Goal: Answer question/provide support

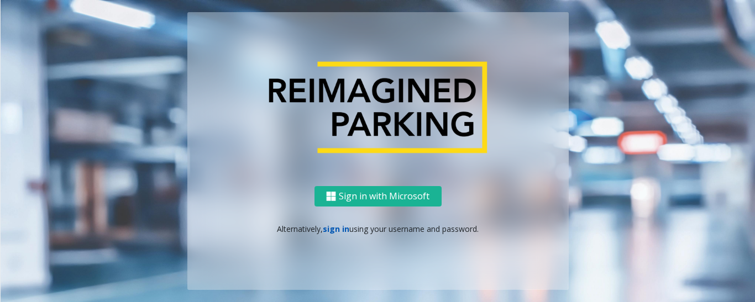
click at [340, 233] on link "sign in" at bounding box center [336, 229] width 27 height 11
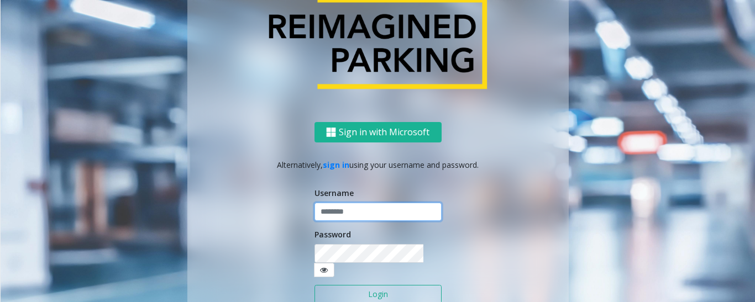
type input "*********"
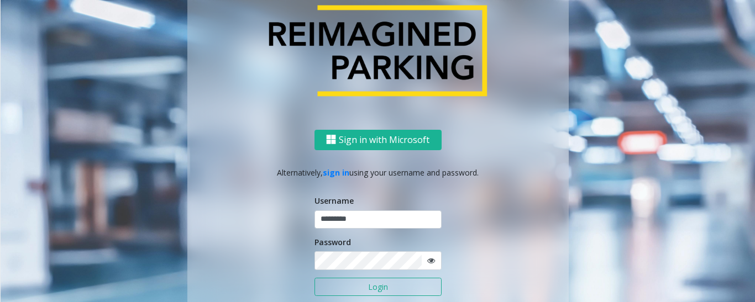
click at [368, 285] on button "Login" at bounding box center [378, 287] width 127 height 19
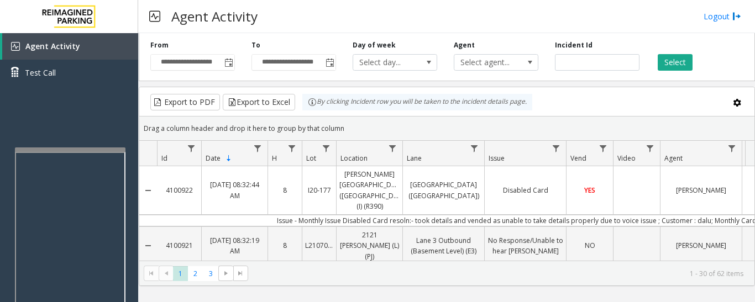
click at [77, 153] on div at bounding box center [70, 277] width 111 height 259
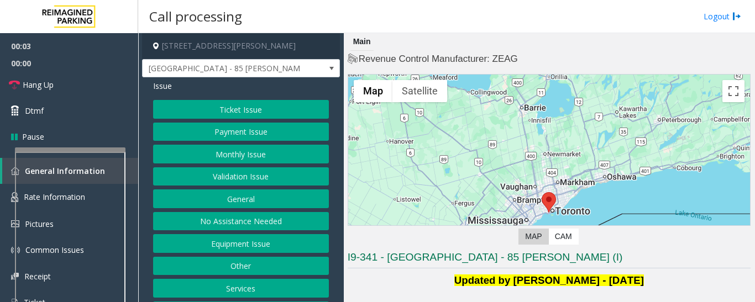
click at [265, 179] on button "Validation Issue" at bounding box center [241, 177] width 176 height 19
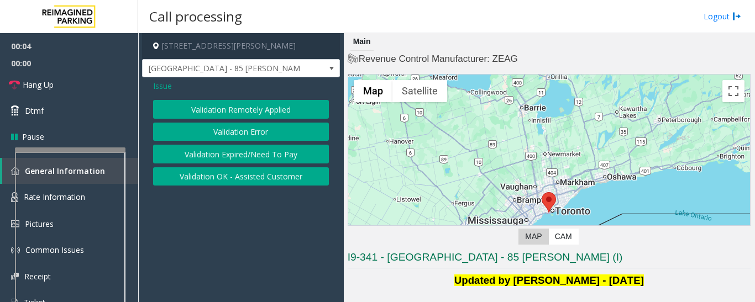
click at [272, 131] on button "Validation Error" at bounding box center [241, 132] width 176 height 19
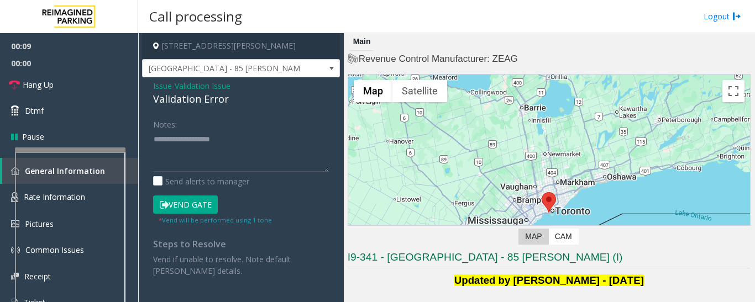
click at [196, 102] on div "Validation Error" at bounding box center [241, 99] width 176 height 15
copy div "Validation Error"
click at [208, 163] on textarea at bounding box center [241, 151] width 176 height 41
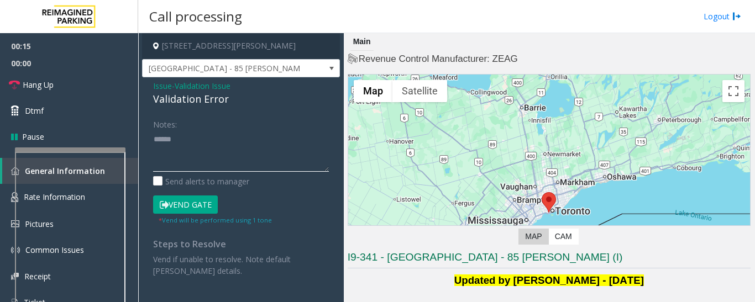
paste textarea "**********"
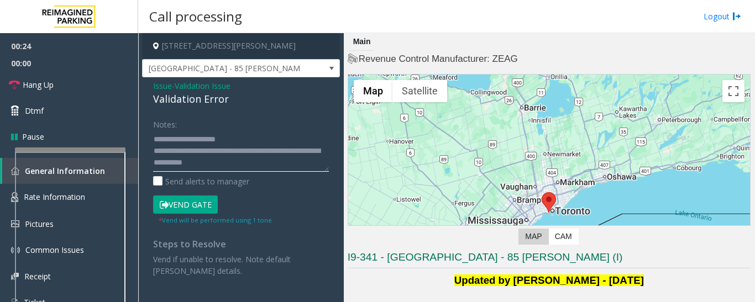
click at [245, 141] on textarea at bounding box center [241, 151] width 176 height 41
click at [270, 168] on textarea at bounding box center [241, 151] width 176 height 41
click at [282, 156] on textarea at bounding box center [241, 151] width 176 height 41
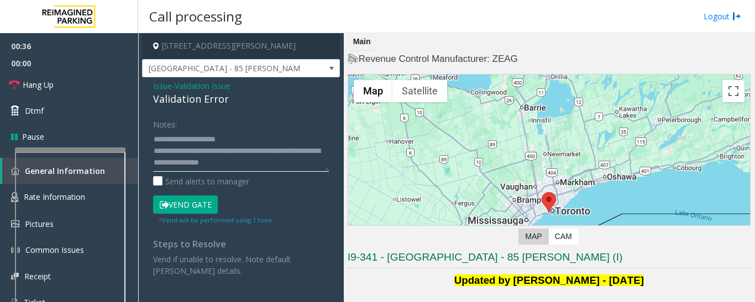
click at [250, 139] on textarea at bounding box center [241, 151] width 176 height 41
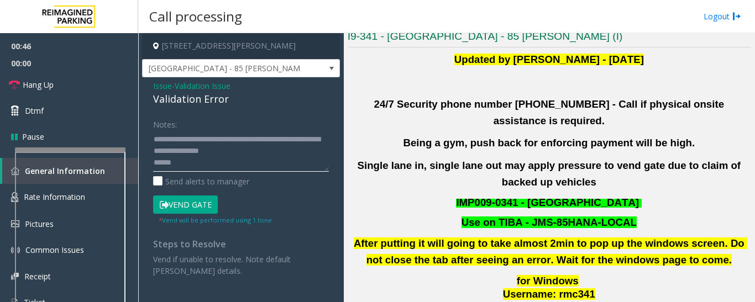
scroll to position [387, 0]
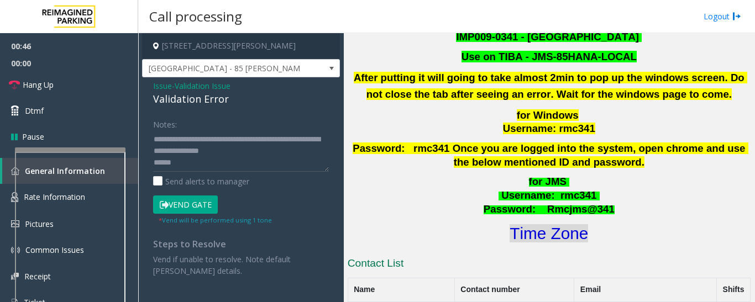
click at [562, 226] on font "Time Zone" at bounding box center [549, 234] width 79 height 18
click at [154, 164] on textarea at bounding box center [241, 151] width 176 height 41
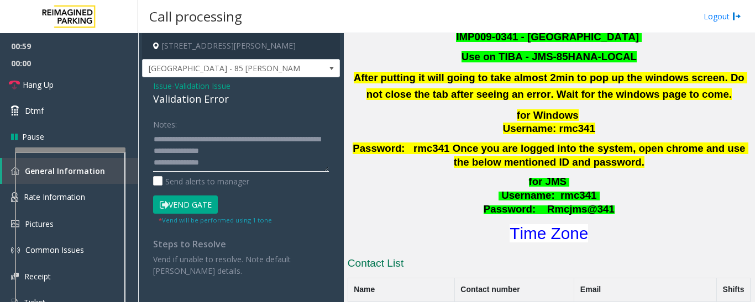
click at [240, 161] on textarea at bounding box center [241, 151] width 176 height 41
type textarea "**********"
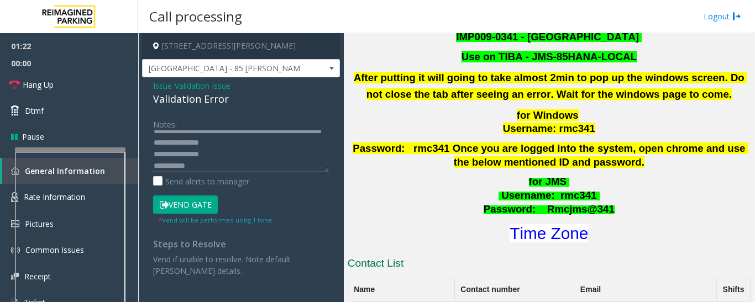
click at [203, 202] on button "Vend Gate" at bounding box center [185, 205] width 65 height 19
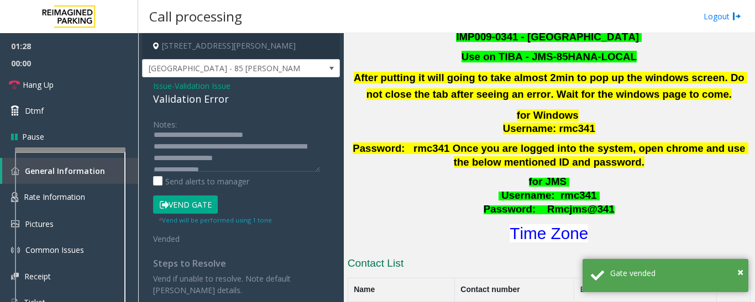
scroll to position [0, 0]
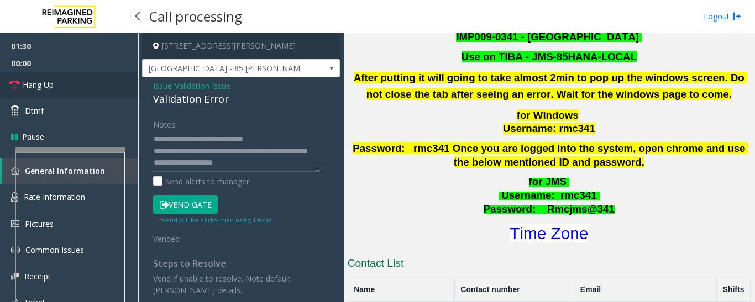
click at [53, 87] on span "Hang Up" at bounding box center [38, 85] width 31 height 12
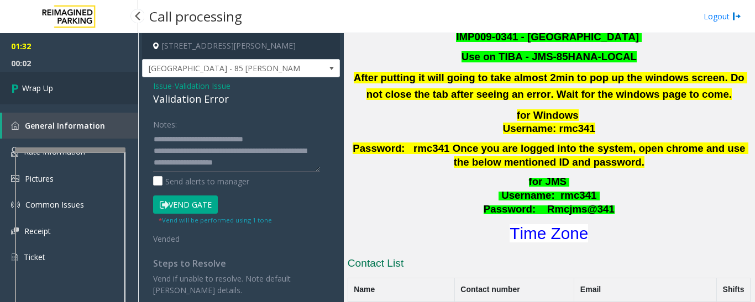
click at [56, 92] on link "Wrap Up" at bounding box center [69, 88] width 138 height 33
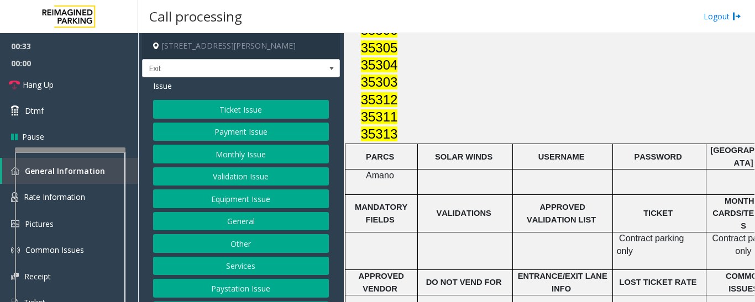
scroll to position [834, 0]
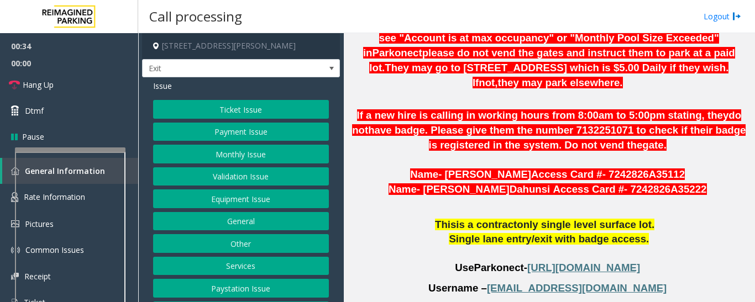
click at [241, 149] on button "Monthly Issue" at bounding box center [241, 154] width 176 height 19
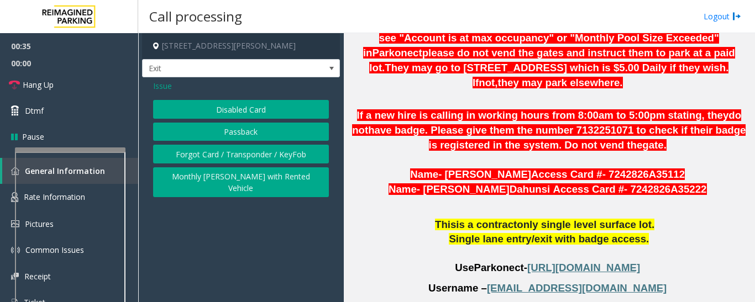
click at [269, 111] on button "Disabled Card" at bounding box center [241, 109] width 176 height 19
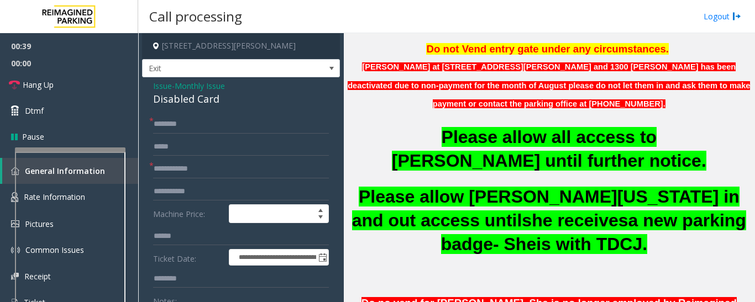
scroll to position [226, 0]
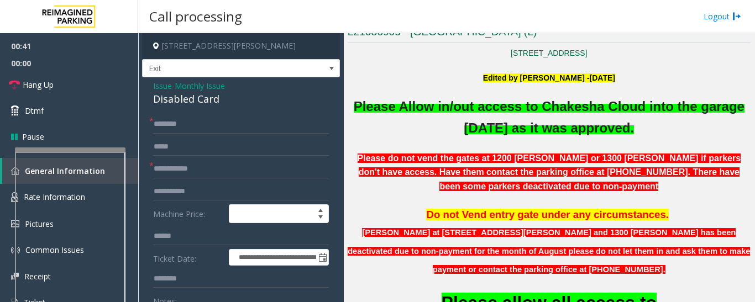
click at [192, 99] on div "Disabled Card" at bounding box center [241, 99] width 176 height 15
copy div "Disabled Card"
click at [209, 121] on input "text" at bounding box center [241, 124] width 176 height 19
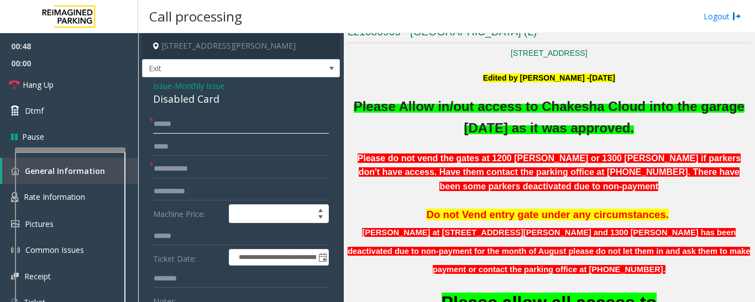
type input "******"
click at [201, 171] on input "text" at bounding box center [241, 169] width 176 height 19
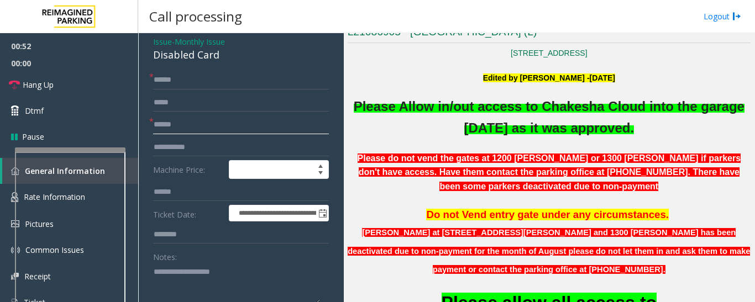
scroll to position [111, 0]
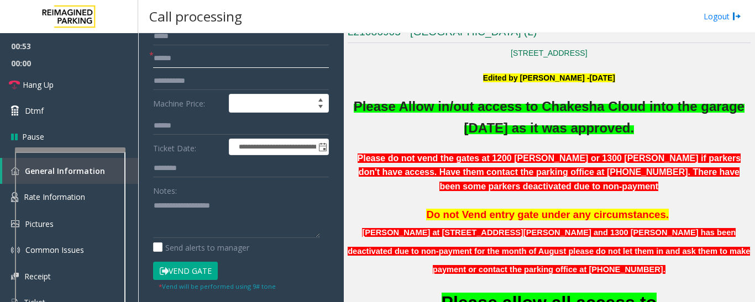
type input "******"
click at [195, 231] on textarea at bounding box center [236, 217] width 167 height 41
paste textarea "**********"
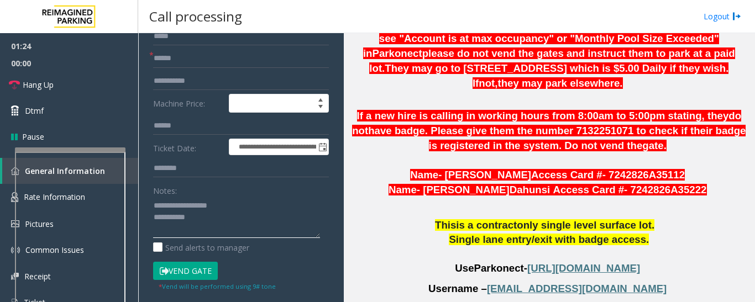
scroll to position [834, 0]
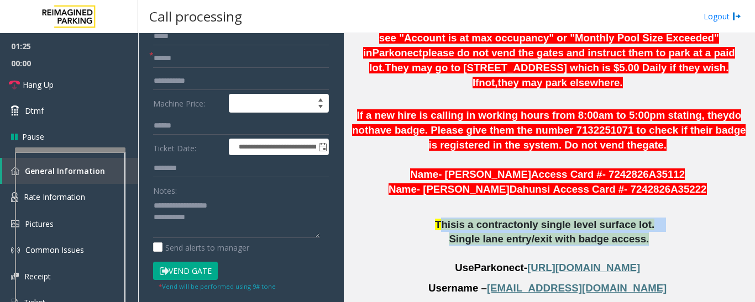
drag, startPoint x: 452, startPoint y: 149, endPoint x: 633, endPoint y: 168, distance: 181.3
click at [633, 168] on div "[STREET_ADDRESS] Edited by [PERSON_NAME] -[DATE] Please A llow in /out access t…" at bounding box center [549, 192] width 403 height 1506
click at [209, 274] on button "Vend Gate" at bounding box center [185, 271] width 65 height 19
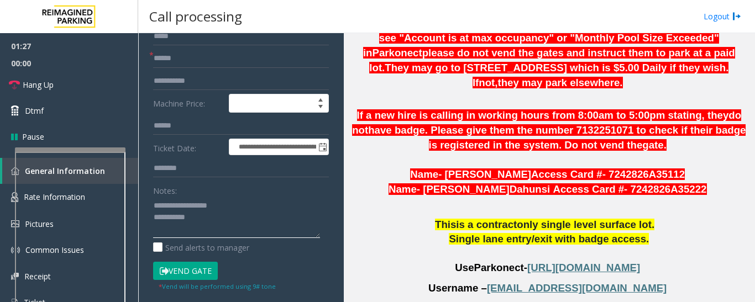
click at [226, 233] on textarea at bounding box center [236, 217] width 167 height 41
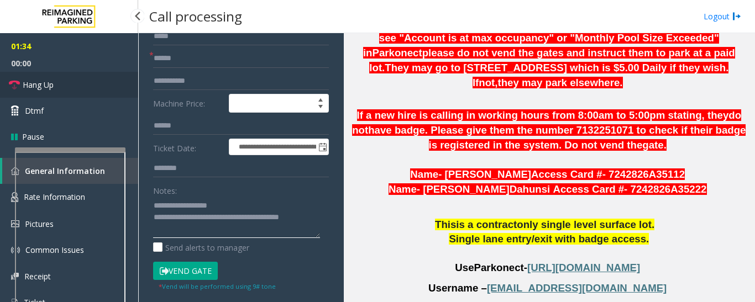
type textarea "**********"
click at [28, 92] on link "Hang Up" at bounding box center [69, 85] width 138 height 26
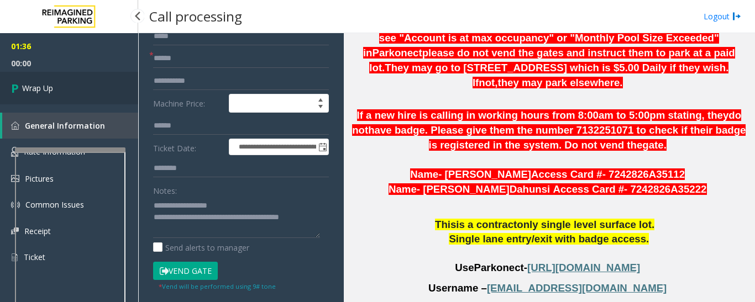
click at [93, 96] on link "Wrap Up" at bounding box center [69, 88] width 138 height 33
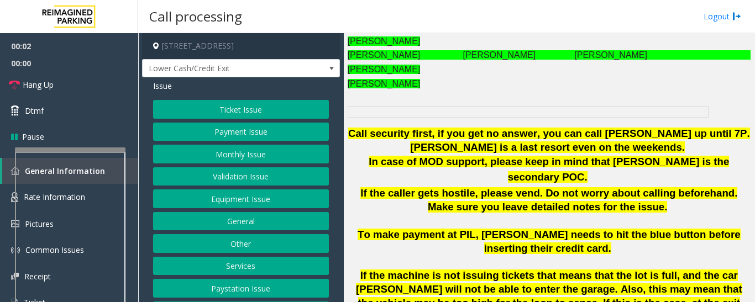
scroll to position [774, 0]
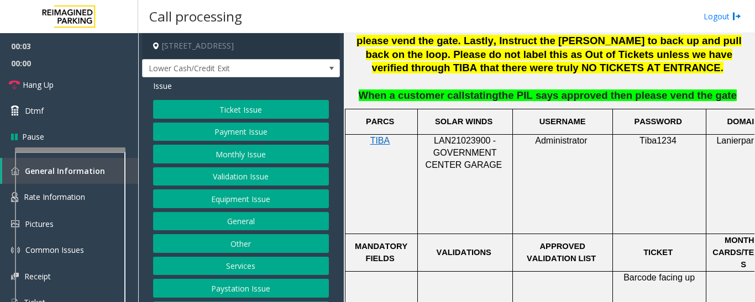
click at [473, 136] on span "LAN21023900 - GOVERNMENT CENTER GARAGE" at bounding box center [464, 153] width 77 height 34
copy span "LAN21023900"
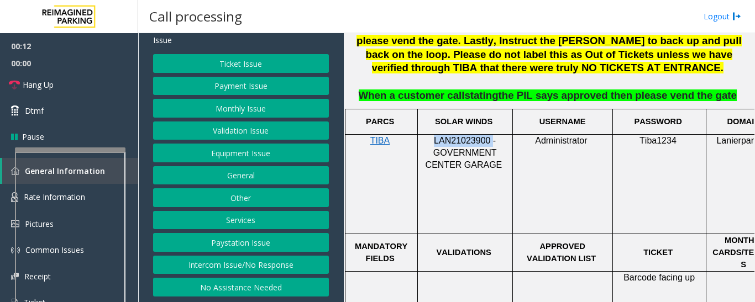
click at [262, 261] on button "Intercom Issue/No Response" at bounding box center [241, 265] width 176 height 19
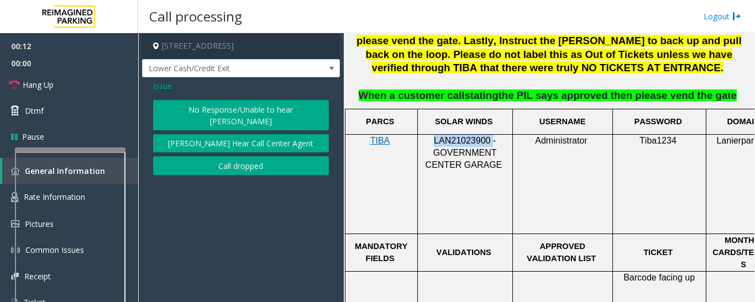
click at [268, 115] on button "No Response/Unable to hear [PERSON_NAME]" at bounding box center [241, 115] width 176 height 30
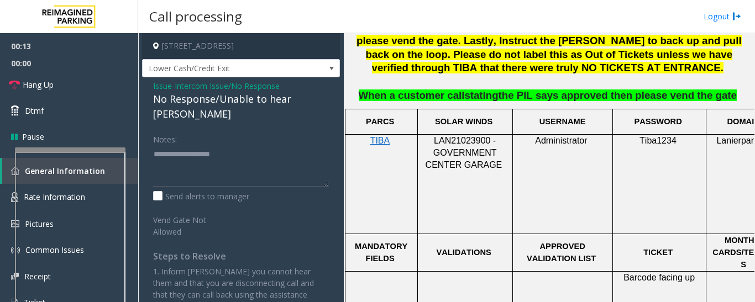
click at [260, 104] on div "No Response/Unable to hear [PERSON_NAME]" at bounding box center [241, 107] width 176 height 30
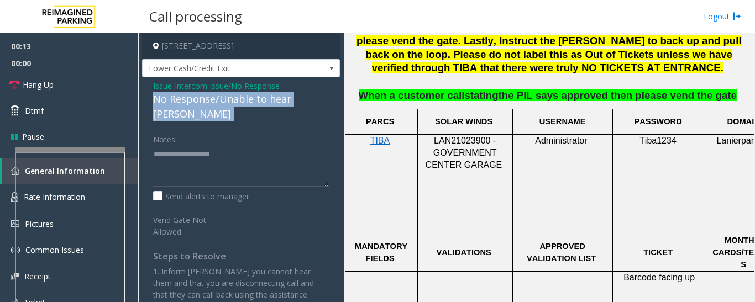
click at [260, 104] on div "No Response/Unable to hear [PERSON_NAME]" at bounding box center [241, 107] width 176 height 30
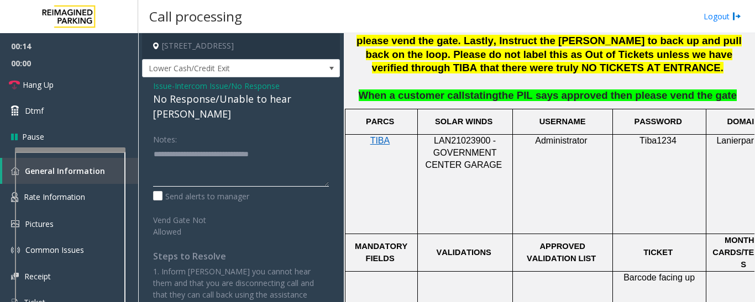
click at [318, 151] on textarea at bounding box center [241, 165] width 176 height 41
type textarea "**********"
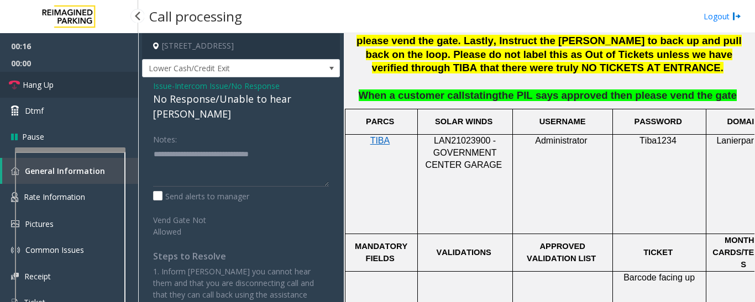
click at [39, 82] on span "Hang Up" at bounding box center [38, 85] width 31 height 12
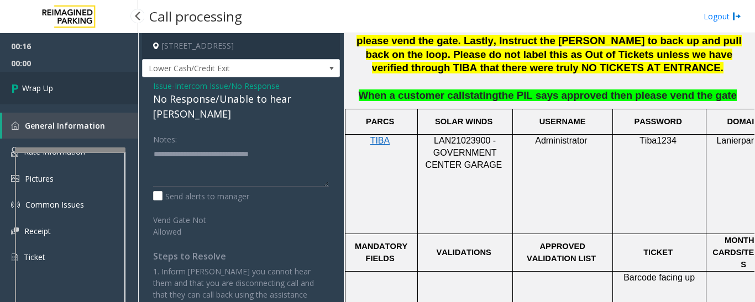
click at [98, 100] on link "Wrap Up" at bounding box center [69, 88] width 138 height 33
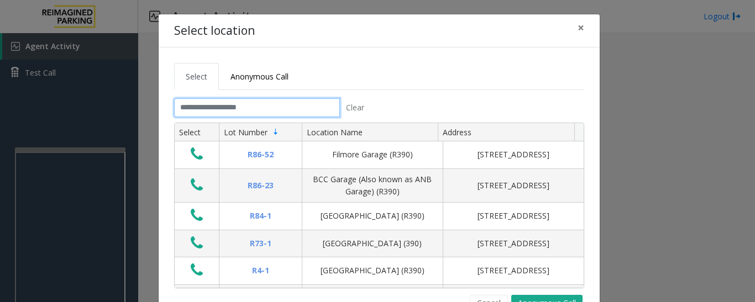
click at [298, 110] on input "text" at bounding box center [257, 107] width 166 height 19
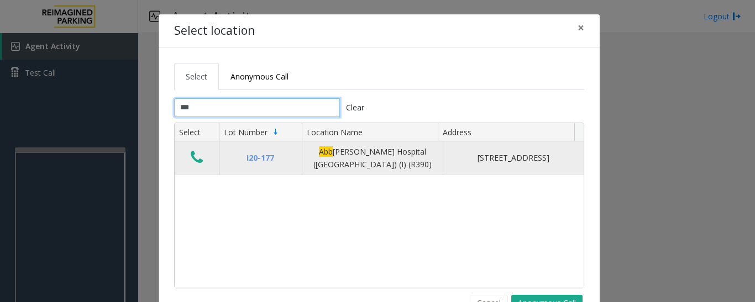
type input "***"
click at [192, 160] on icon "Data table" at bounding box center [197, 157] width 12 height 15
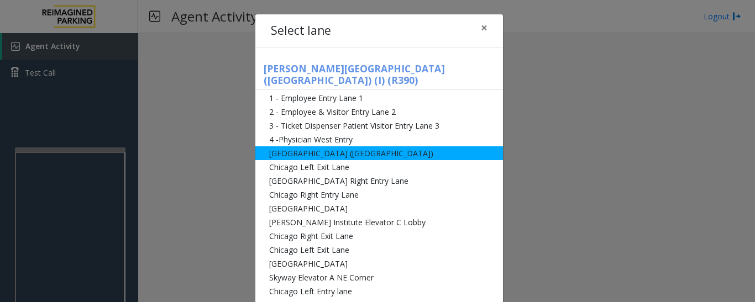
click at [383, 147] on li "[GEOGRAPHIC_DATA] ([GEOGRAPHIC_DATA])" at bounding box center [379, 154] width 248 height 14
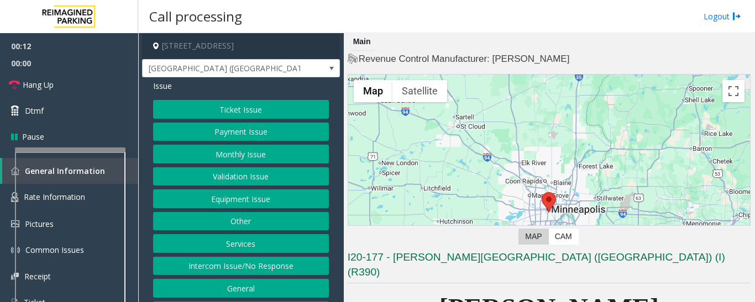
click at [225, 149] on button "Monthly Issue" at bounding box center [241, 154] width 176 height 19
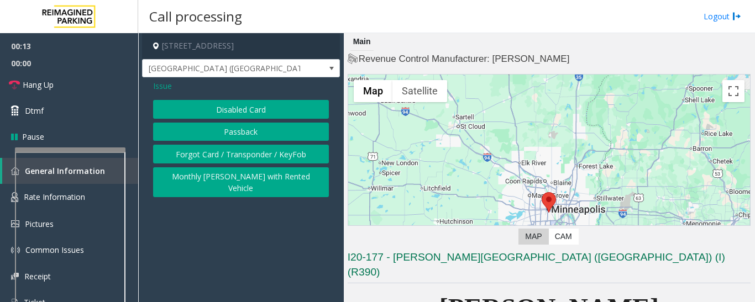
click at [234, 118] on button "Disabled Card" at bounding box center [241, 109] width 176 height 19
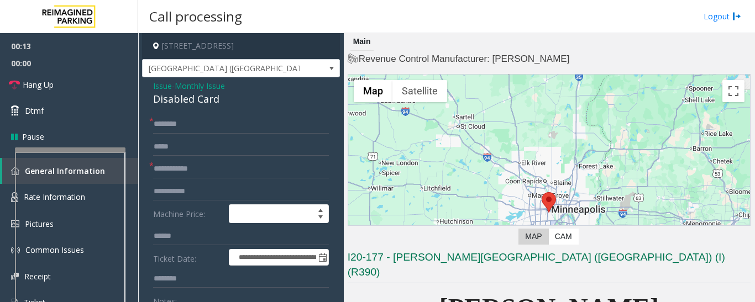
click at [186, 106] on div "Disabled Card" at bounding box center [241, 99] width 176 height 15
copy div "Disabled Card"
click at [186, 122] on input "text" at bounding box center [241, 124] width 176 height 19
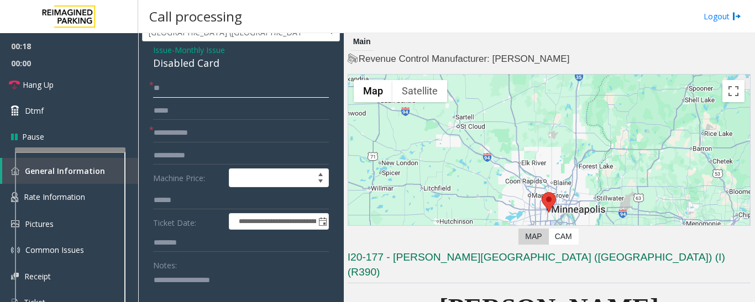
scroll to position [55, 0]
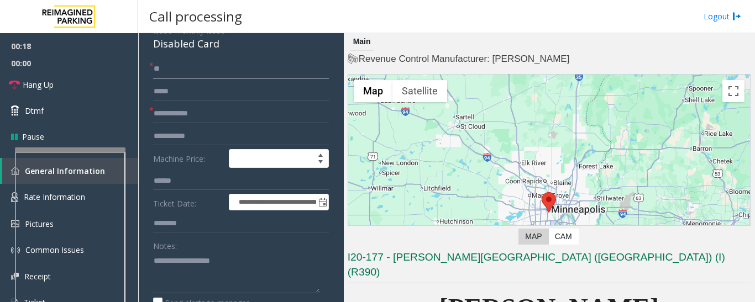
type input "**"
click at [215, 276] on textarea at bounding box center [236, 272] width 167 height 41
paste textarea "**********"
type textarea "**********"
click at [220, 93] on input "text" at bounding box center [241, 91] width 176 height 19
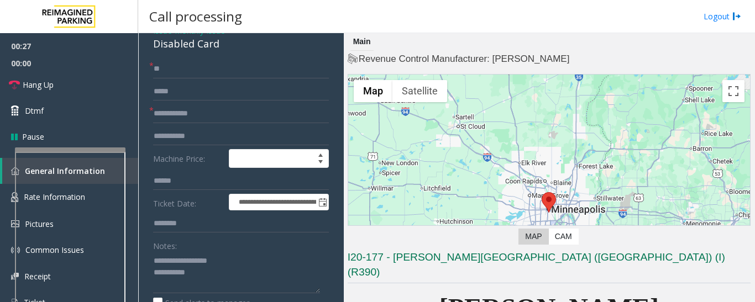
click at [215, 103] on form "**********" at bounding box center [241, 204] width 176 height 288
click at [213, 117] on input "text" at bounding box center [241, 114] width 176 height 19
click at [163, 112] on input "*****" at bounding box center [241, 114] width 176 height 19
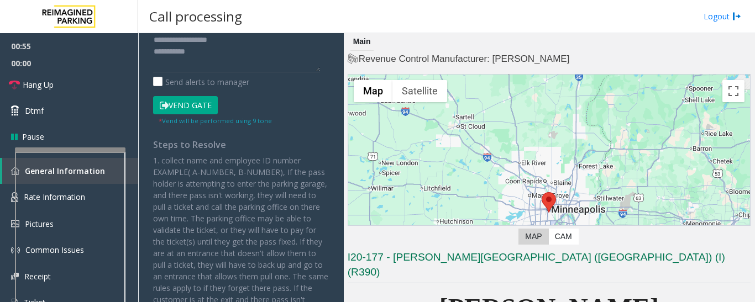
type input "******"
drag, startPoint x: 210, startPoint y: 101, endPoint x: 212, endPoint y: 93, distance: 8.5
click at [210, 101] on button "Vend Gate" at bounding box center [185, 105] width 65 height 19
click at [219, 76] on label "Send alerts to manager" at bounding box center [201, 82] width 96 height 12
click at [237, 59] on textarea at bounding box center [236, 51] width 167 height 41
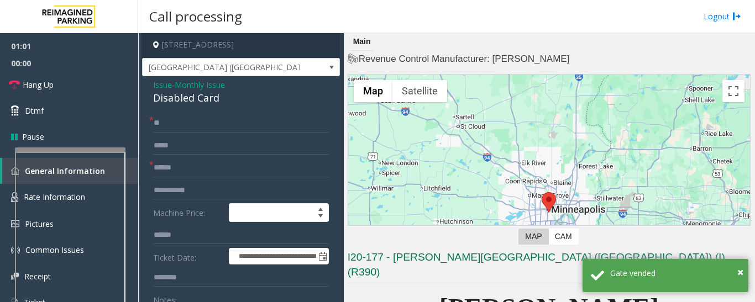
scroll to position [0, 0]
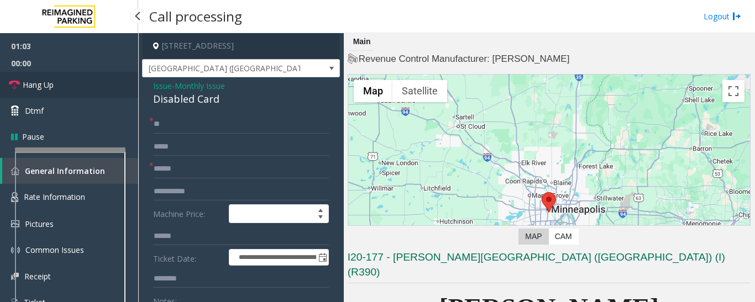
type textarea "**********"
click at [51, 80] on span "Hang Up" at bounding box center [38, 85] width 31 height 12
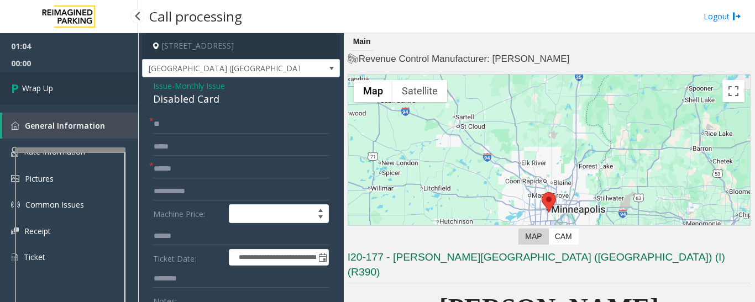
click at [45, 98] on link "Wrap Up" at bounding box center [69, 88] width 138 height 33
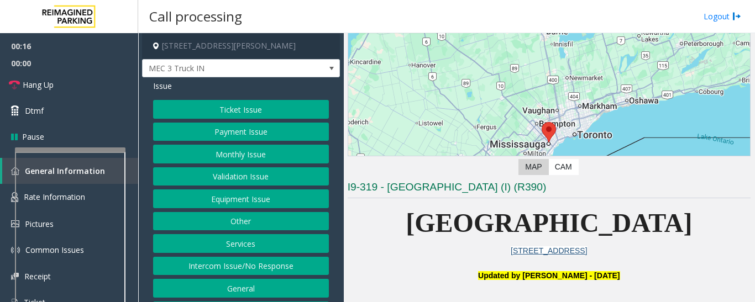
scroll to position [276, 0]
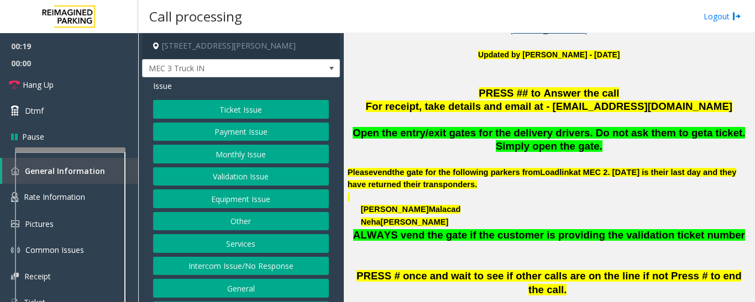
click at [280, 206] on button "Equipment Issue" at bounding box center [241, 199] width 176 height 19
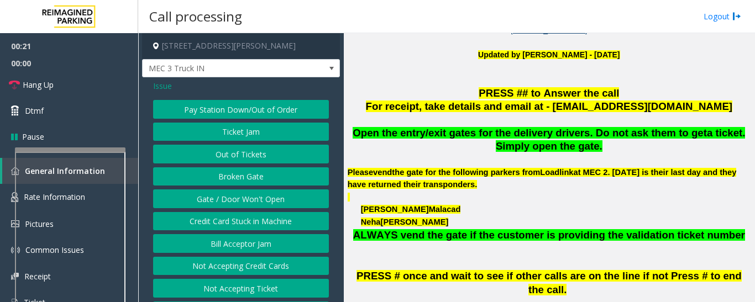
click at [249, 202] on button "Gate / Door Won't Open" at bounding box center [241, 199] width 176 height 19
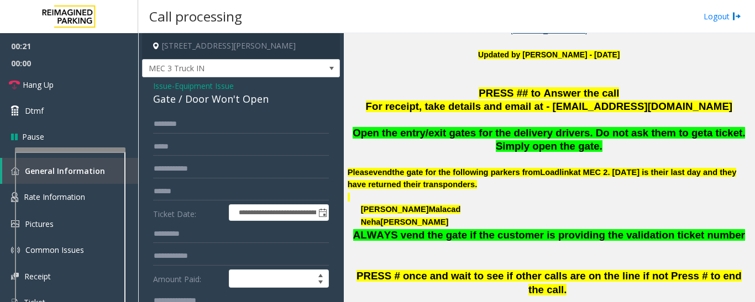
click at [202, 106] on div "Gate / Door Won't Open" at bounding box center [241, 99] width 176 height 15
click at [202, 105] on div "Gate / Door Won't Open" at bounding box center [241, 99] width 176 height 15
copy div "Gate / Door Won't Open"
click at [202, 120] on input "text" at bounding box center [241, 124] width 176 height 19
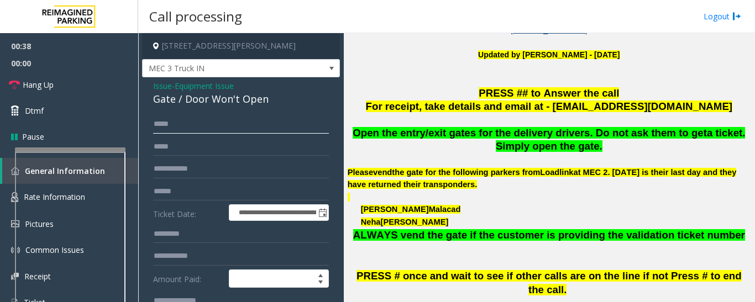
scroll to position [221, 0]
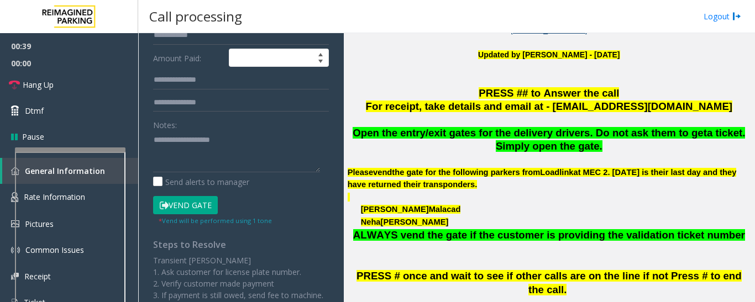
type input "*****"
click at [201, 207] on button "Vend Gate" at bounding box center [185, 205] width 65 height 19
click at [218, 161] on textarea at bounding box center [236, 151] width 167 height 41
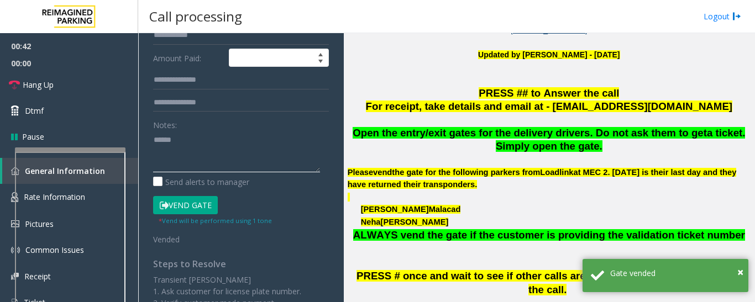
paste textarea "**********"
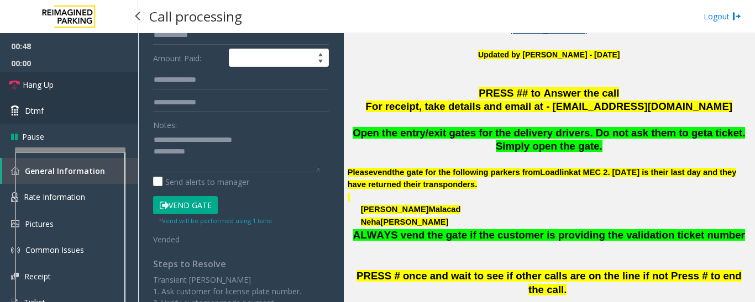
drag, startPoint x: 107, startPoint y: 87, endPoint x: 116, endPoint y: 98, distance: 13.4
click at [107, 87] on link "Hang Up" at bounding box center [69, 85] width 138 height 26
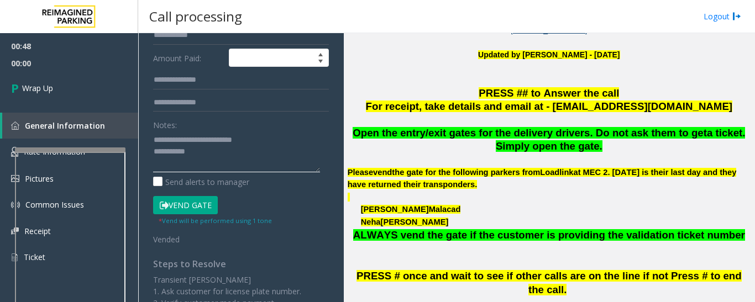
click at [230, 158] on textarea at bounding box center [236, 151] width 167 height 41
click at [255, 162] on textarea at bounding box center [236, 151] width 167 height 41
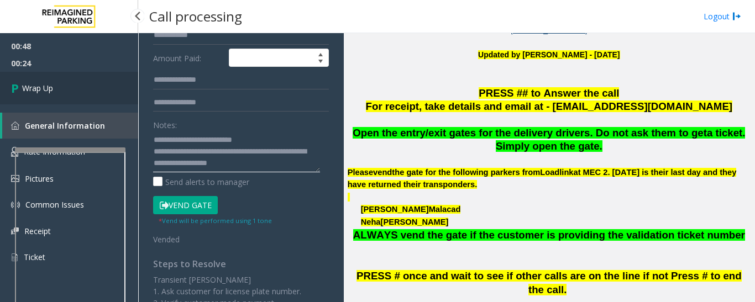
type textarea "**********"
click at [51, 86] on span "Wrap Up" at bounding box center [37, 88] width 31 height 12
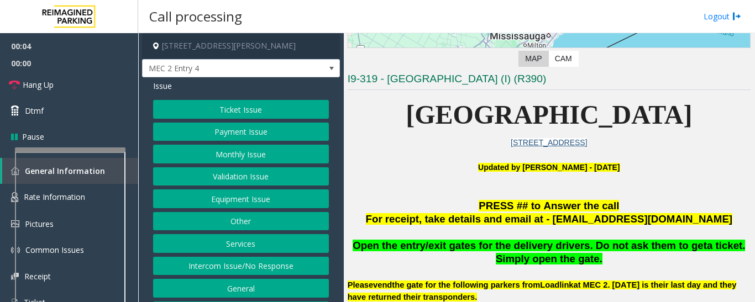
scroll to position [166, 0]
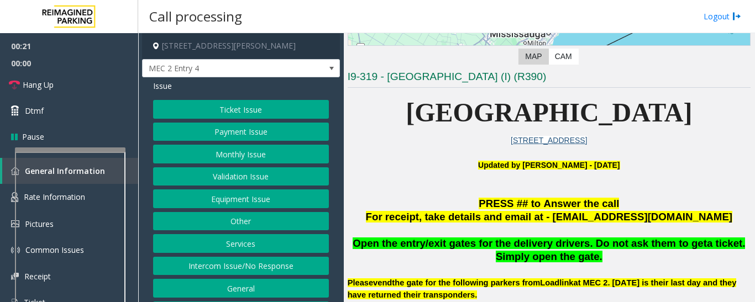
click at [265, 153] on button "Monthly Issue" at bounding box center [241, 154] width 176 height 19
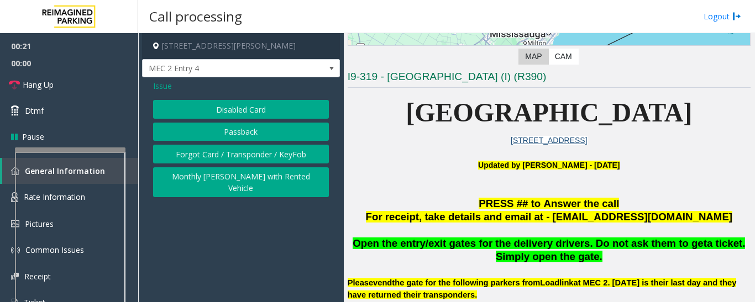
click at [251, 98] on div "Issue Disabled Card Passback Forgot Card / Transponder / KeyFob Monthly [PERSON…" at bounding box center [241, 140] width 198 height 126
click at [247, 102] on button "Disabled Card" at bounding box center [241, 109] width 176 height 19
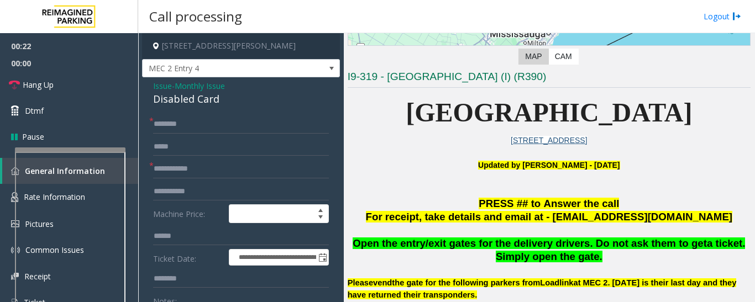
click at [187, 101] on div "Disabled Card" at bounding box center [241, 99] width 176 height 15
copy div "Disabled Card"
click at [185, 115] on input "text" at bounding box center [241, 124] width 176 height 19
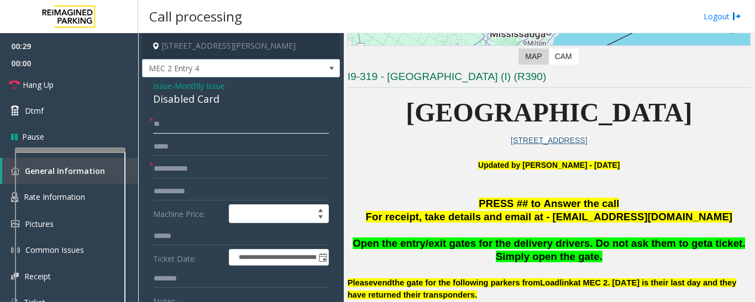
type input "**"
click at [200, 161] on input "text" at bounding box center [241, 169] width 176 height 19
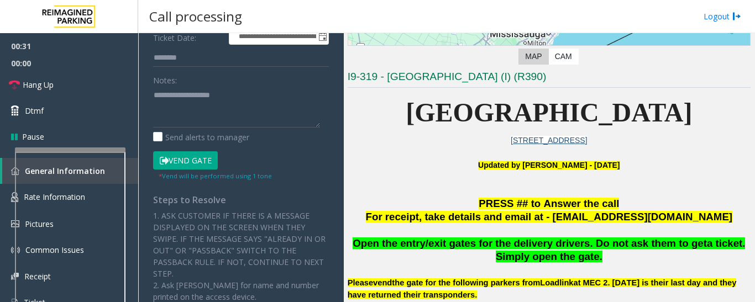
type input "**"
click at [221, 117] on textarea at bounding box center [236, 106] width 167 height 41
paste textarea "**********"
click at [30, 84] on span "Hang Up" at bounding box center [38, 85] width 31 height 12
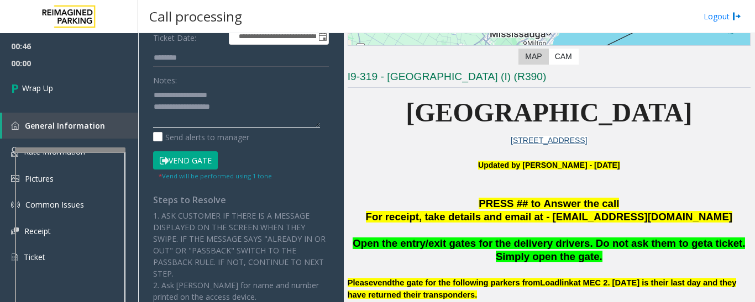
click at [255, 107] on textarea at bounding box center [236, 106] width 167 height 41
type textarea "**********"
click at [86, 62] on span "00:11" at bounding box center [69, 63] width 138 height 17
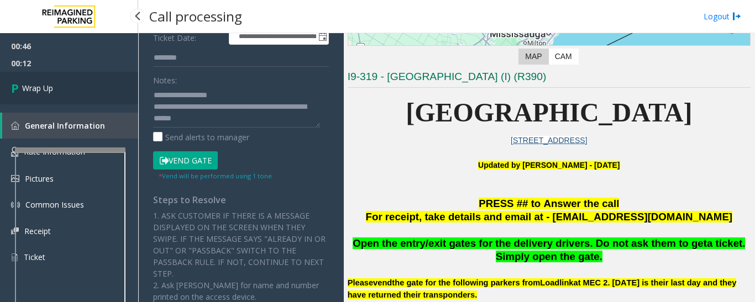
click at [83, 79] on link "Wrap Up" at bounding box center [69, 88] width 138 height 33
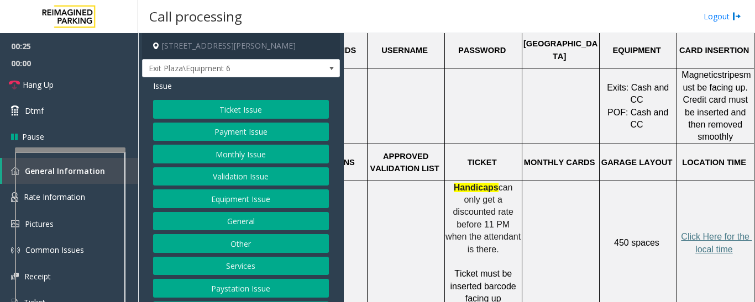
scroll to position [332, 142]
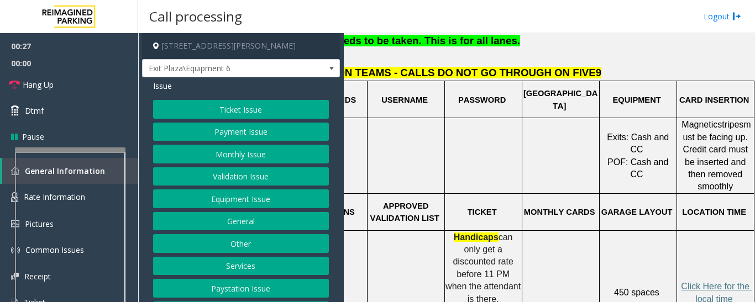
click at [232, 124] on button "Payment Issue" at bounding box center [241, 132] width 176 height 19
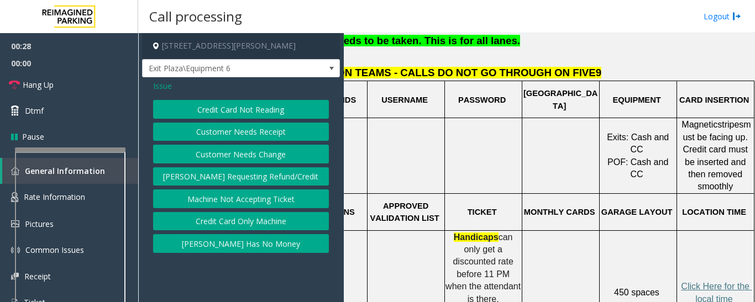
click at [280, 109] on button "Credit Card Not Reading" at bounding box center [241, 109] width 176 height 19
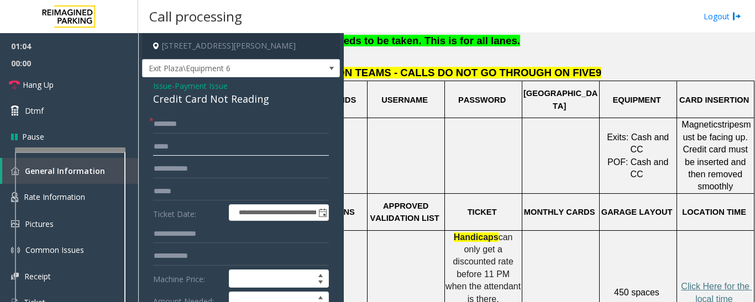
click at [270, 138] on input "text" at bounding box center [241, 147] width 176 height 19
click at [279, 128] on input "text" at bounding box center [241, 124] width 176 height 19
click at [242, 100] on div "Credit Card Not Reading" at bounding box center [241, 99] width 176 height 15
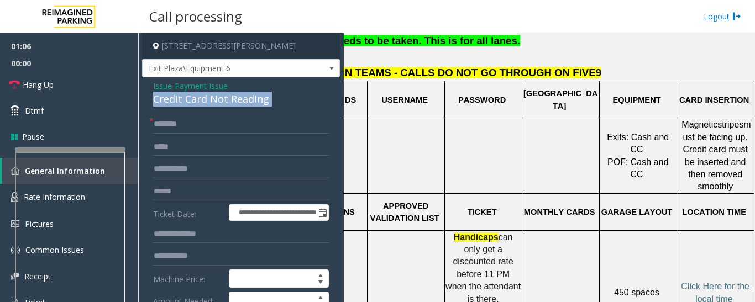
click at [242, 100] on div "Credit Card Not Reading" at bounding box center [241, 99] width 176 height 15
copy div "Credit Card Not Reading"
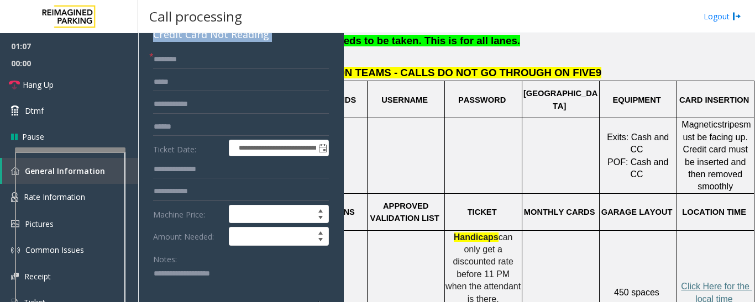
scroll to position [166, 0]
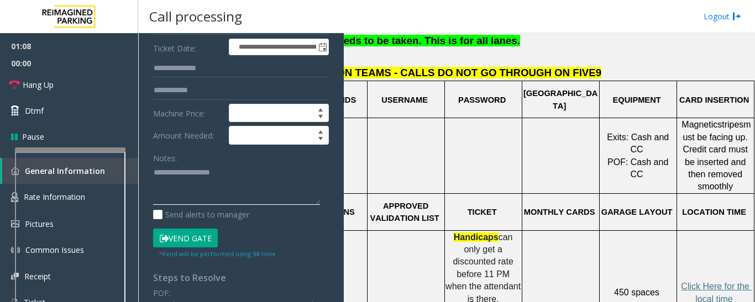
click at [229, 197] on textarea at bounding box center [236, 184] width 167 height 41
paste textarea "**********"
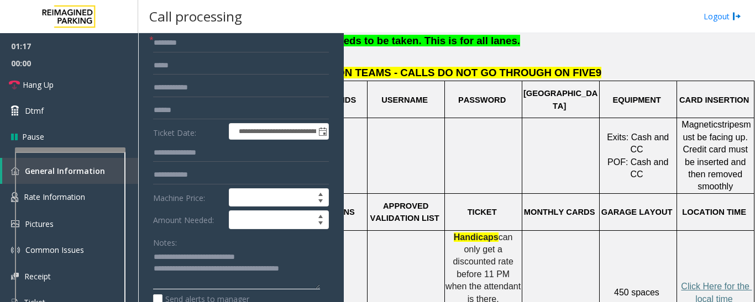
scroll to position [0, 0]
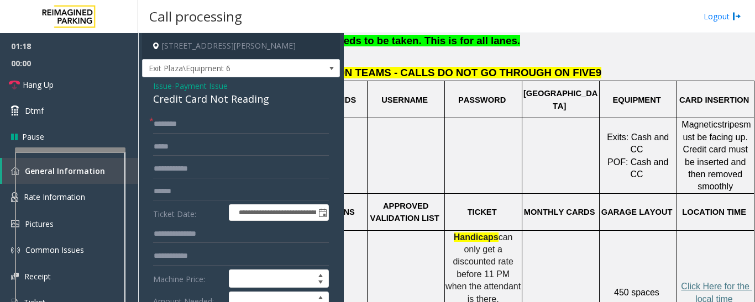
type textarea "**********"
click at [190, 193] on input "text" at bounding box center [241, 191] width 176 height 19
type input "******"
click at [206, 116] on input "text" at bounding box center [241, 124] width 176 height 19
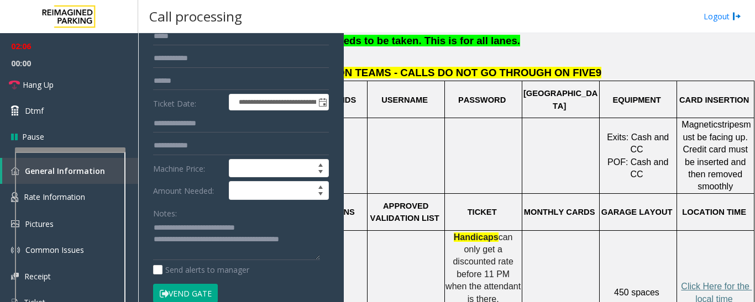
type input "*****"
click at [192, 286] on button "Vend Gate" at bounding box center [185, 293] width 65 height 19
click at [231, 251] on textarea at bounding box center [236, 240] width 167 height 41
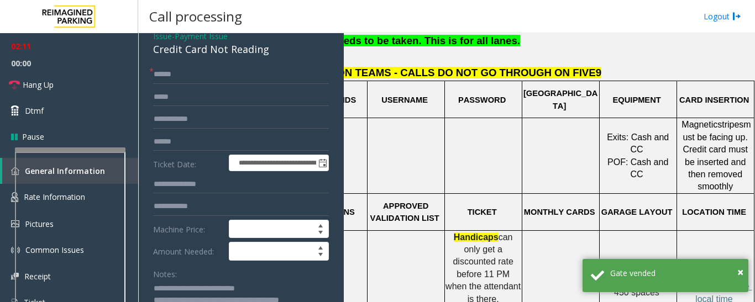
scroll to position [0, 0]
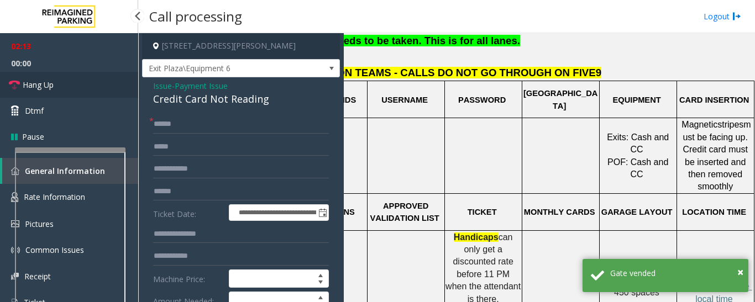
click at [62, 91] on link "Hang Up" at bounding box center [69, 85] width 138 height 26
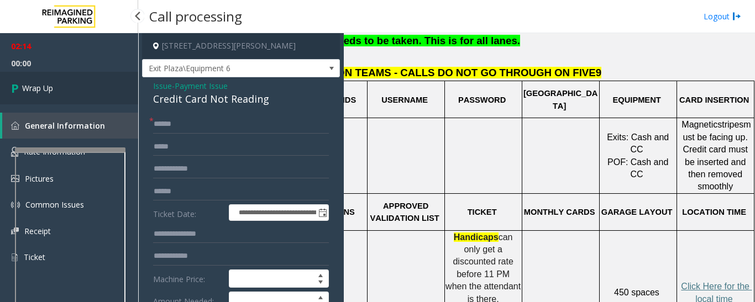
click at [48, 92] on span "Wrap Up" at bounding box center [37, 88] width 31 height 12
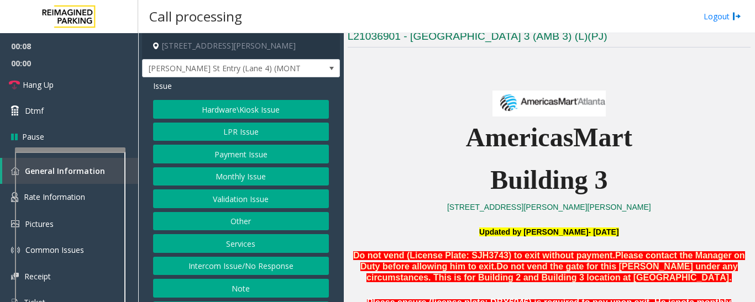
scroll to position [442, 0]
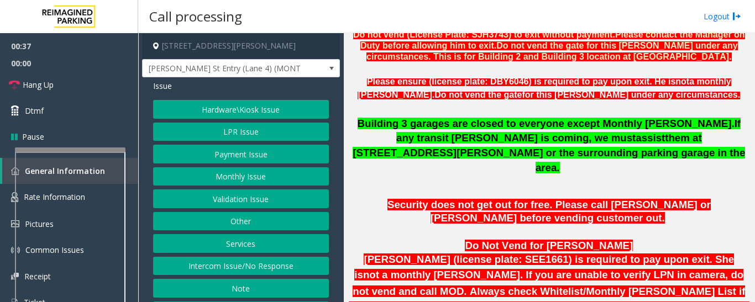
click at [254, 134] on button "LPR Issue" at bounding box center [241, 132] width 176 height 19
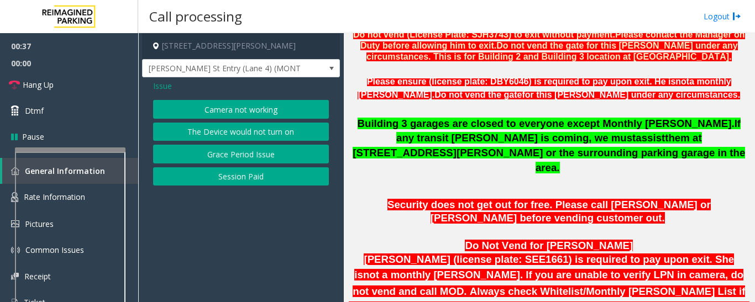
click at [249, 109] on button "Camera not working" at bounding box center [241, 109] width 176 height 19
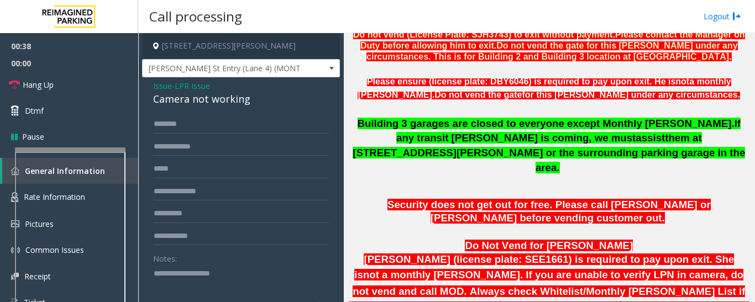
click at [216, 96] on div "Camera not working" at bounding box center [241, 99] width 176 height 15
copy div "Camera not working"
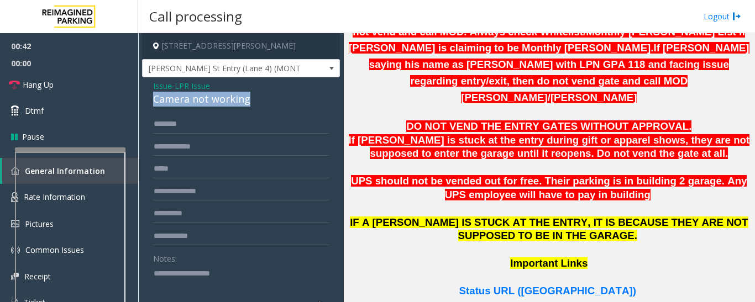
scroll to position [719, 0]
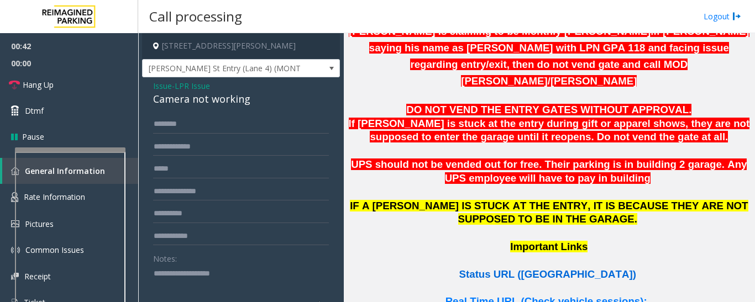
click at [510, 269] on span "Status URL ([GEOGRAPHIC_DATA])" at bounding box center [548, 275] width 177 height 12
click at [203, 127] on input "text" at bounding box center [241, 124] width 176 height 19
click at [196, 128] on input "text" at bounding box center [241, 124] width 176 height 19
click at [191, 152] on input "text" at bounding box center [241, 147] width 176 height 19
type input "*******"
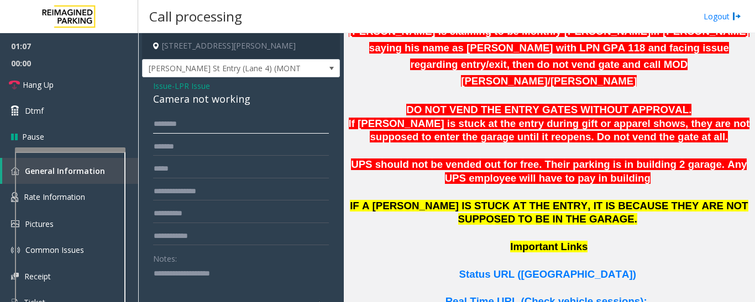
click at [200, 130] on input "text" at bounding box center [241, 124] width 176 height 19
type input "*"
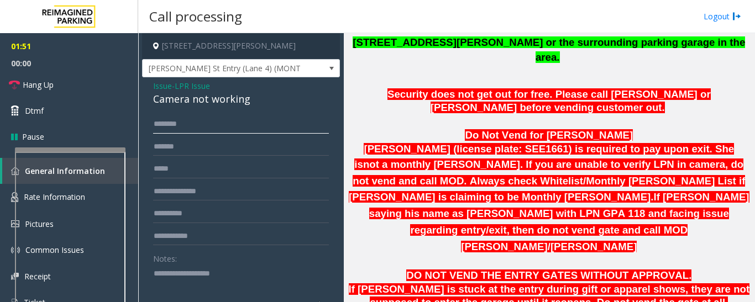
scroll to position [332, 0]
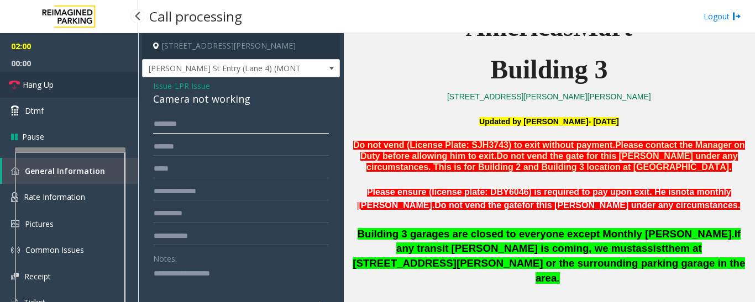
type input "*******"
click at [24, 81] on span "Hang Up" at bounding box center [38, 85] width 31 height 12
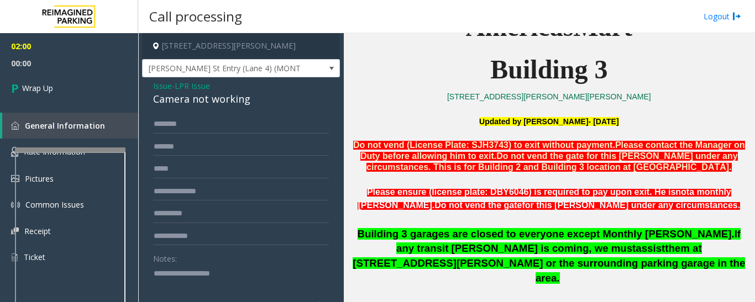
click at [236, 105] on div "Camera not working" at bounding box center [241, 99] width 176 height 15
copy div "Camera not working"
drag, startPoint x: 179, startPoint y: 258, endPoint x: 180, endPoint y: 283, distance: 24.9
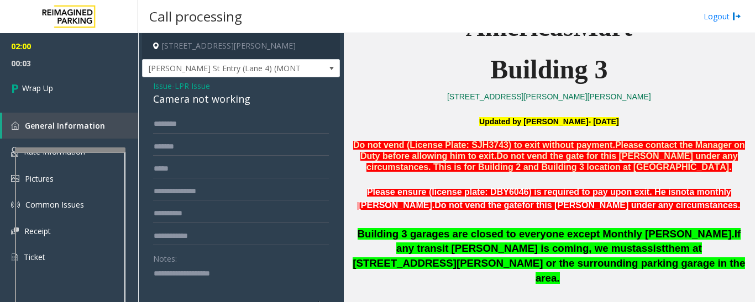
click at [179, 264] on div "Notes:" at bounding box center [241, 277] width 176 height 57
click at [180, 288] on textarea at bounding box center [236, 285] width 167 height 41
paste textarea "**********"
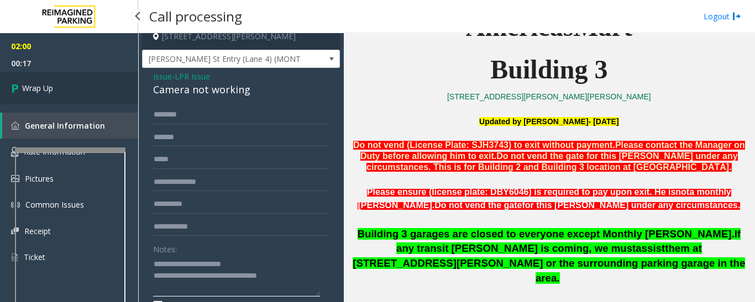
type textarea "**********"
click at [37, 86] on span "Wrap Up" at bounding box center [37, 88] width 31 height 12
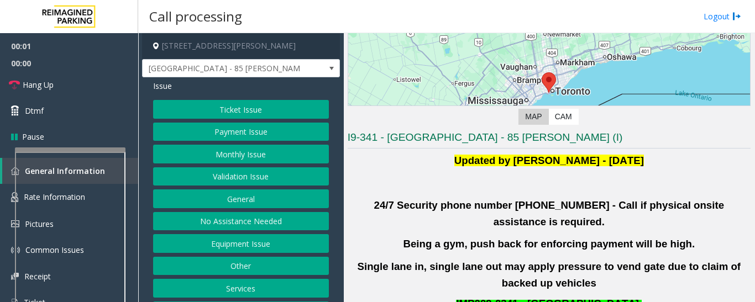
scroll to position [221, 0]
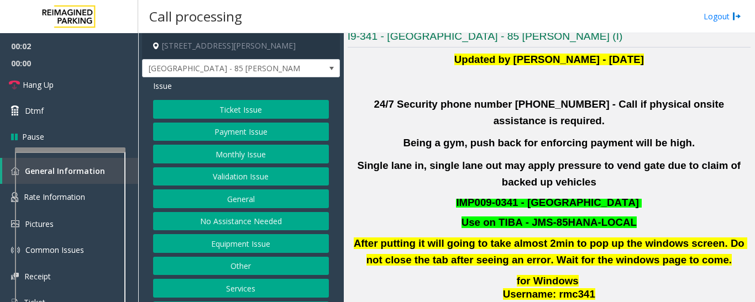
click at [232, 181] on button "Validation Issue" at bounding box center [241, 177] width 176 height 19
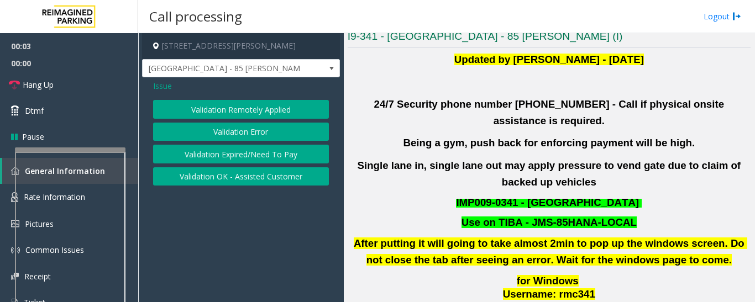
click at [247, 133] on button "Validation Error" at bounding box center [241, 132] width 176 height 19
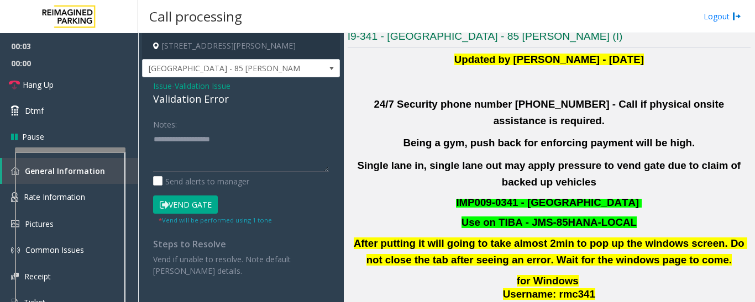
click at [179, 101] on div "Validation Error" at bounding box center [241, 99] width 176 height 15
copy div "Validation Error"
click at [191, 155] on textarea at bounding box center [241, 151] width 176 height 41
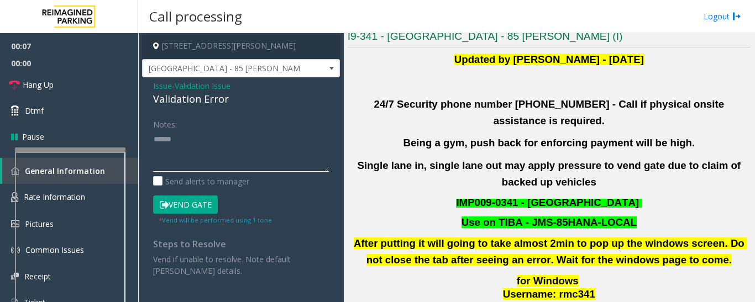
paste textarea "**********"
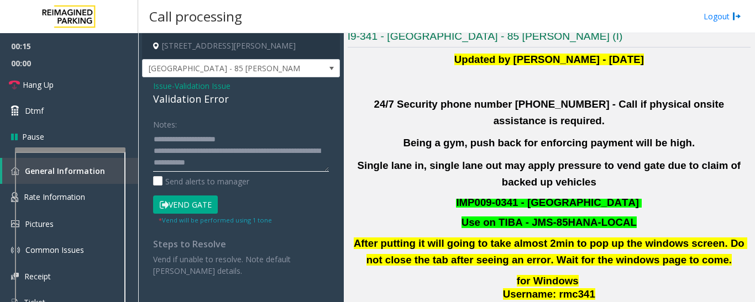
click at [249, 142] on textarea at bounding box center [241, 151] width 176 height 41
click at [275, 163] on textarea at bounding box center [241, 151] width 176 height 41
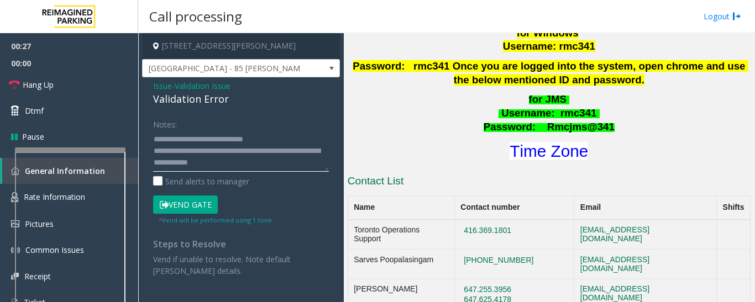
scroll to position [498, 0]
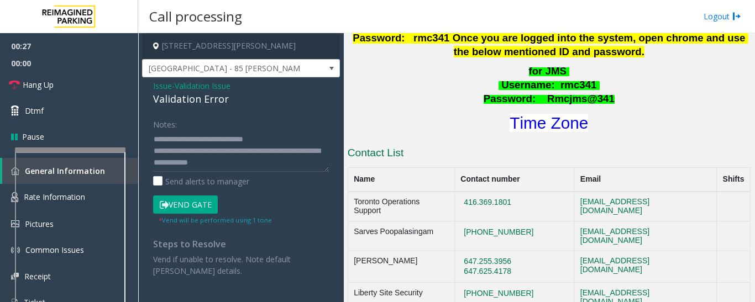
click at [572, 117] on h1 "Time Zone" at bounding box center [549, 123] width 405 height 23
click at [566, 114] on font "Time Zone" at bounding box center [549, 123] width 79 height 18
click at [210, 162] on textarea at bounding box center [241, 151] width 176 height 41
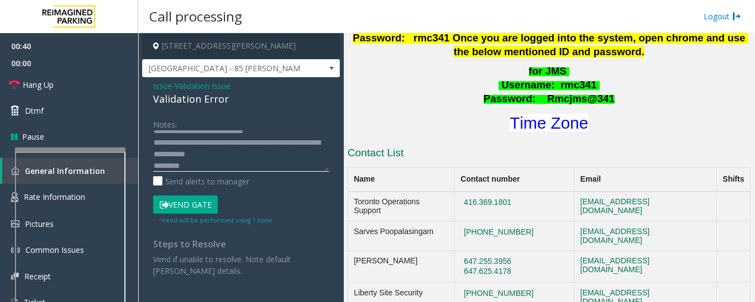
scroll to position [20, 0]
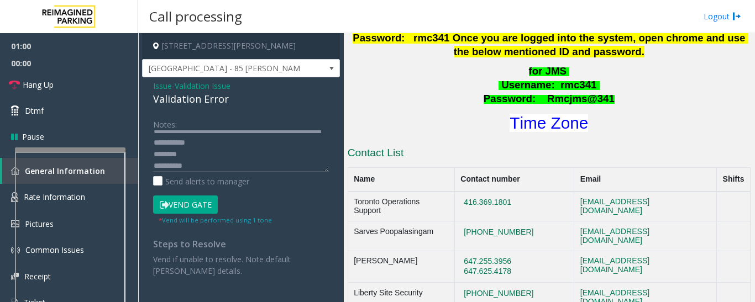
click at [153, 155] on div "Notes: Send alerts to manager Vend Gate * Vend will be performed using 1 tone S…" at bounding box center [241, 196] width 192 height 162
click at [154, 154] on textarea at bounding box center [241, 151] width 176 height 41
click at [274, 139] on textarea at bounding box center [241, 151] width 176 height 41
drag, startPoint x: 195, startPoint y: 208, endPoint x: 242, endPoint y: 191, distance: 50.6
click at [195, 208] on button "Vend Gate" at bounding box center [185, 205] width 65 height 19
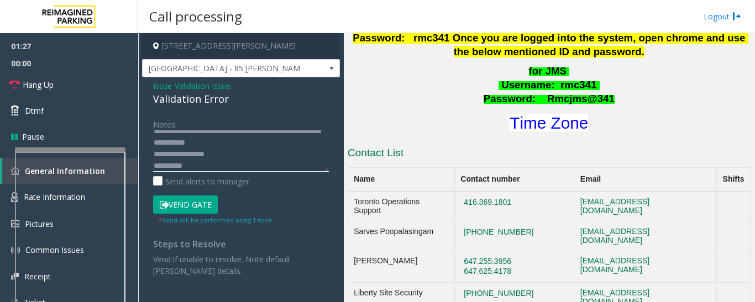
click at [281, 149] on textarea at bounding box center [241, 151] width 176 height 41
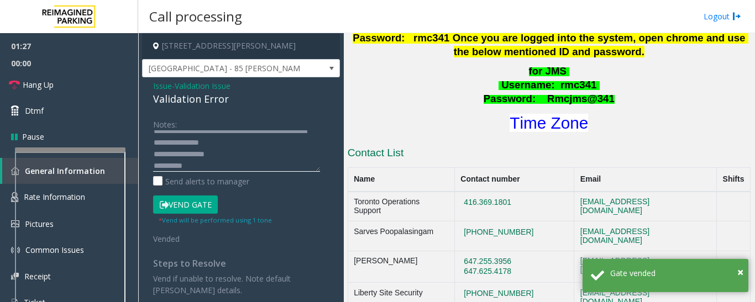
click at [290, 144] on textarea at bounding box center [236, 151] width 167 height 41
type textarea "**********"
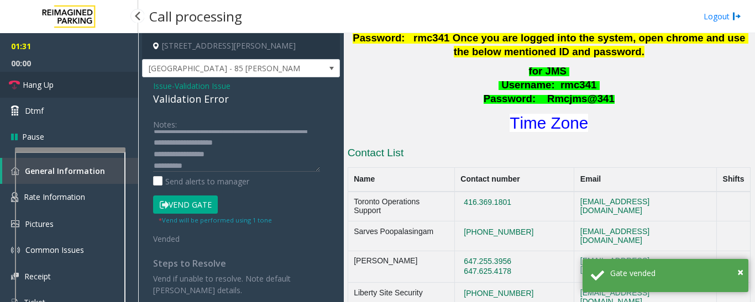
click at [36, 87] on span "Hang Up" at bounding box center [38, 85] width 31 height 12
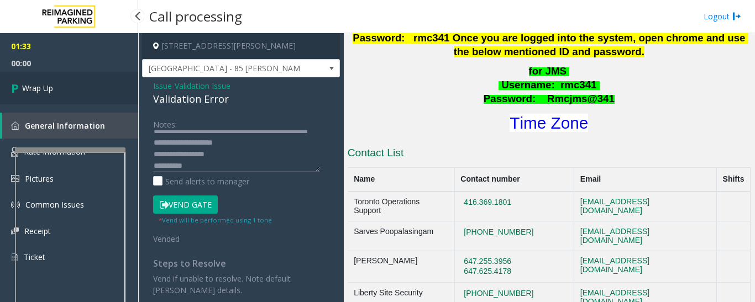
click at [82, 97] on link "Wrap Up" at bounding box center [69, 88] width 138 height 33
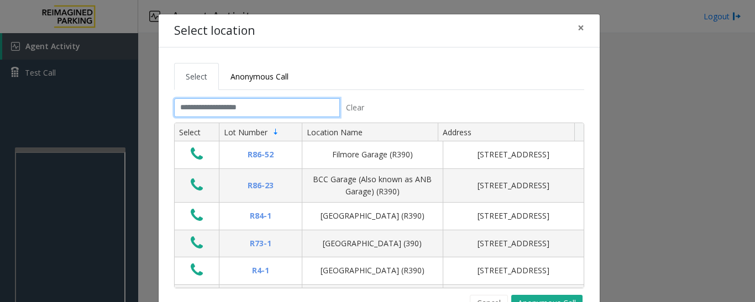
click at [222, 103] on input "text" at bounding box center [257, 107] width 166 height 19
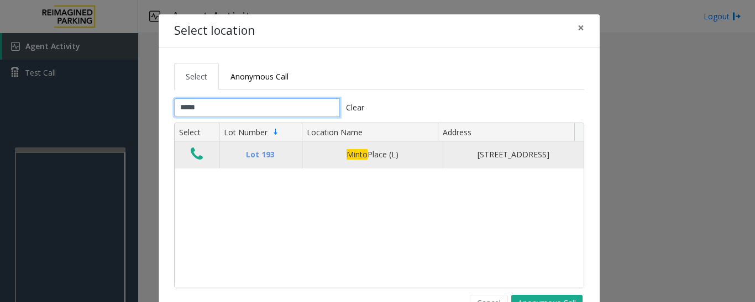
type input "*****"
click at [202, 161] on td "Data table" at bounding box center [197, 155] width 44 height 27
click at [193, 161] on icon "Data table" at bounding box center [197, 154] width 12 height 15
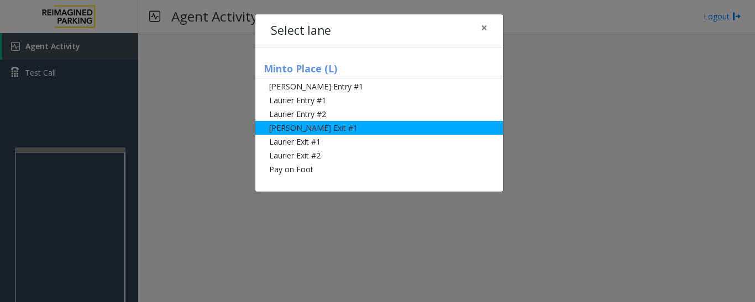
click at [301, 131] on li "[PERSON_NAME] Exit #1" at bounding box center [379, 128] width 248 height 14
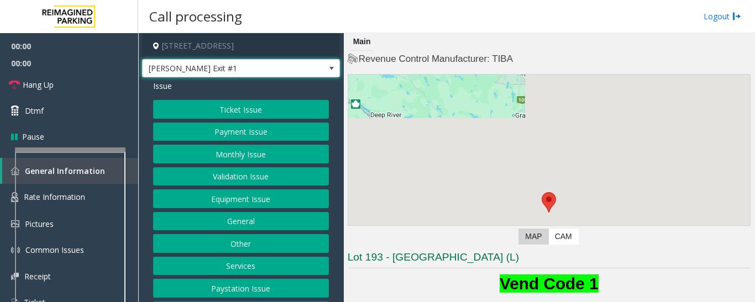
click at [280, 75] on span "[PERSON_NAME] Exit #1" at bounding box center [222, 69] width 158 height 18
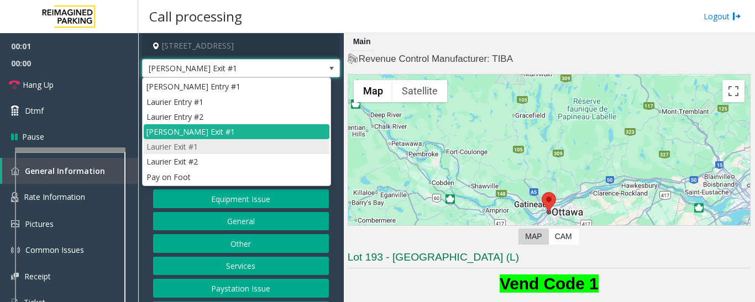
click at [231, 150] on li "Laurier Exit #1" at bounding box center [237, 146] width 186 height 15
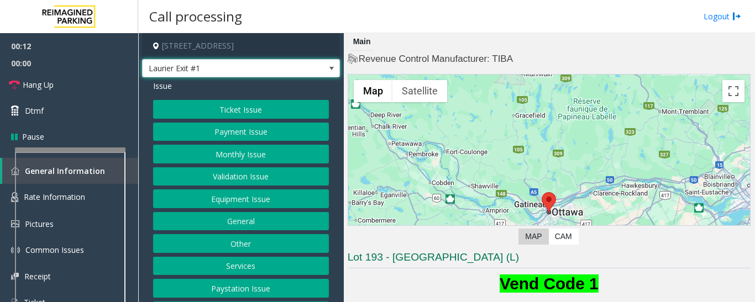
click at [242, 152] on button "Monthly Issue" at bounding box center [241, 154] width 176 height 19
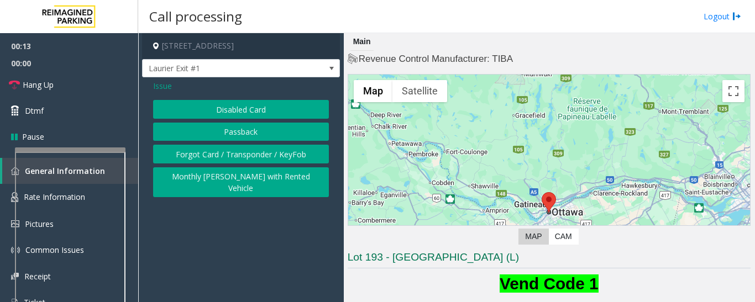
click at [284, 101] on button "Disabled Card" at bounding box center [241, 109] width 176 height 19
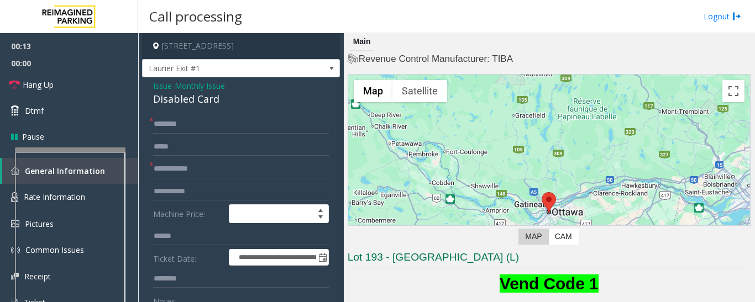
click at [196, 95] on div "Disabled Card" at bounding box center [241, 99] width 176 height 15
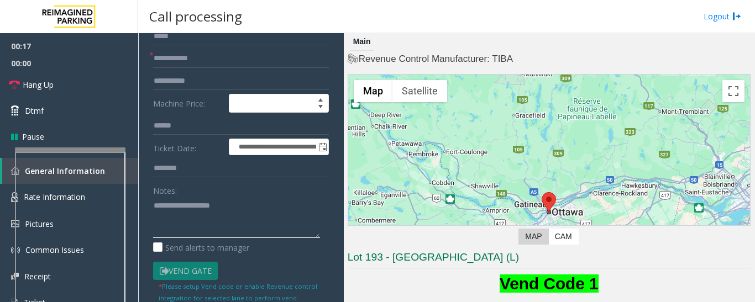
click at [195, 201] on textarea at bounding box center [236, 217] width 167 height 41
paste textarea "**********"
click at [197, 60] on input "text" at bounding box center [241, 58] width 176 height 19
type textarea "**********"
click at [200, 64] on input "text" at bounding box center [241, 58] width 176 height 19
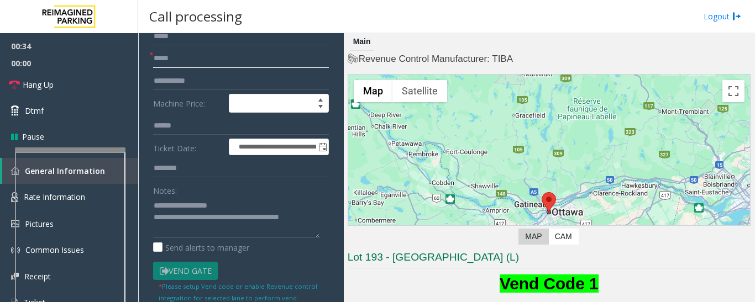
scroll to position [0, 0]
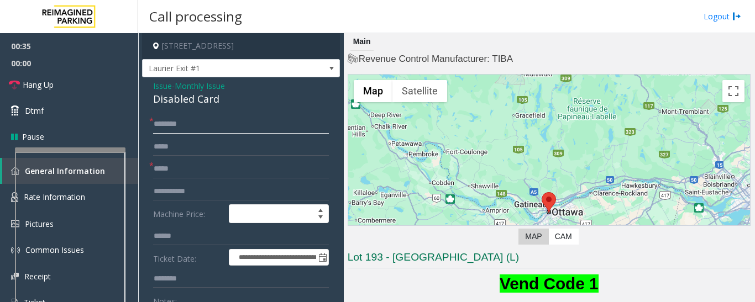
click at [196, 124] on input "text" at bounding box center [241, 124] width 176 height 19
click at [182, 166] on input "*****" at bounding box center [241, 169] width 176 height 19
type input "**********"
click at [202, 128] on input "text" at bounding box center [241, 124] width 176 height 19
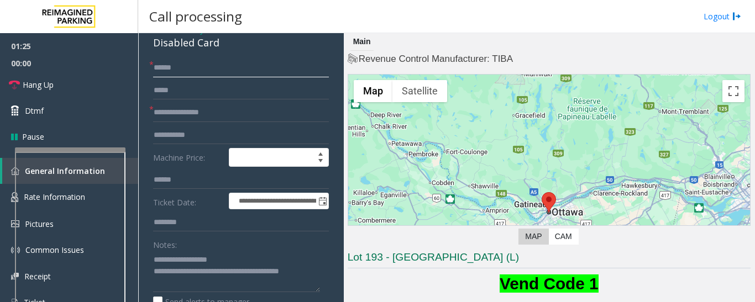
scroll to position [55, 0]
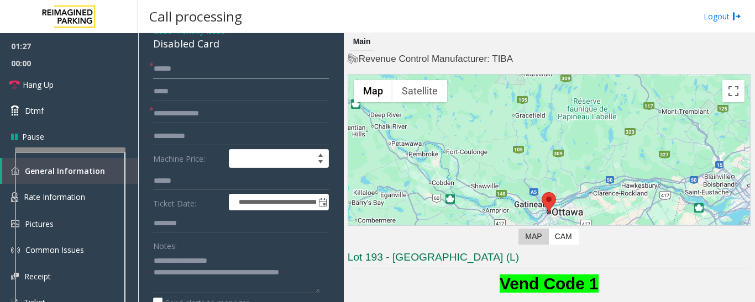
click at [166, 70] on input "*****" at bounding box center [241, 69] width 176 height 19
click at [174, 68] on input "******" at bounding box center [241, 69] width 176 height 19
click at [204, 64] on input "*******" at bounding box center [241, 69] width 176 height 19
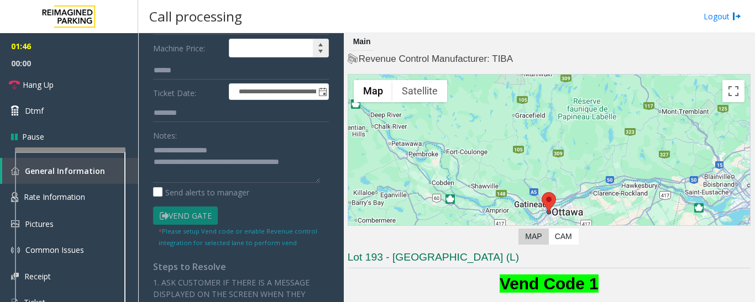
scroll to position [0, 0]
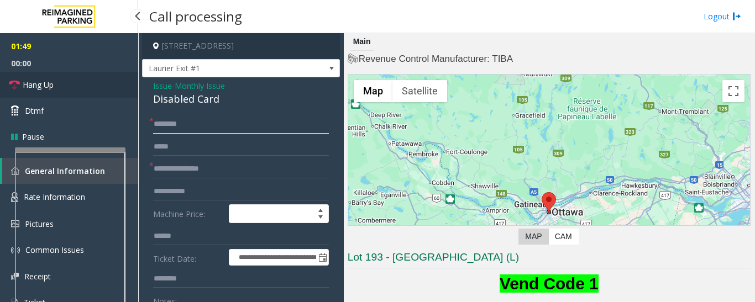
type input "*******"
click at [16, 86] on icon at bounding box center [14, 85] width 11 height 11
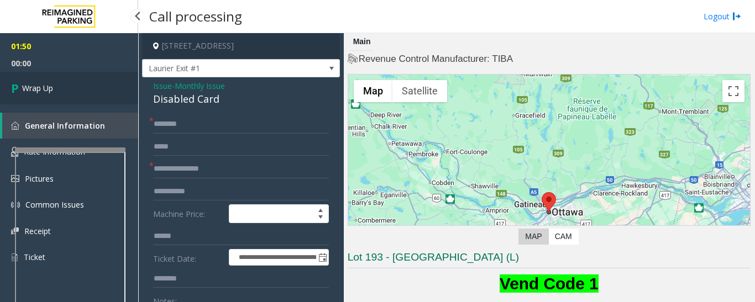
click at [1, 93] on link "Wrap Up" at bounding box center [69, 88] width 138 height 33
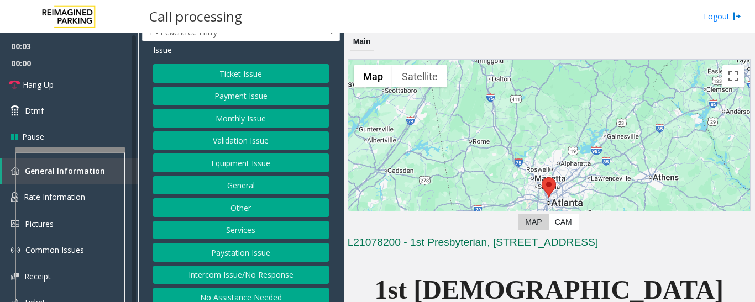
scroll to position [55, 0]
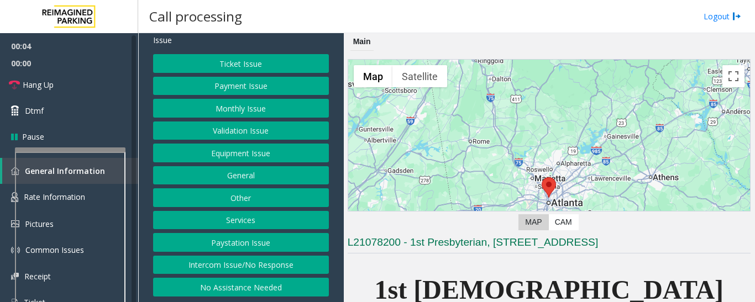
click at [259, 295] on button "No Assistance Needed" at bounding box center [241, 287] width 176 height 19
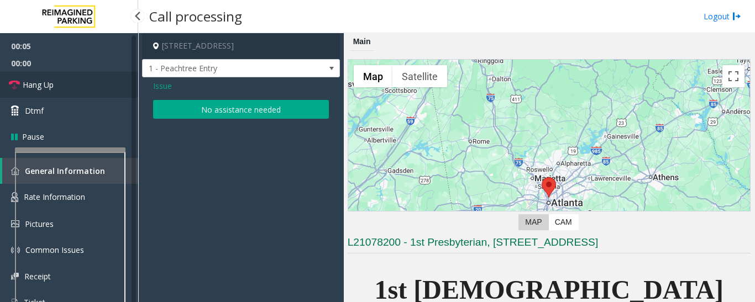
click at [66, 83] on link "Hang Up" at bounding box center [69, 85] width 138 height 26
click at [210, 103] on button "No assistance needed" at bounding box center [241, 109] width 176 height 19
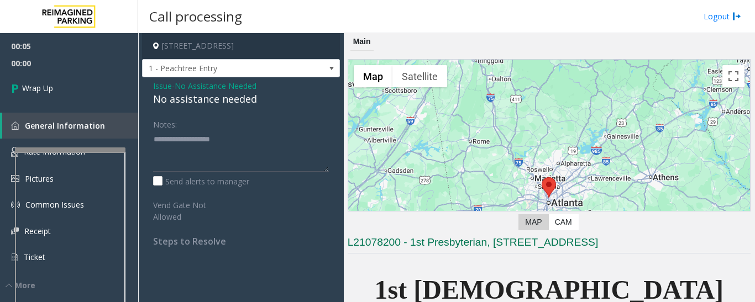
click at [207, 97] on div "No assistance needed" at bounding box center [241, 99] width 176 height 15
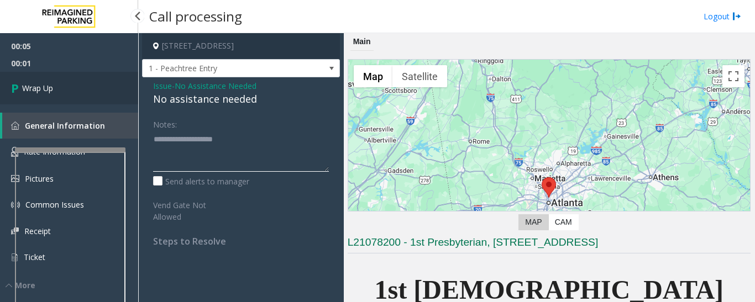
type textarea "**********"
click at [102, 103] on link "Wrap Up" at bounding box center [69, 88] width 138 height 33
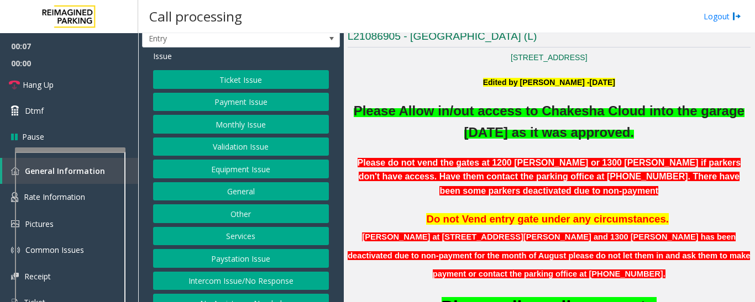
scroll to position [46, 0]
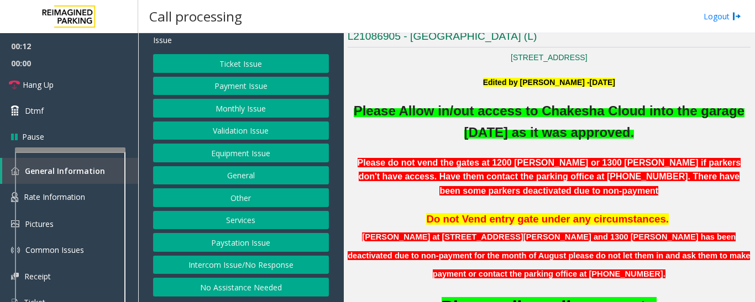
click at [258, 267] on button "Intercom Issue/No Response" at bounding box center [241, 265] width 176 height 19
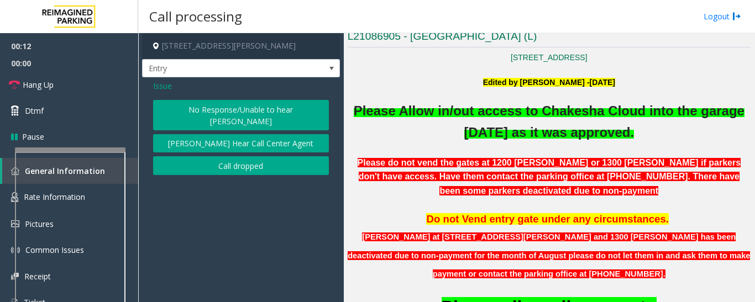
click at [237, 114] on button "No Response/Unable to hear [PERSON_NAME]" at bounding box center [241, 115] width 176 height 30
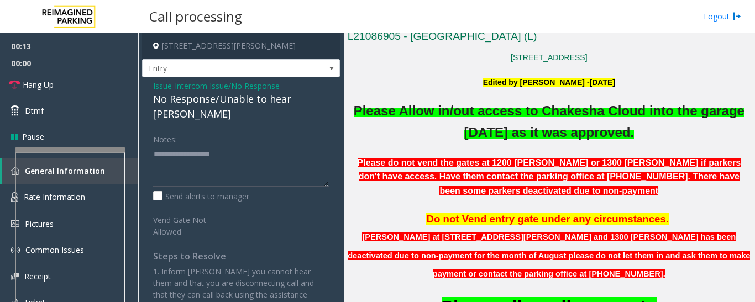
click at [247, 102] on div "No Response/Unable to hear [PERSON_NAME]" at bounding box center [241, 107] width 176 height 30
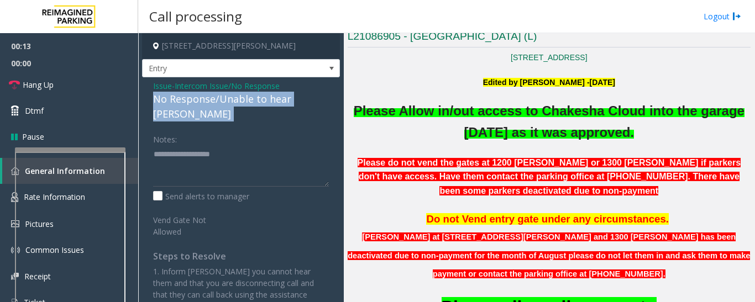
click at [247, 102] on div "No Response/Unable to hear [PERSON_NAME]" at bounding box center [241, 107] width 176 height 30
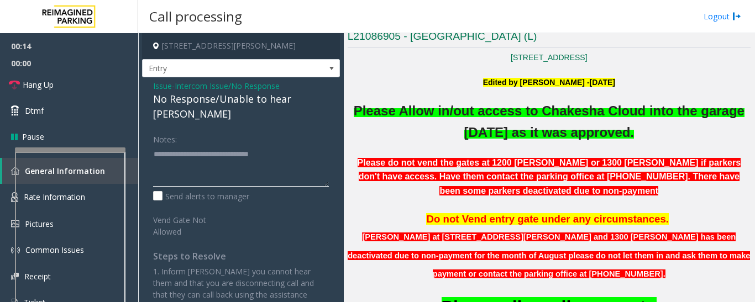
click at [301, 145] on textarea at bounding box center [241, 165] width 176 height 41
type textarea "**********"
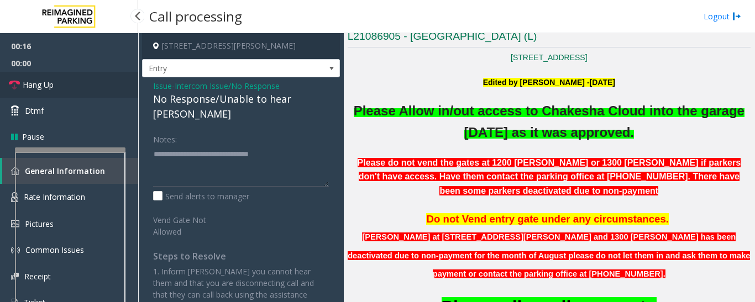
click at [18, 78] on link "Hang Up" at bounding box center [69, 85] width 138 height 26
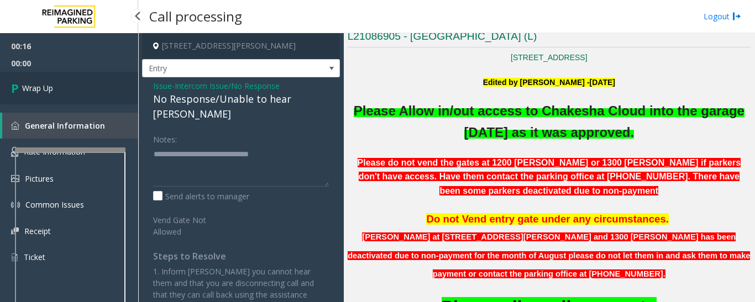
click at [24, 83] on span "Wrap Up" at bounding box center [37, 88] width 31 height 12
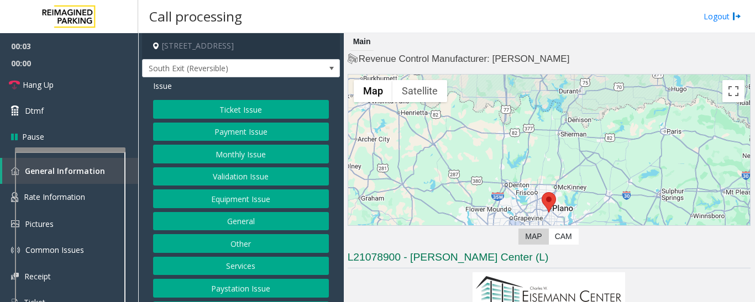
click at [231, 268] on button "Services" at bounding box center [241, 266] width 176 height 19
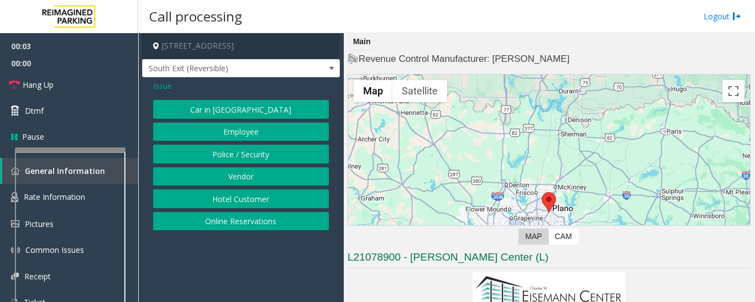
click at [262, 202] on button "Hotel Customer" at bounding box center [241, 199] width 176 height 19
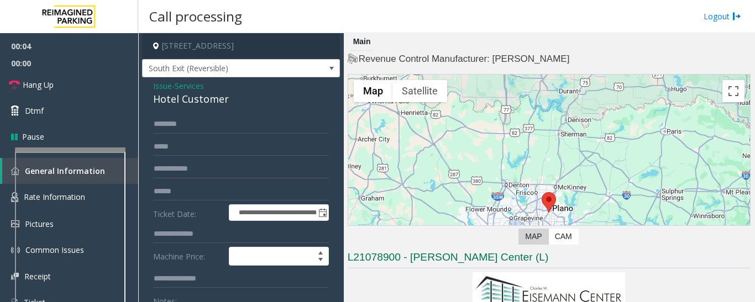
click at [186, 105] on div "Hotel Customer" at bounding box center [241, 99] width 176 height 15
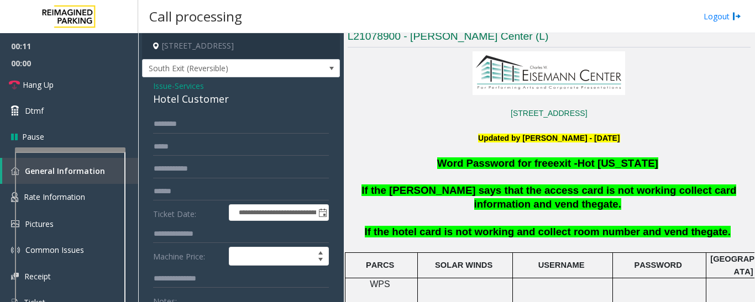
click at [158, 88] on span "Issue" at bounding box center [162, 86] width 19 height 12
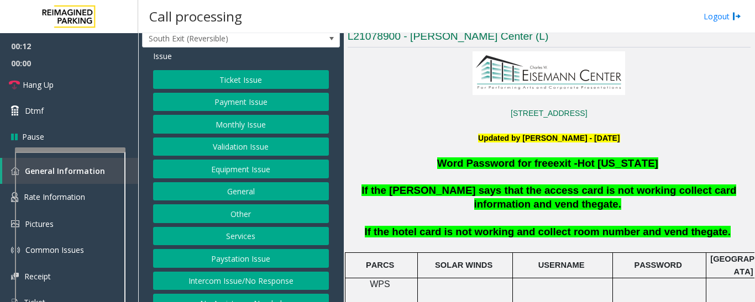
scroll to position [46, 0]
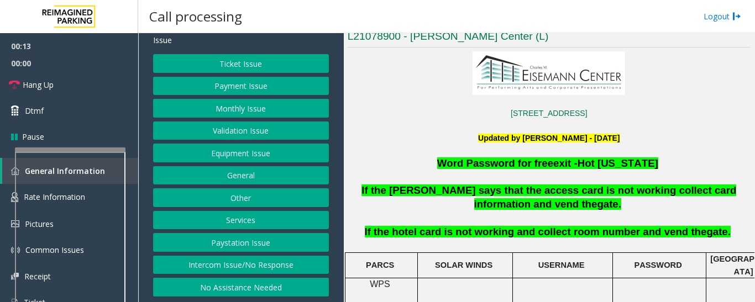
click at [234, 260] on button "Intercom Issue/No Response" at bounding box center [241, 265] width 176 height 19
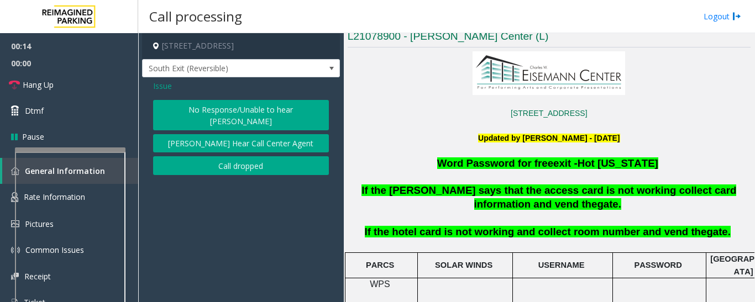
click at [248, 111] on button "No Response/Unable to hear [PERSON_NAME]" at bounding box center [241, 115] width 176 height 30
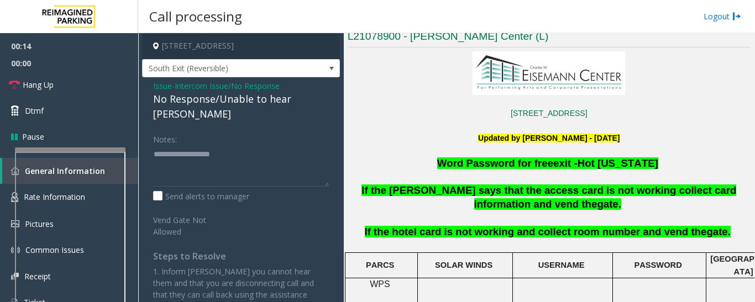
click at [243, 102] on div "No Response/Unable to hear [PERSON_NAME]" at bounding box center [241, 107] width 176 height 30
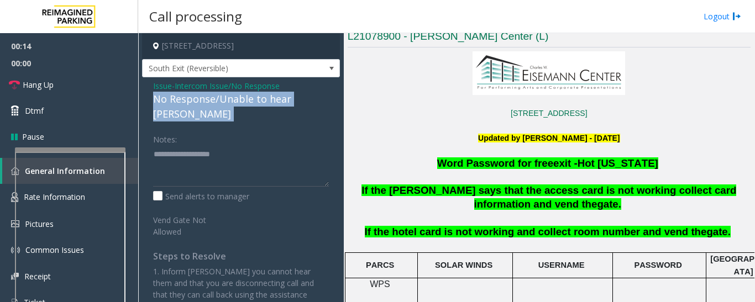
click at [243, 102] on div "No Response/Unable to hear [PERSON_NAME]" at bounding box center [241, 107] width 176 height 30
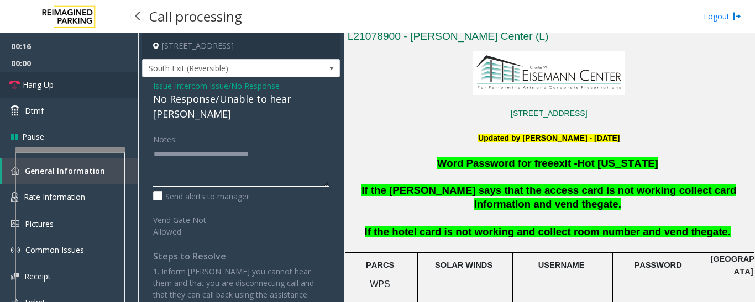
type textarea "**********"
click at [29, 95] on link "Hang Up" at bounding box center [69, 85] width 138 height 26
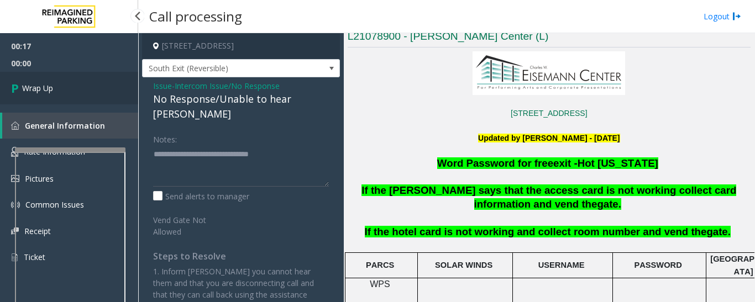
click at [35, 92] on span "Wrap Up" at bounding box center [37, 88] width 31 height 12
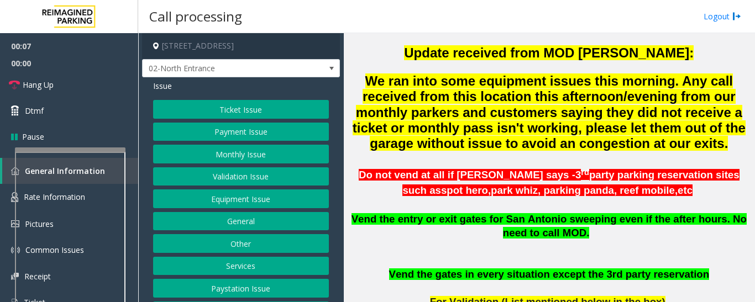
scroll to position [46, 0]
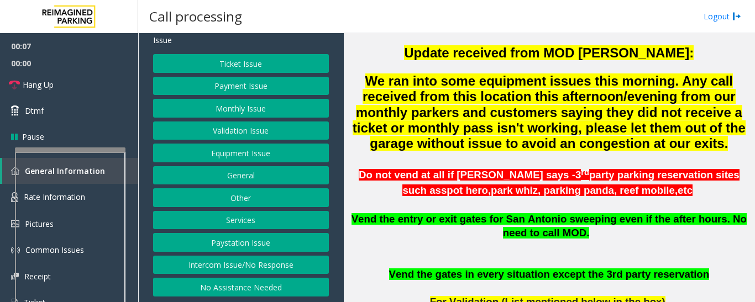
click at [267, 265] on button "Intercom Issue/No Response" at bounding box center [241, 265] width 176 height 19
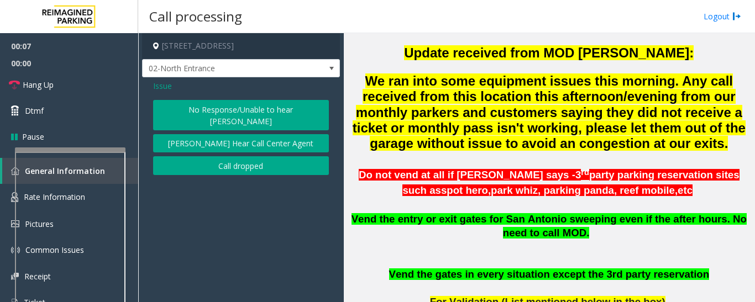
scroll to position [0, 0]
click at [236, 104] on button "No Response/Unable to hear [PERSON_NAME]" at bounding box center [241, 115] width 176 height 30
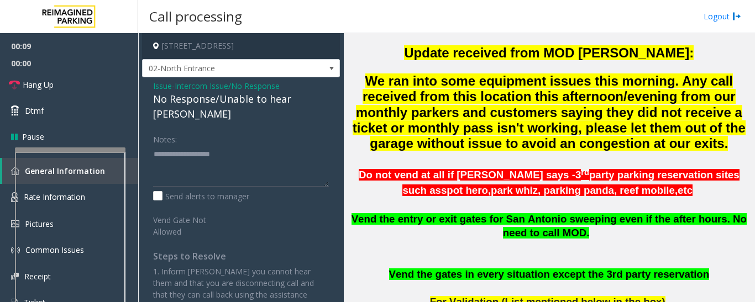
click at [271, 100] on div "No Response/Unable to hear [PERSON_NAME]" at bounding box center [241, 107] width 176 height 30
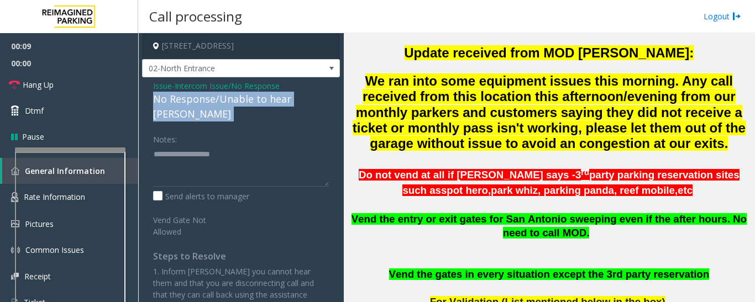
click at [271, 100] on div "No Response/Unable to hear [PERSON_NAME]" at bounding box center [241, 107] width 176 height 30
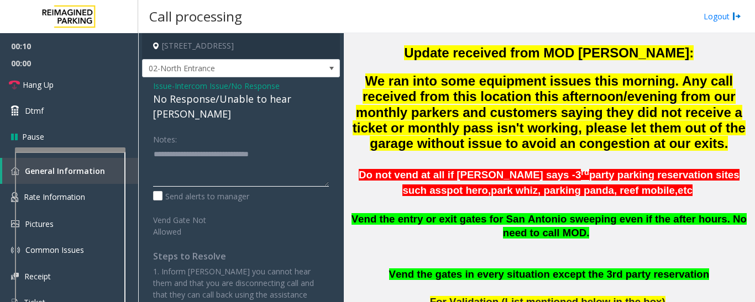
click at [318, 145] on textarea at bounding box center [241, 165] width 176 height 41
type textarea "**********"
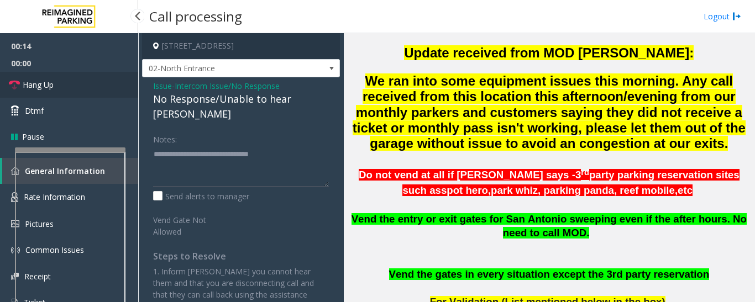
click at [29, 77] on link "Hang Up" at bounding box center [69, 85] width 138 height 26
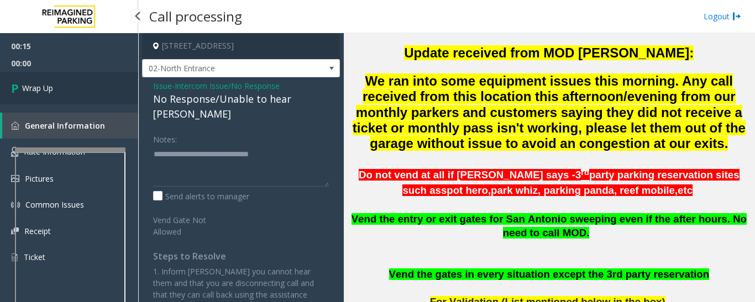
click at [63, 89] on link "Wrap Up" at bounding box center [69, 88] width 138 height 33
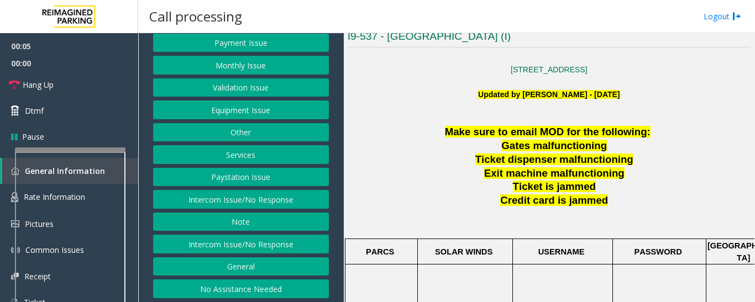
scroll to position [91, 0]
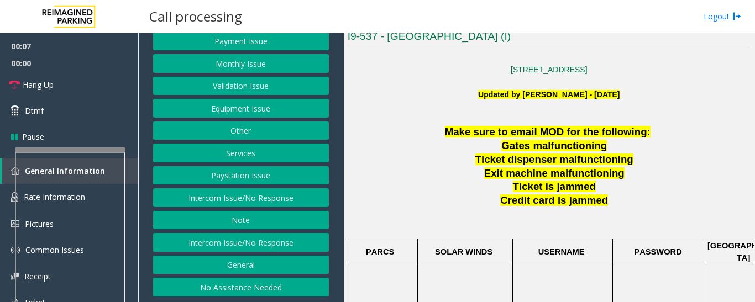
click at [273, 206] on button "Intercom Issue/No Response" at bounding box center [241, 198] width 176 height 19
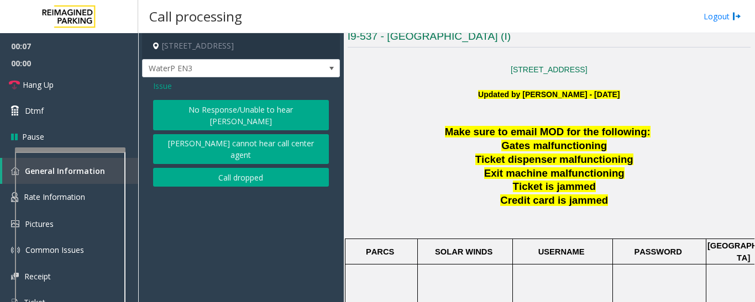
click at [243, 113] on button "No Response/Unable to hear [PERSON_NAME]" at bounding box center [241, 115] width 176 height 30
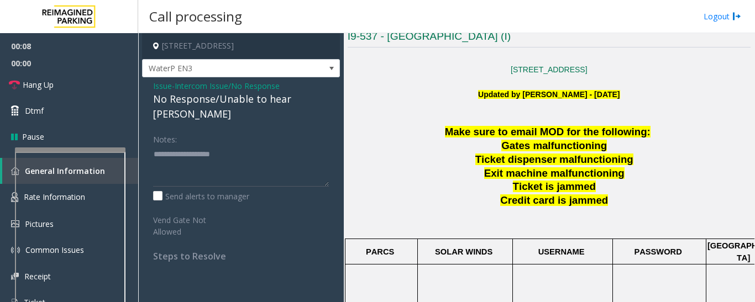
click at [219, 95] on div "No Response/Unable to hear [PERSON_NAME]" at bounding box center [241, 107] width 176 height 30
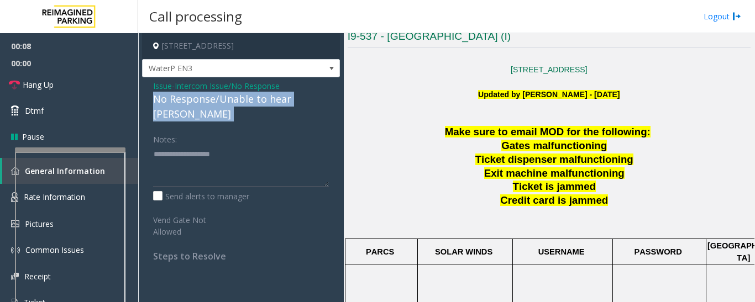
click at [219, 95] on div "No Response/Unable to hear [PERSON_NAME]" at bounding box center [241, 107] width 176 height 30
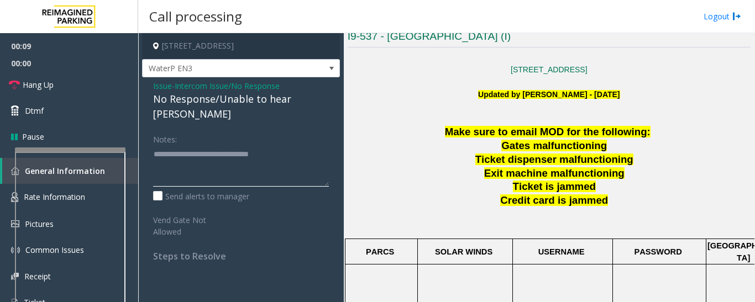
click at [296, 146] on textarea at bounding box center [241, 165] width 176 height 41
type textarea "**********"
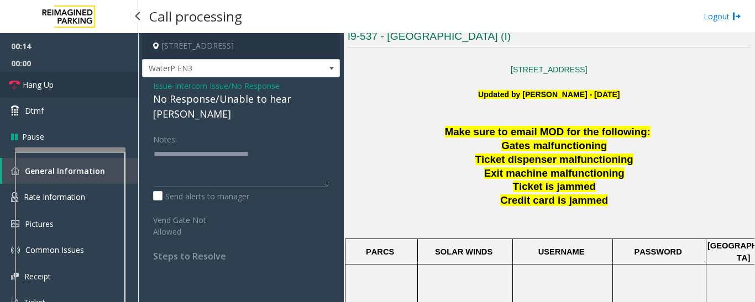
click at [28, 79] on link "Hang Up" at bounding box center [69, 85] width 138 height 26
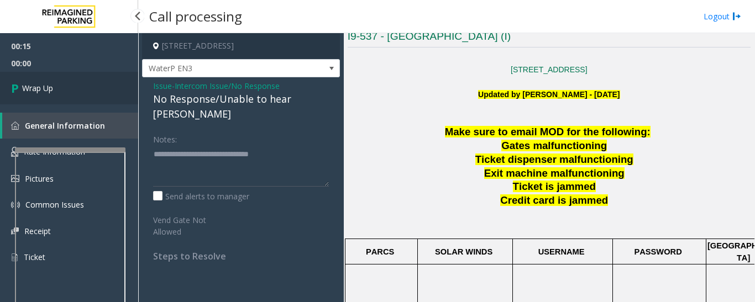
click at [46, 86] on span "Wrap Up" at bounding box center [37, 88] width 31 height 12
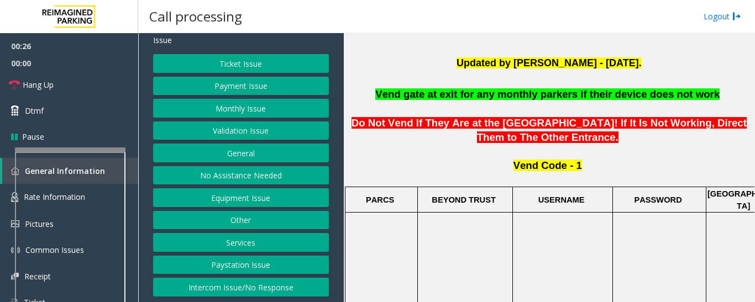
scroll to position [166, 0]
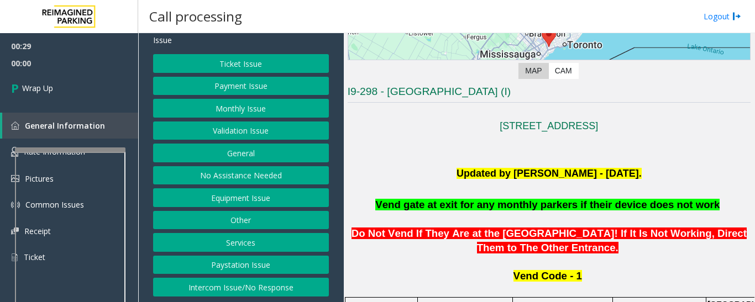
click at [251, 289] on button "Intercom Issue/No Response" at bounding box center [241, 287] width 176 height 19
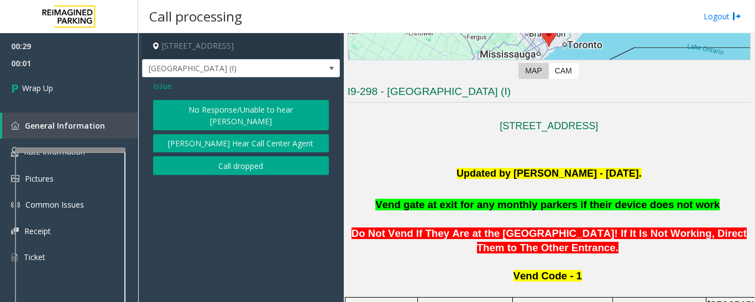
click at [240, 166] on div "Issue No Response/Unable to hear [PERSON_NAME] Cannot Hear Call Center Agent Ca…" at bounding box center [241, 128] width 198 height 103
click at [248, 156] on button "Call dropped" at bounding box center [241, 165] width 176 height 19
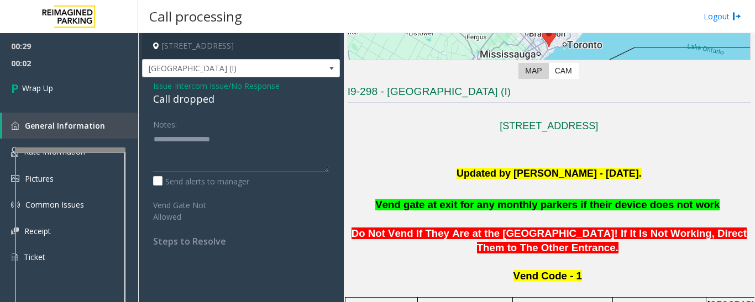
click at [179, 99] on div "Call dropped" at bounding box center [241, 99] width 176 height 15
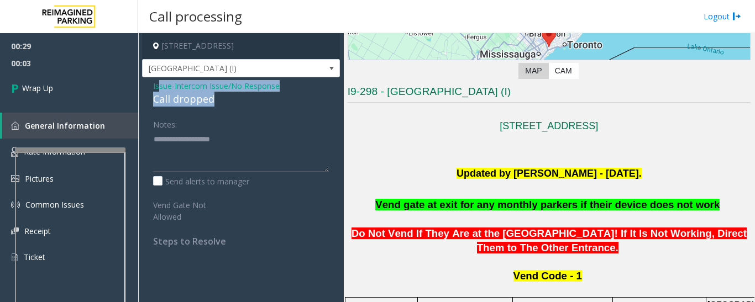
drag, startPoint x: 159, startPoint y: 87, endPoint x: 194, endPoint y: 133, distance: 57.6
click at [196, 139] on div "Issue - Intercom Issue/No Response Call dropped Notes: Send alerts to manager V…" at bounding box center [241, 167] width 198 height 181
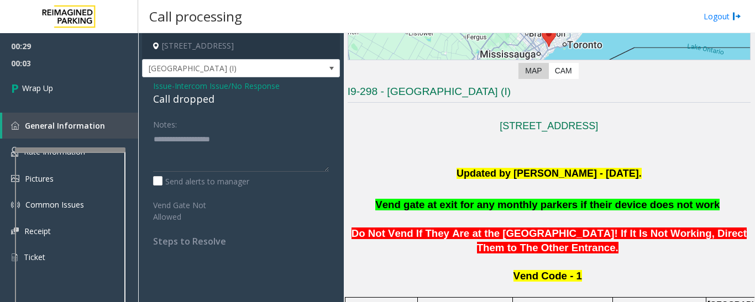
click at [202, 114] on div "Issue - Intercom Issue/No Response Call dropped Notes: Send alerts to manager V…" at bounding box center [241, 167] width 198 height 181
click at [198, 101] on div "Call dropped" at bounding box center [241, 99] width 176 height 15
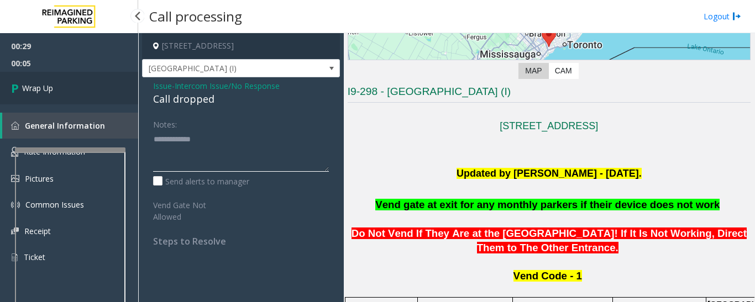
type textarea "**********"
click at [53, 75] on link "Wrap Up" at bounding box center [69, 88] width 138 height 33
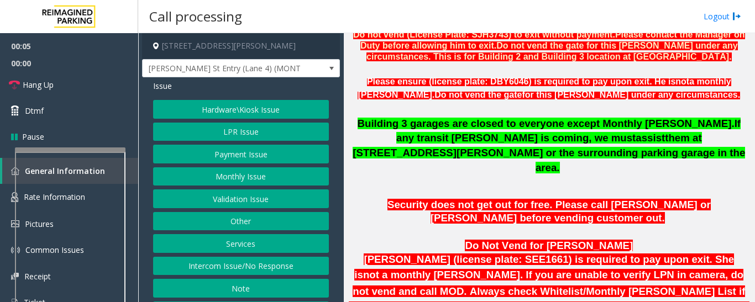
scroll to position [664, 0]
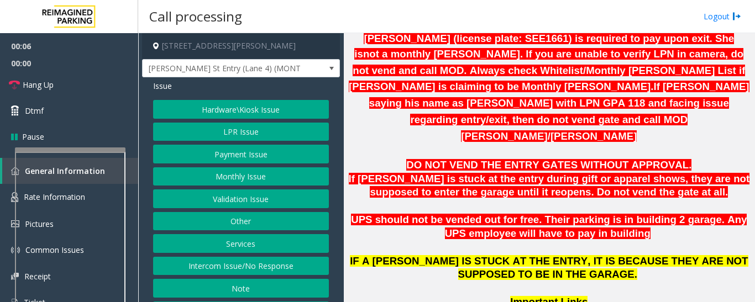
click at [220, 136] on button "LPR Issue" at bounding box center [241, 132] width 176 height 19
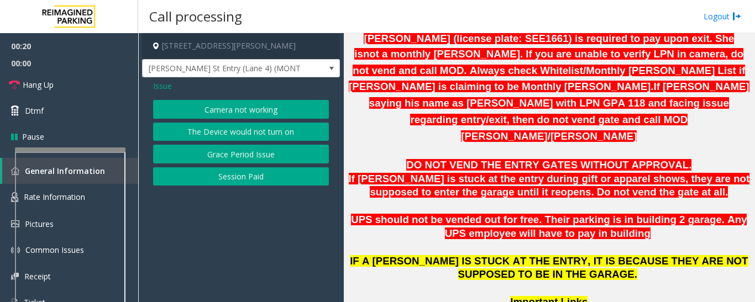
click at [259, 108] on button "Camera not working" at bounding box center [241, 109] width 176 height 19
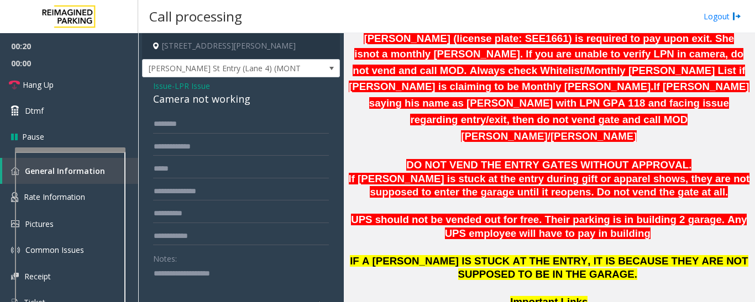
click at [202, 104] on div "Camera not working" at bounding box center [241, 99] width 176 height 15
click at [178, 126] on input "text" at bounding box center [241, 124] width 176 height 19
click at [179, 149] on input "text" at bounding box center [241, 147] width 176 height 19
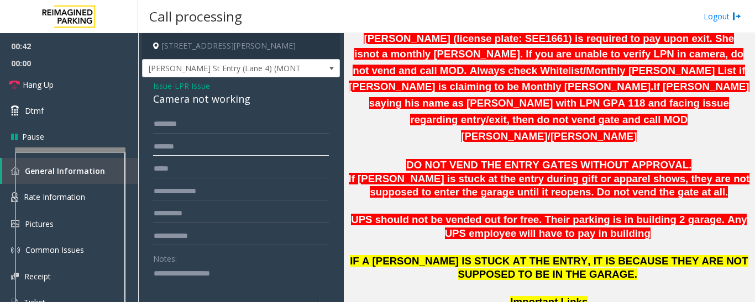
type input "*******"
click at [198, 128] on input "text" at bounding box center [241, 124] width 176 height 19
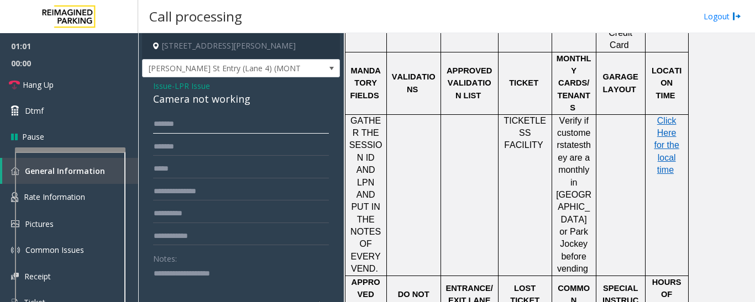
scroll to position [1217, 0]
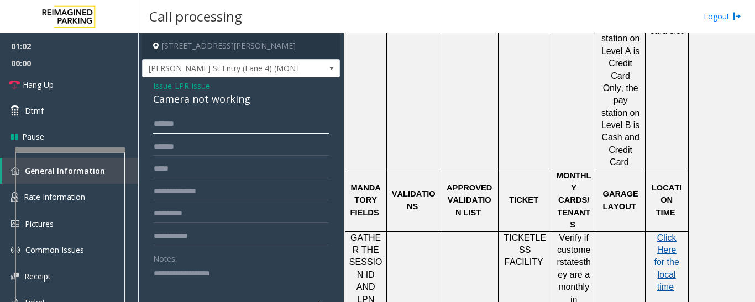
type input "******"
click at [674, 233] on span "Click Here for the local time" at bounding box center [666, 262] width 25 height 59
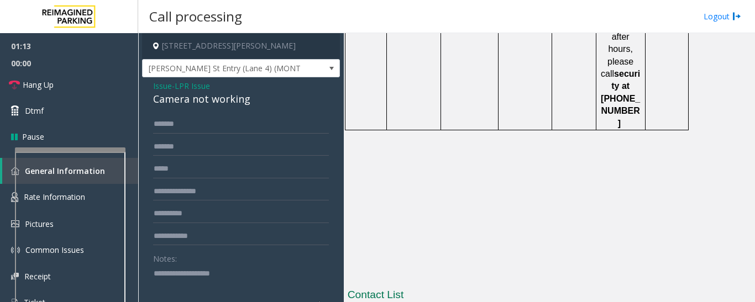
scroll to position [2001, 0]
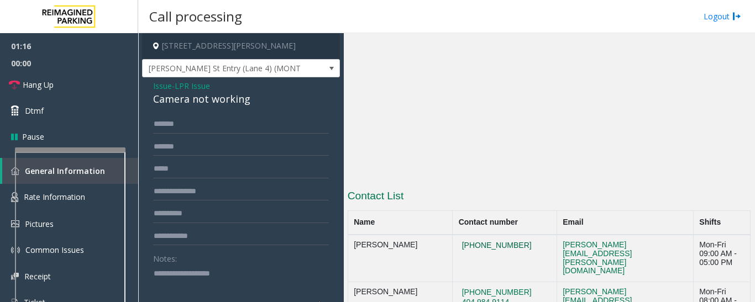
click at [459, 241] on button "[PHONE_NUMBER]" at bounding box center [497, 246] width 76 height 10
drag, startPoint x: 451, startPoint y: 53, endPoint x: 514, endPoint y: 60, distance: 64.0
click at [514, 235] on td "[PHONE_NUMBER]" at bounding box center [505, 259] width 105 height 48
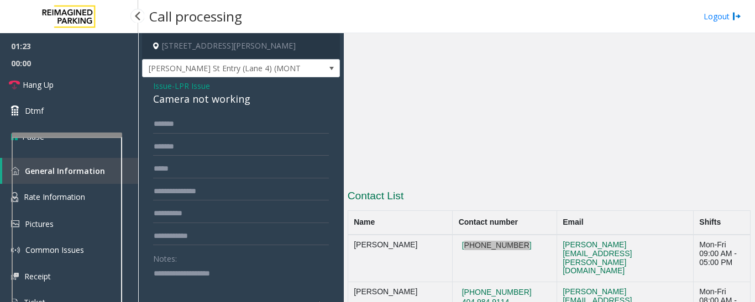
click at [96, 133] on div at bounding box center [67, 135] width 111 height 4
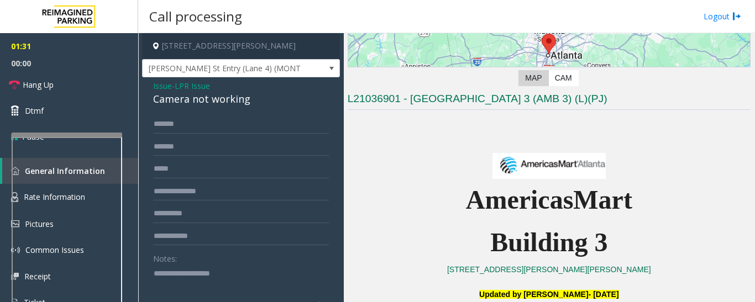
scroll to position [176, 0]
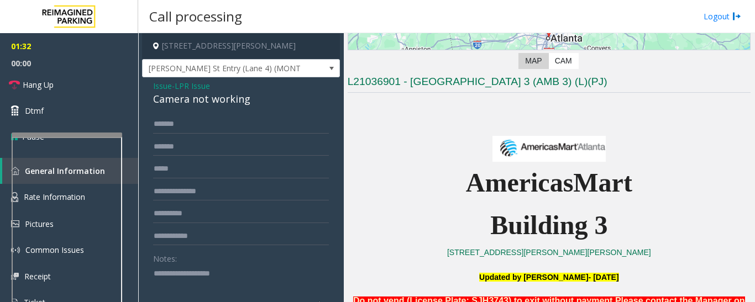
click at [235, 285] on textarea at bounding box center [236, 285] width 167 height 41
click at [227, 104] on div "Camera not working" at bounding box center [241, 99] width 176 height 15
click at [225, 273] on textarea at bounding box center [236, 285] width 167 height 41
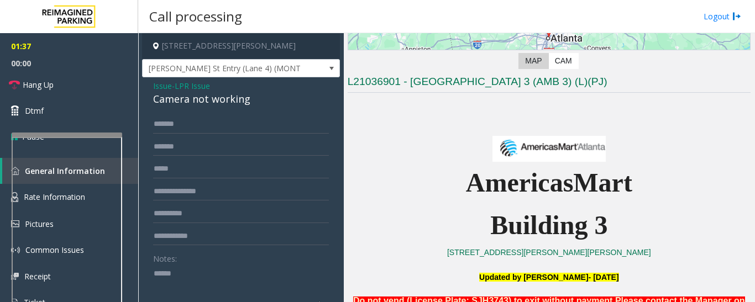
paste textarea "**********"
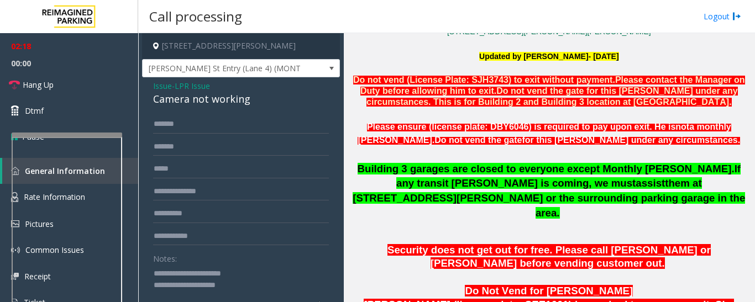
click at [260, 289] on textarea at bounding box center [236, 285] width 167 height 41
click at [64, 76] on link "Hang Up" at bounding box center [69, 85] width 138 height 26
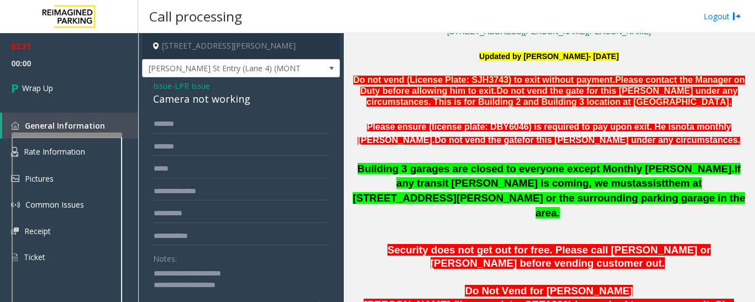
click at [262, 295] on textarea at bounding box center [236, 285] width 167 height 41
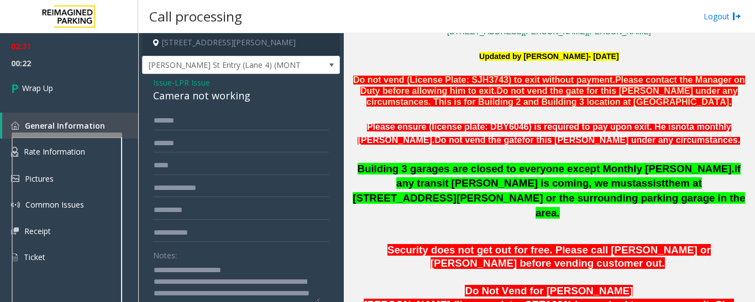
scroll to position [20, 0]
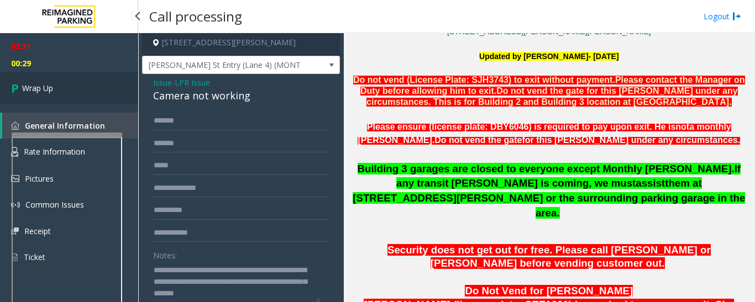
type textarea "**********"
click at [21, 89] on icon at bounding box center [16, 88] width 11 height 18
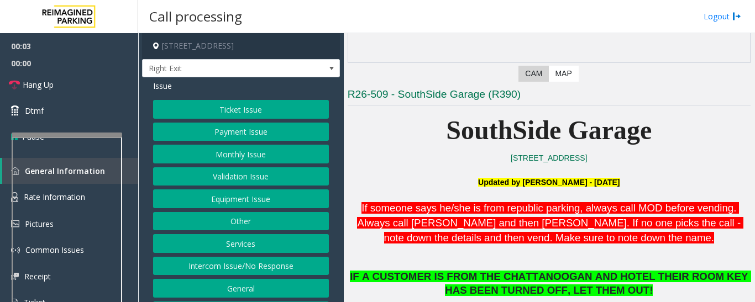
scroll to position [332, 0]
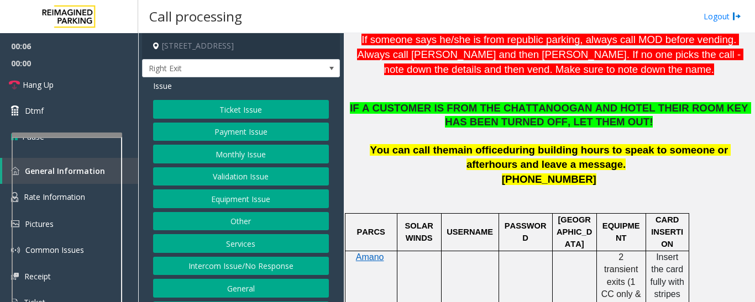
click at [263, 243] on button "Services" at bounding box center [241, 243] width 176 height 19
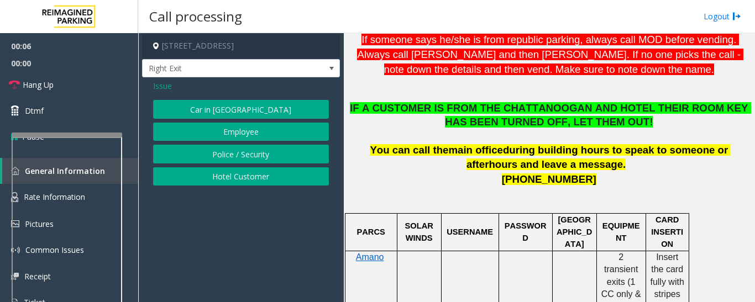
click at [272, 176] on button "Hotel Customer" at bounding box center [241, 177] width 176 height 19
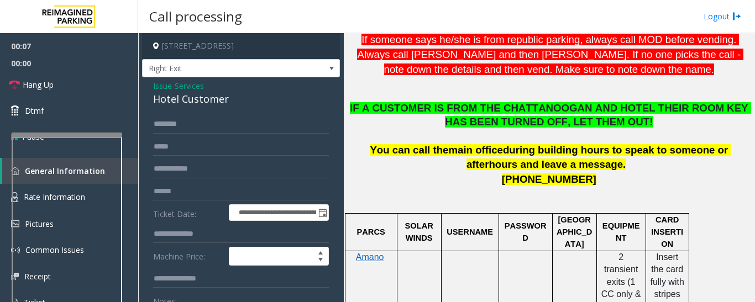
click at [181, 100] on div "Hotel Customer" at bounding box center [241, 99] width 176 height 15
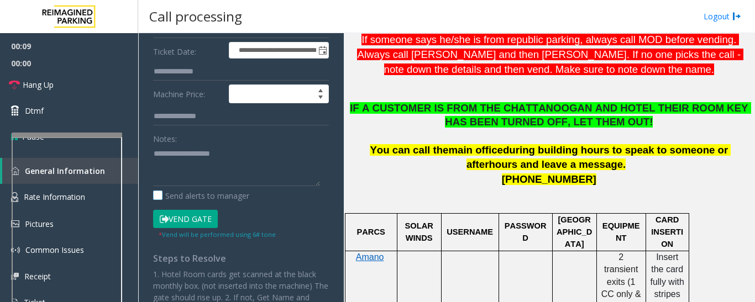
scroll to position [166, 0]
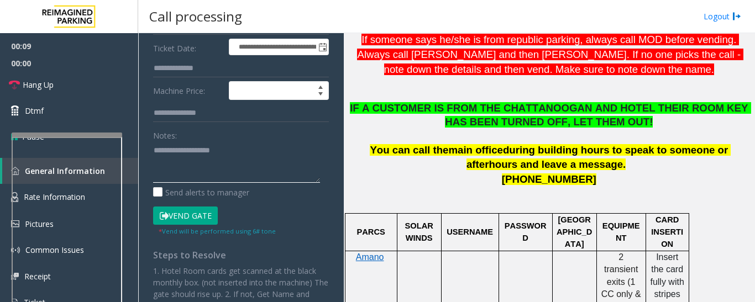
click at [223, 163] on textarea at bounding box center [236, 162] width 167 height 41
paste textarea "**********"
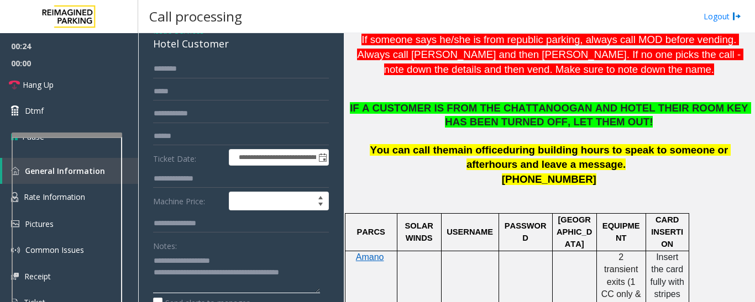
type textarea "**********"
click at [186, 185] on input "text" at bounding box center [241, 179] width 176 height 19
click at [221, 75] on input "text" at bounding box center [241, 69] width 176 height 19
type input "*****"
click at [194, 170] on input "text" at bounding box center [241, 179] width 176 height 19
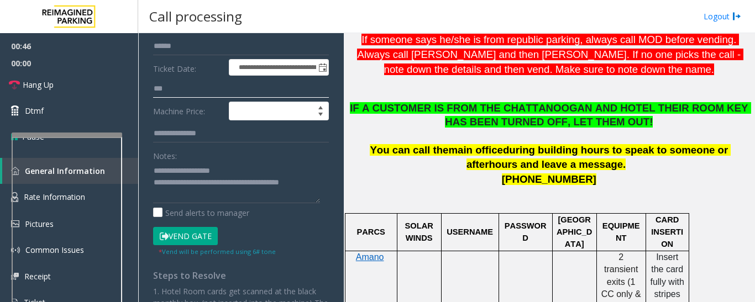
scroll to position [268, 0]
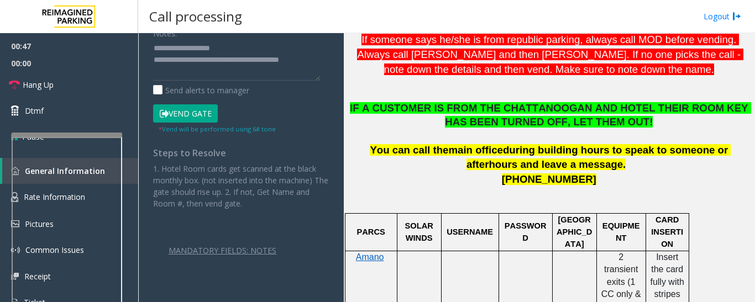
type input "***"
click at [200, 114] on button "Vend Gate" at bounding box center [185, 114] width 65 height 19
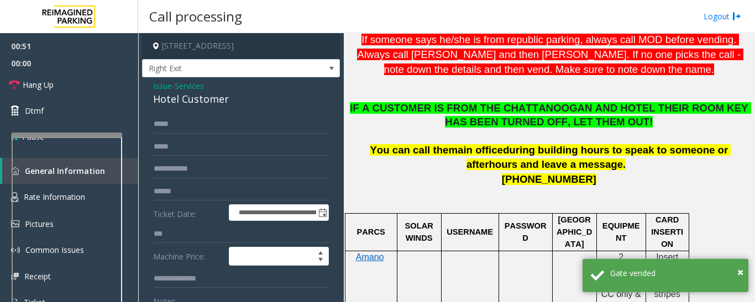
scroll to position [55, 0]
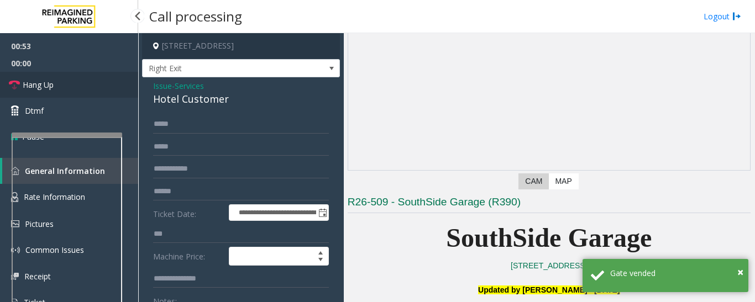
click at [51, 86] on span "Hang Up" at bounding box center [38, 85] width 31 height 12
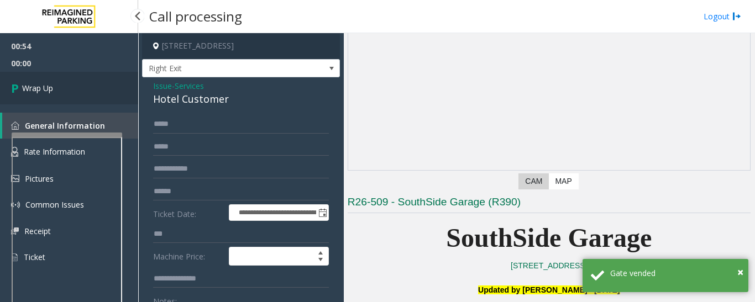
click at [30, 86] on span "Wrap Up" at bounding box center [37, 88] width 31 height 12
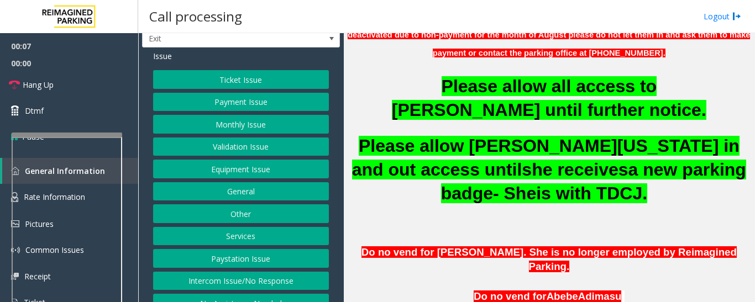
scroll to position [46, 0]
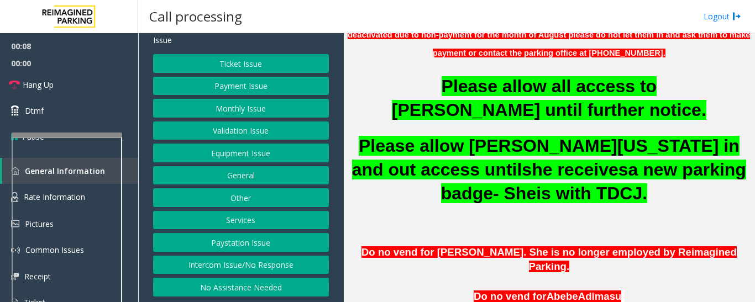
click at [229, 266] on button "Intercom Issue/No Response" at bounding box center [241, 265] width 176 height 19
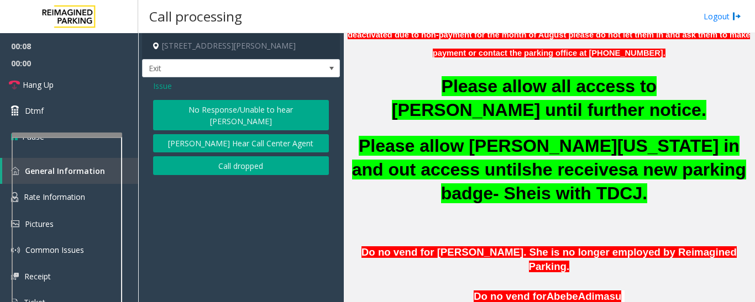
scroll to position [0, 0]
click at [226, 117] on button "No Response/Unable to hear [PERSON_NAME]" at bounding box center [241, 115] width 176 height 30
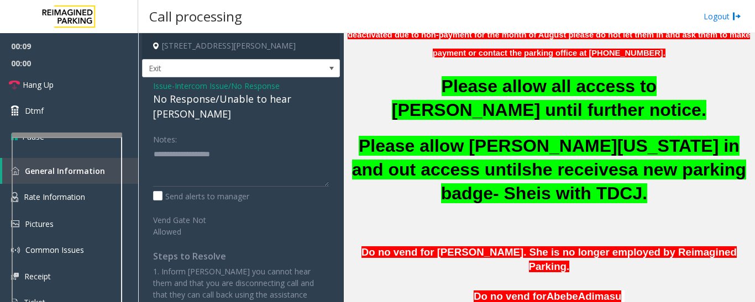
click at [236, 99] on div "No Response/Unable to hear [PERSON_NAME]" at bounding box center [241, 107] width 176 height 30
click at [168, 88] on span "Issue" at bounding box center [162, 86] width 19 height 12
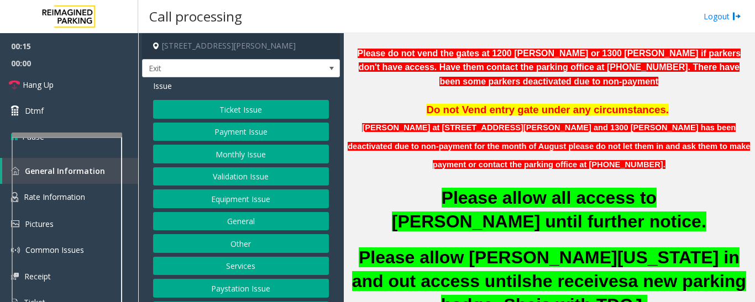
scroll to position [221, 0]
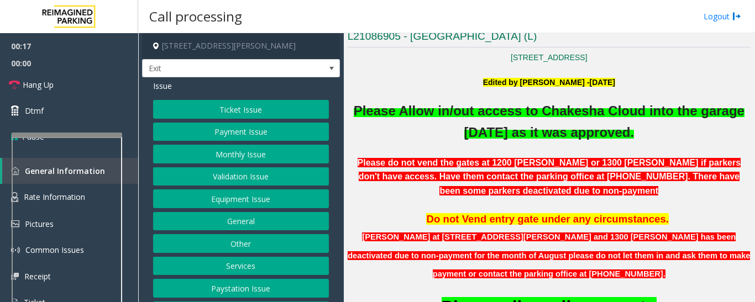
click at [302, 148] on button "Monthly Issue" at bounding box center [241, 154] width 176 height 19
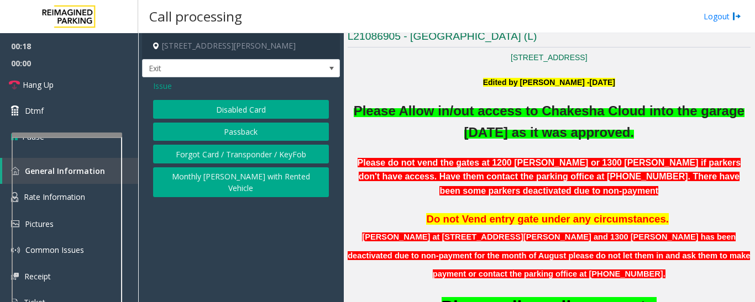
click at [242, 90] on div "Issue" at bounding box center [241, 86] width 176 height 12
click at [242, 107] on button "Disabled Card" at bounding box center [241, 109] width 176 height 19
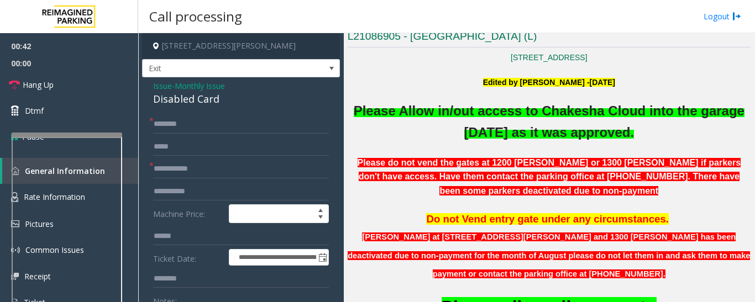
click at [164, 88] on span "Issue" at bounding box center [162, 86] width 19 height 12
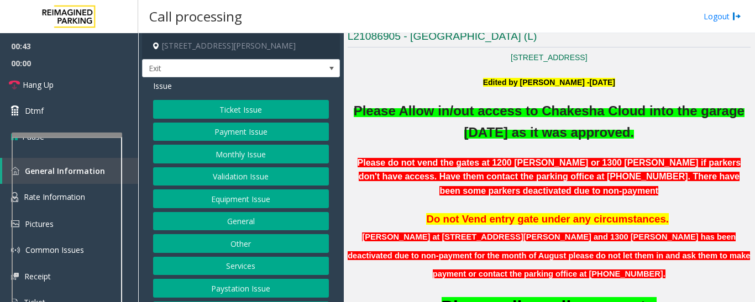
click at [229, 265] on button "Services" at bounding box center [241, 266] width 176 height 19
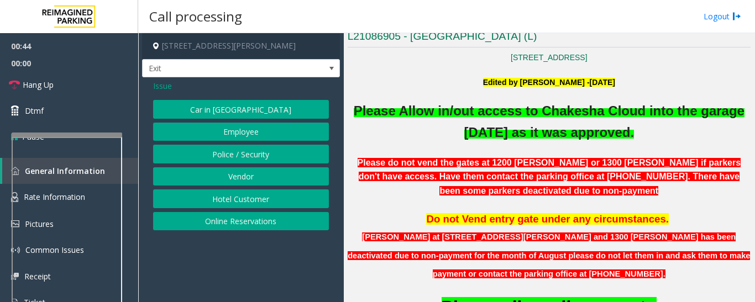
click at [252, 176] on button "Vendor" at bounding box center [241, 177] width 176 height 19
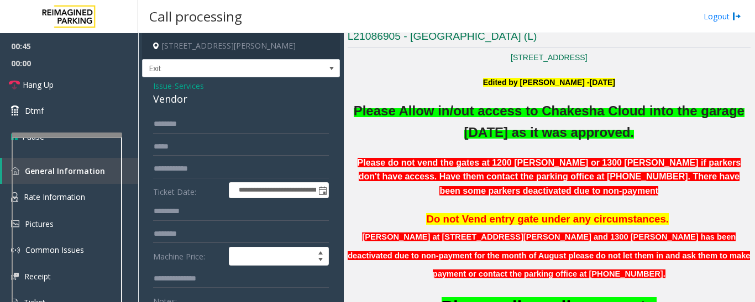
click at [187, 100] on div "Vendor" at bounding box center [241, 99] width 176 height 15
click at [211, 128] on input "text" at bounding box center [241, 124] width 176 height 19
click at [208, 168] on input "text" at bounding box center [241, 169] width 176 height 19
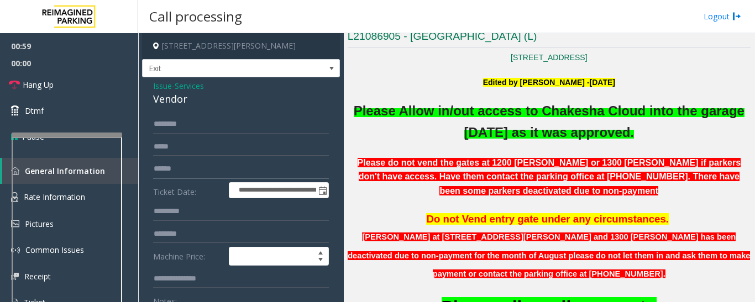
type input "******"
click at [208, 129] on input "text" at bounding box center [241, 124] width 176 height 19
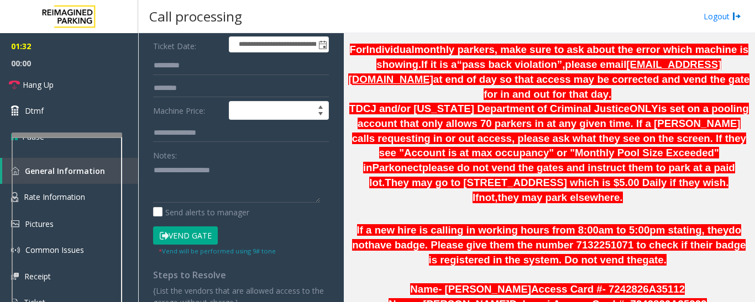
scroll to position [166, 0]
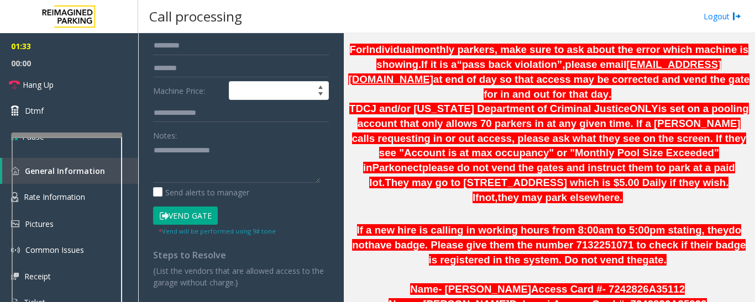
type input "**********"
click at [237, 173] on textarea at bounding box center [236, 162] width 167 height 41
paste textarea "******"
click at [205, 213] on button "Vend Gate" at bounding box center [185, 216] width 65 height 19
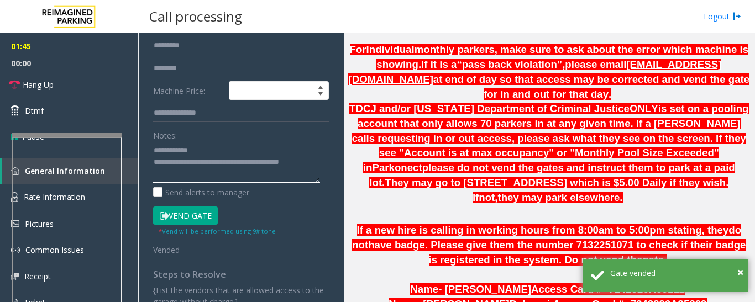
click at [312, 165] on textarea at bounding box center [236, 162] width 167 height 41
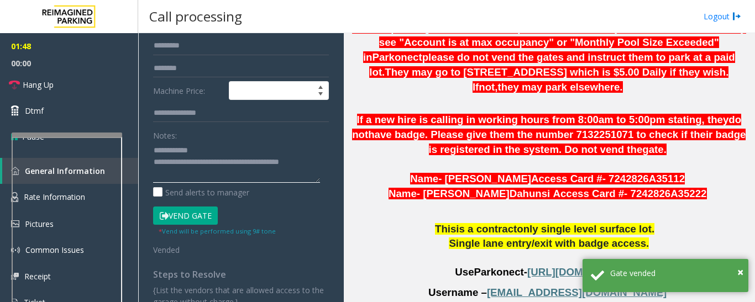
type textarea "**********"
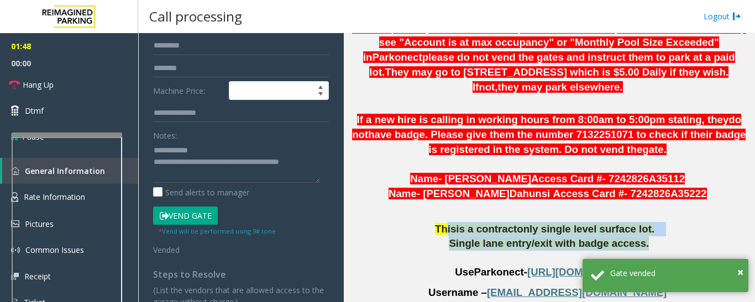
drag, startPoint x: 456, startPoint y: 155, endPoint x: 674, endPoint y: 173, distance: 218.6
click at [674, 173] on div "[STREET_ADDRESS] Edited by [PERSON_NAME] -[DATE] Please A llow in /out access t…" at bounding box center [549, 196] width 403 height 1506
click at [682, 237] on p "Single lane entry/exit with badge access ." at bounding box center [549, 244] width 403 height 14
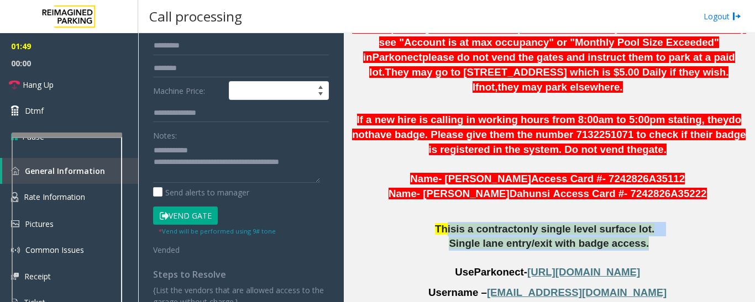
click at [682, 237] on p "Single lane entry/exit with badge access ." at bounding box center [549, 244] width 403 height 14
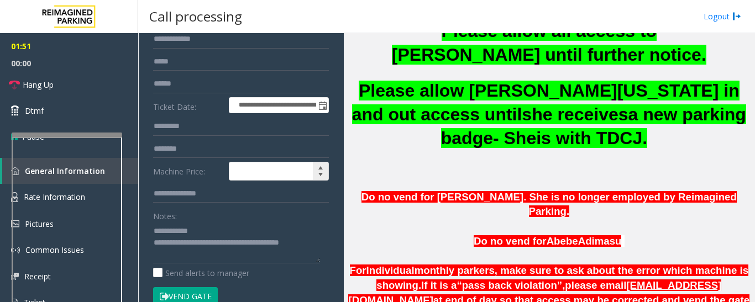
scroll to position [0, 0]
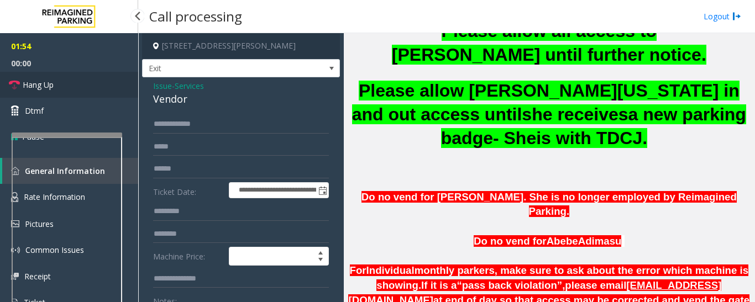
click at [21, 92] on link "Hang Up" at bounding box center [69, 85] width 138 height 26
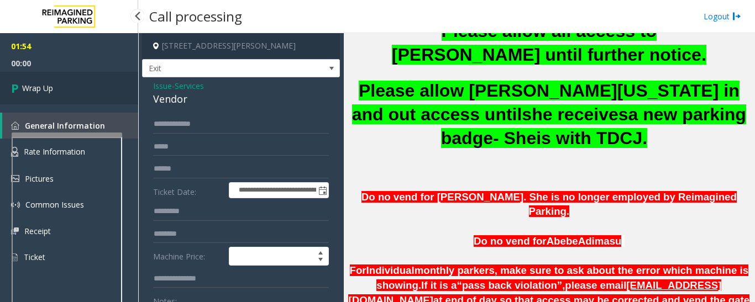
click at [32, 82] on span "Wrap Up" at bounding box center [37, 88] width 31 height 12
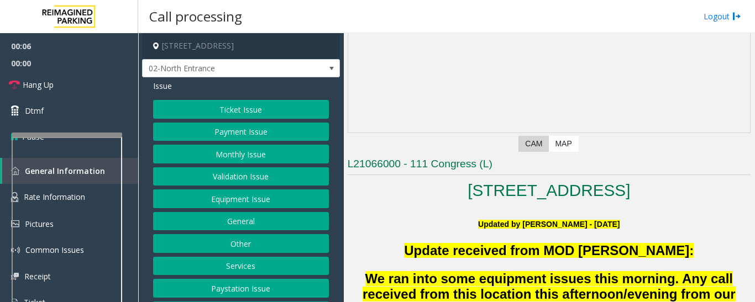
scroll to position [221, 0]
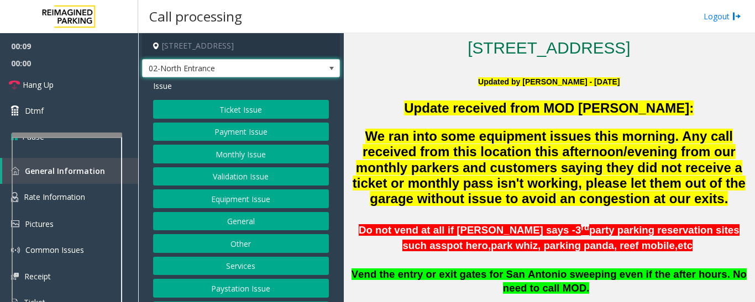
click at [324, 76] on span at bounding box center [331, 69] width 15 height 18
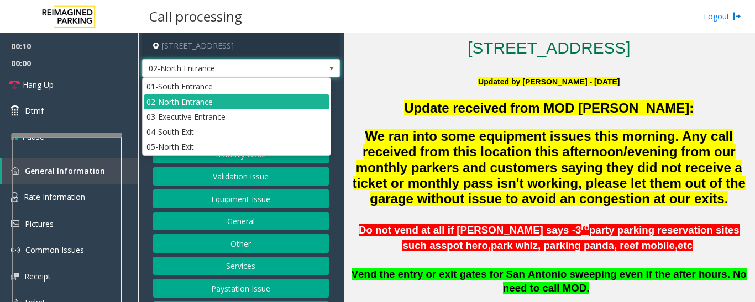
click at [327, 71] on span at bounding box center [331, 68] width 9 height 9
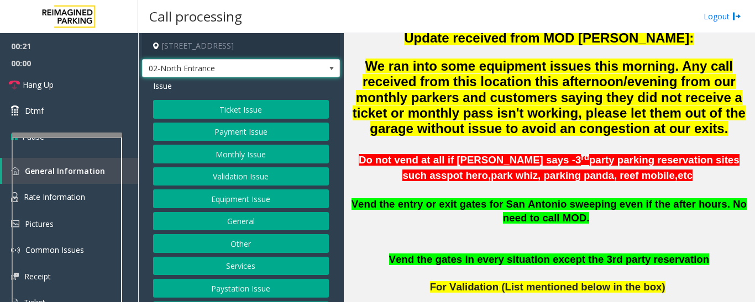
scroll to position [387, 0]
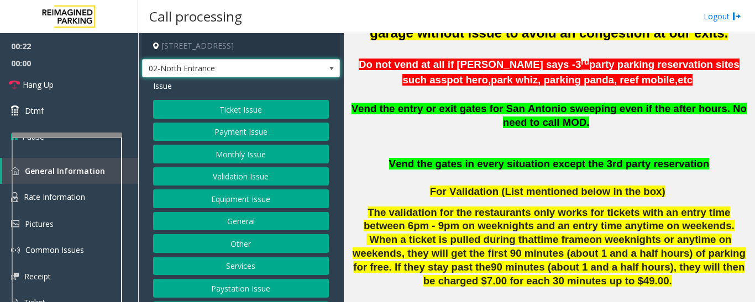
click at [265, 196] on button "Equipment Issue" at bounding box center [241, 199] width 176 height 19
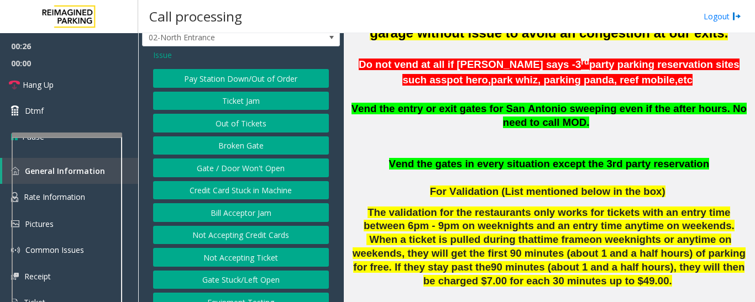
scroll to position [46, 0]
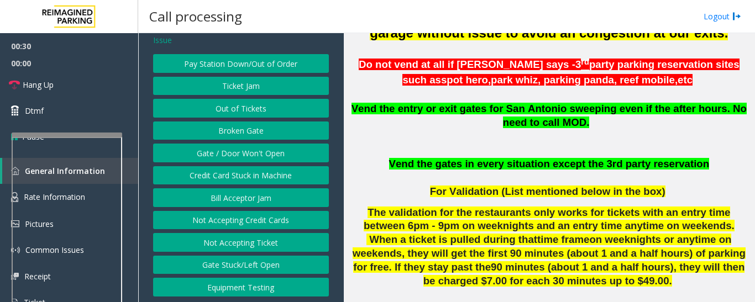
click at [255, 265] on button "Gate Stuck/Left Open" at bounding box center [241, 265] width 176 height 19
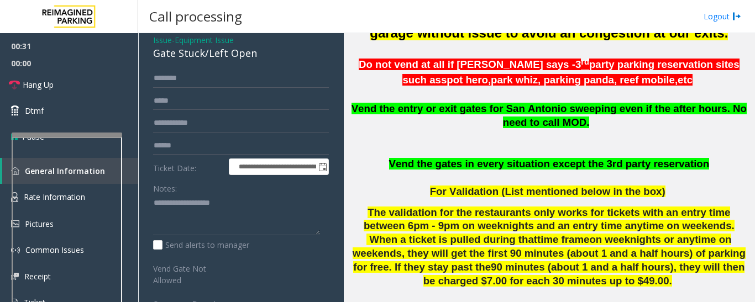
click at [204, 56] on div "Gate Stuck/Left Open" at bounding box center [241, 53] width 176 height 15
click at [202, 61] on div "Gate Stuck/Left Open" at bounding box center [241, 53] width 176 height 15
click at [207, 57] on div "Gate Stuck/Left Open" at bounding box center [241, 53] width 176 height 15
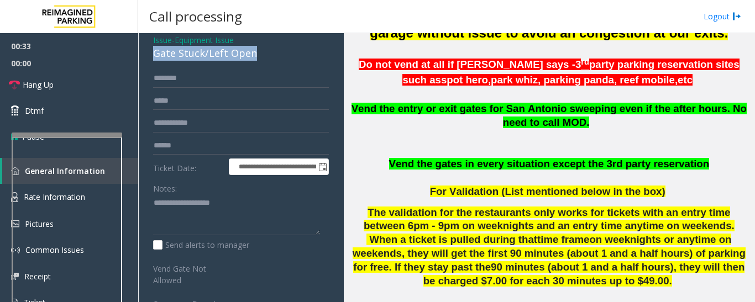
click at [207, 57] on div "Gate Stuck/Left Open" at bounding box center [241, 53] width 176 height 15
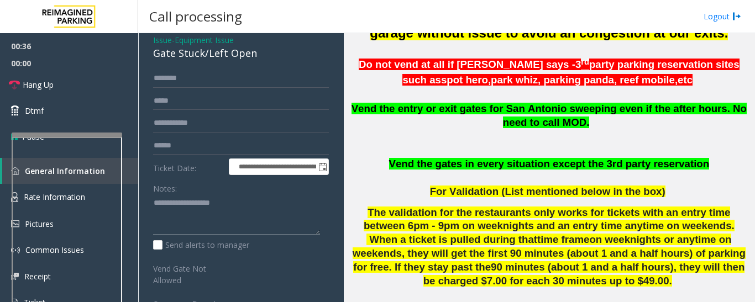
click at [175, 197] on textarea at bounding box center [236, 215] width 167 height 41
paste textarea "**********"
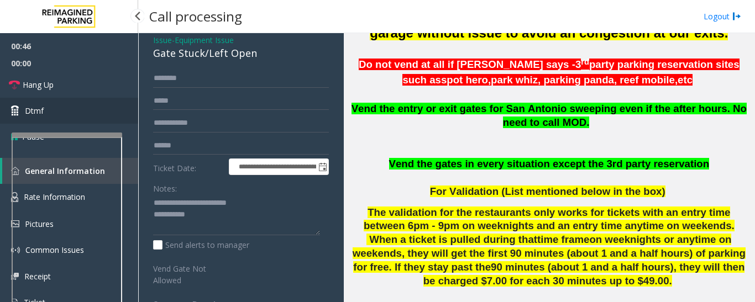
click at [35, 104] on link "Dtmf" at bounding box center [69, 111] width 138 height 26
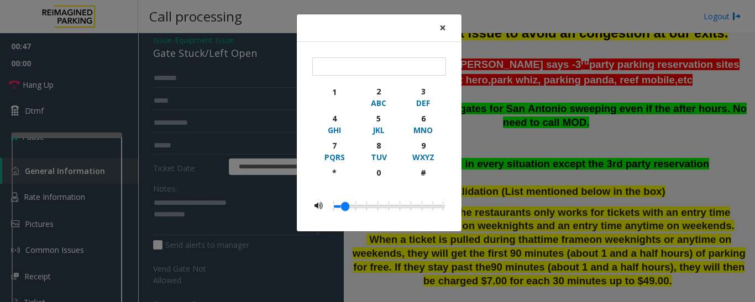
click at [441, 20] on span "×" at bounding box center [443, 27] width 7 height 15
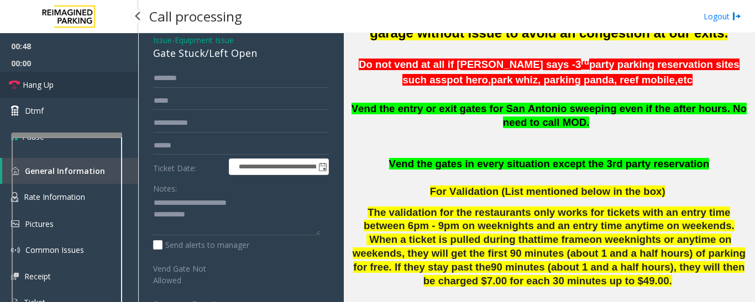
click at [23, 87] on span "Hang Up" at bounding box center [38, 85] width 31 height 12
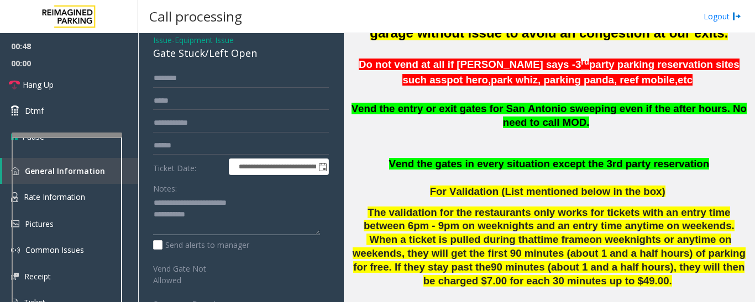
click at [216, 231] on textarea at bounding box center [236, 215] width 167 height 41
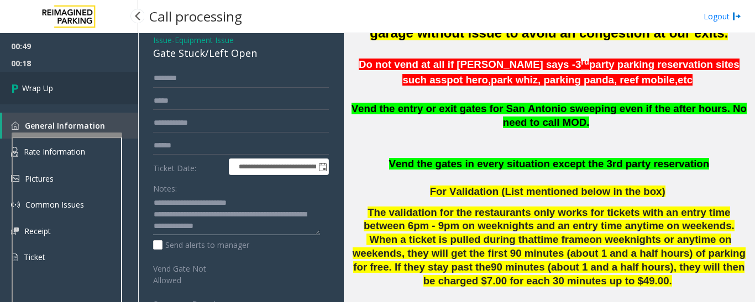
type textarea "**********"
click at [44, 81] on link "Wrap Up" at bounding box center [69, 88] width 138 height 33
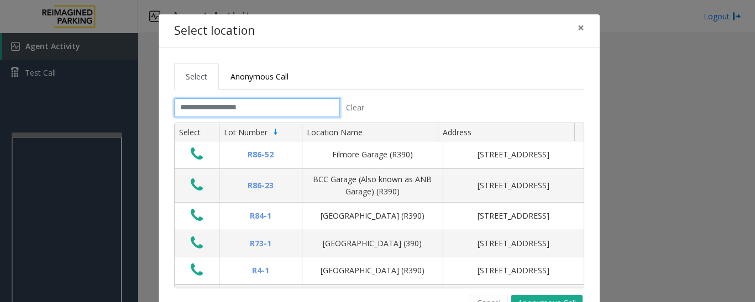
click at [312, 113] on input "text" at bounding box center [257, 107] width 166 height 19
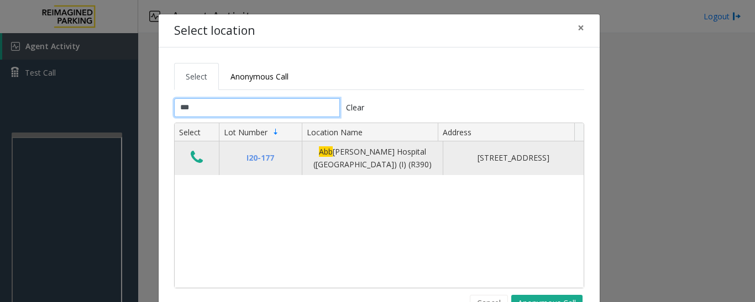
type input "***"
click at [195, 160] on icon "Data table" at bounding box center [197, 157] width 12 height 15
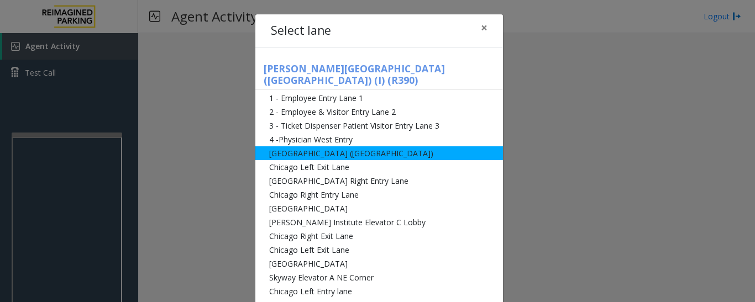
click at [309, 147] on li "[GEOGRAPHIC_DATA] ([GEOGRAPHIC_DATA])" at bounding box center [379, 154] width 248 height 14
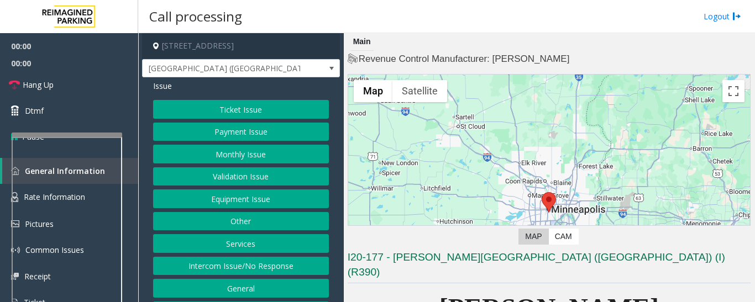
click at [240, 108] on button "Ticket Issue" at bounding box center [241, 109] width 176 height 19
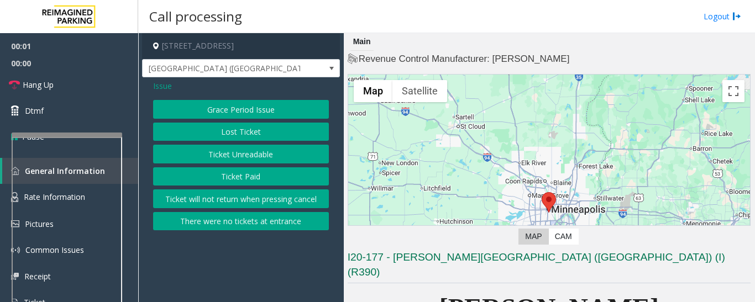
click at [269, 161] on button "Ticket Unreadable" at bounding box center [241, 154] width 176 height 19
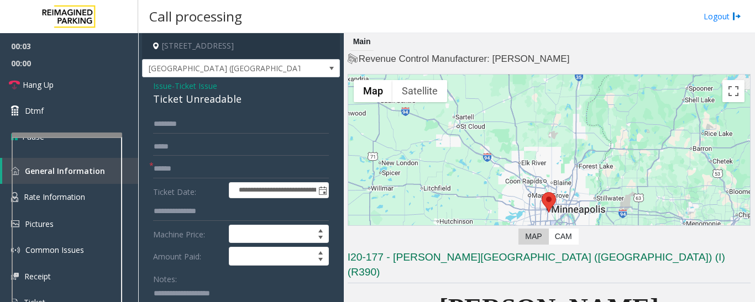
click at [223, 102] on div "Ticket Unreadable" at bounding box center [241, 99] width 176 height 15
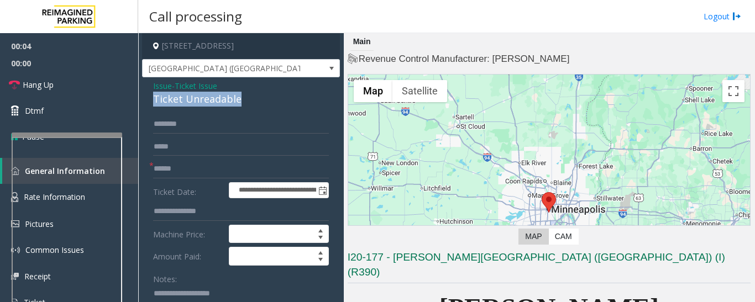
click at [223, 102] on div "Ticket Unreadable" at bounding box center [241, 99] width 176 height 15
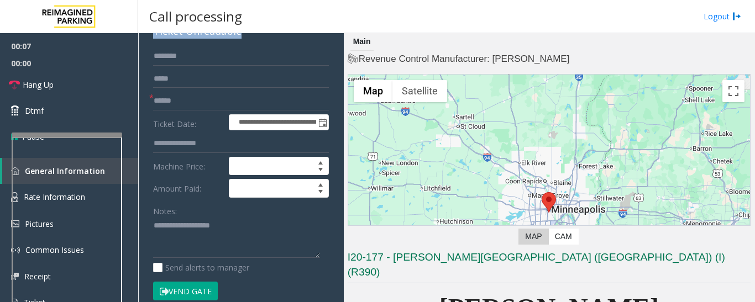
scroll to position [166, 0]
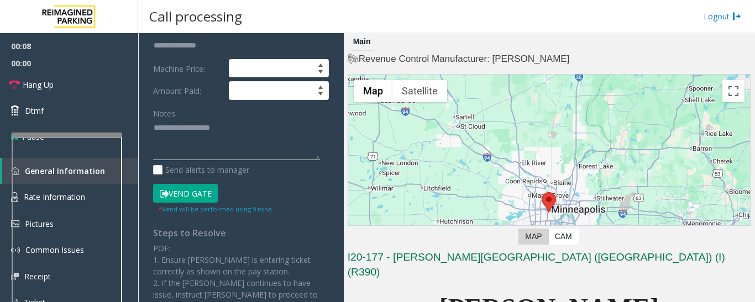
click at [215, 126] on textarea at bounding box center [236, 139] width 167 height 41
paste textarea "**********"
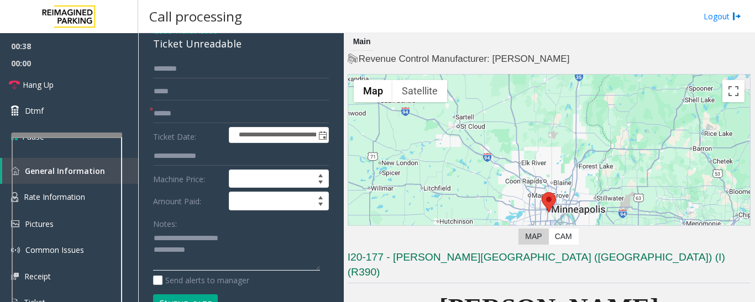
type textarea "**********"
click at [216, 120] on input "text" at bounding box center [241, 114] width 176 height 19
type input "*"
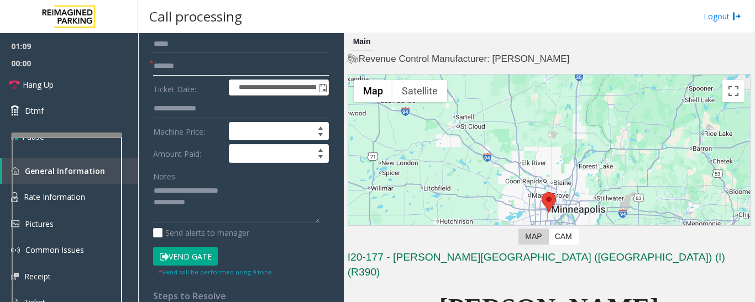
scroll to position [166, 0]
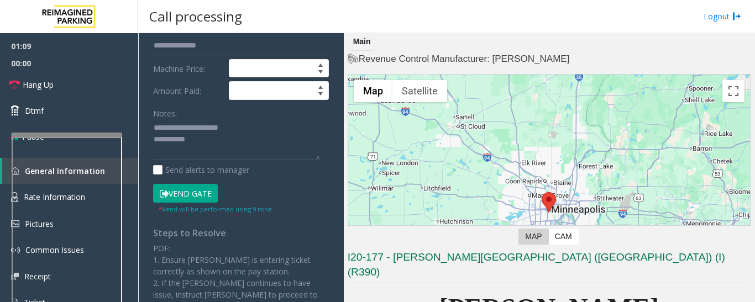
type input "*******"
click at [196, 195] on button "Vend Gate" at bounding box center [185, 193] width 65 height 19
click at [222, 152] on textarea at bounding box center [236, 139] width 167 height 41
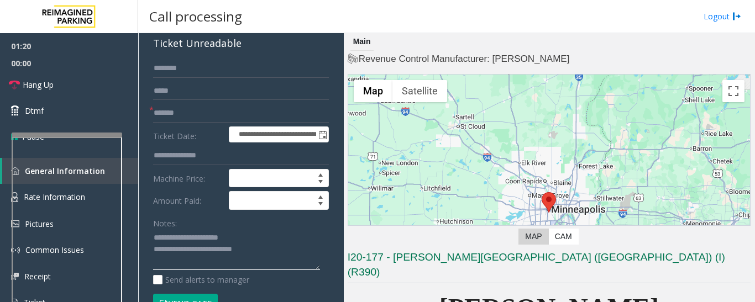
scroll to position [55, 0]
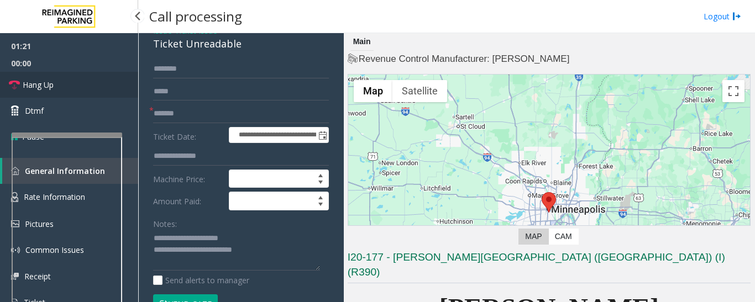
click at [48, 78] on link "Hang Up" at bounding box center [69, 85] width 138 height 26
click at [263, 255] on textarea at bounding box center [236, 250] width 167 height 41
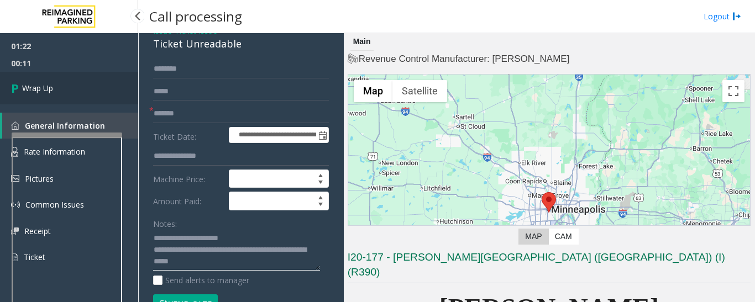
type textarea "**********"
click at [70, 82] on link "Wrap Up" at bounding box center [69, 88] width 138 height 33
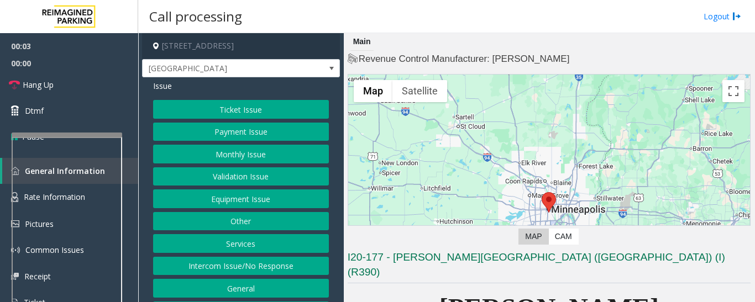
scroll to position [221, 0]
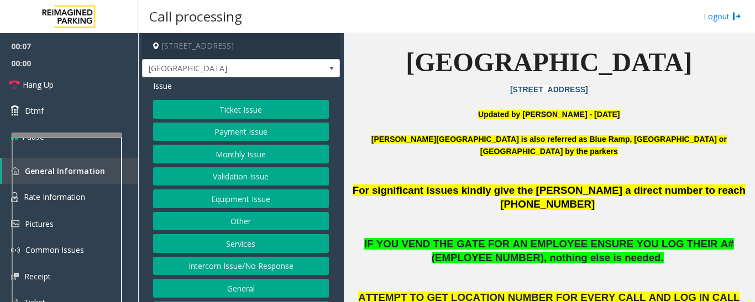
scroll to position [387, 0]
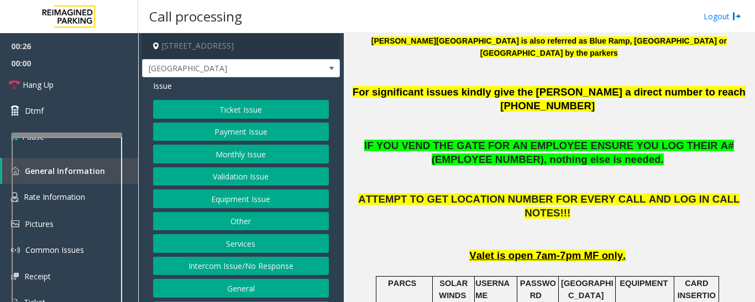
click at [222, 269] on button "Intercom Issue/No Response" at bounding box center [241, 266] width 176 height 19
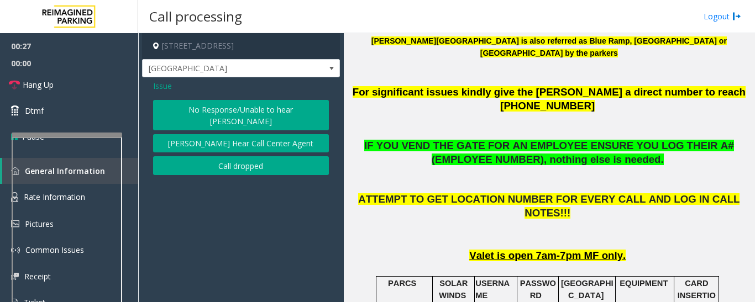
click at [270, 135] on button "[PERSON_NAME] Hear Call Center Agent" at bounding box center [241, 143] width 176 height 19
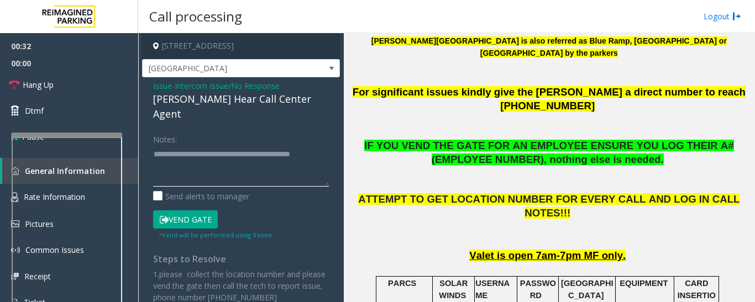
click at [220, 152] on textarea at bounding box center [241, 165] width 176 height 41
type textarea "**********"
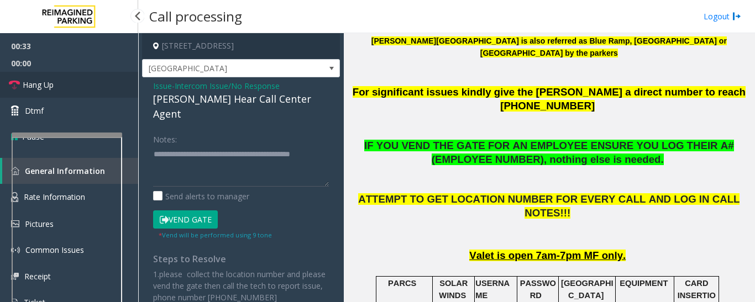
click at [12, 93] on link "Hang Up" at bounding box center [69, 85] width 138 height 26
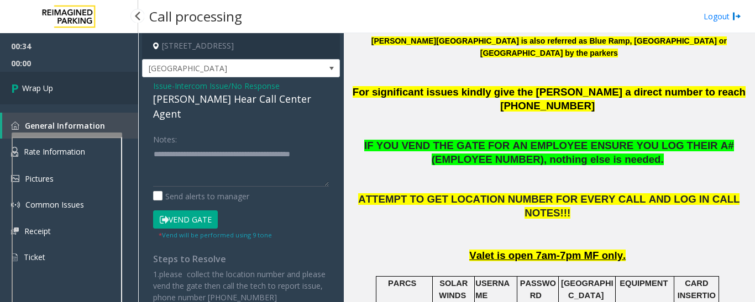
click at [61, 76] on link "Wrap Up" at bounding box center [69, 88] width 138 height 33
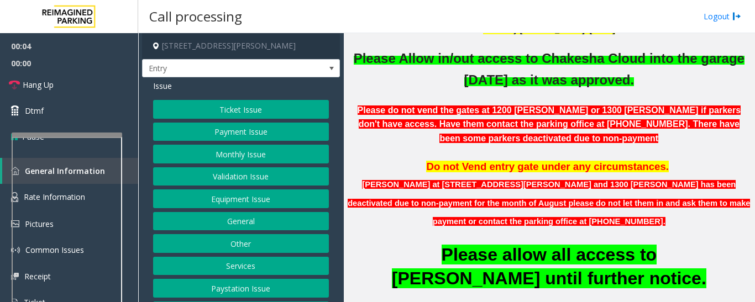
scroll to position [276, 0]
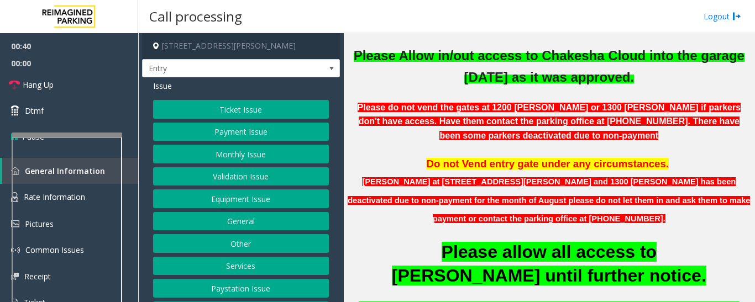
click at [254, 194] on button "Equipment Issue" at bounding box center [241, 199] width 176 height 19
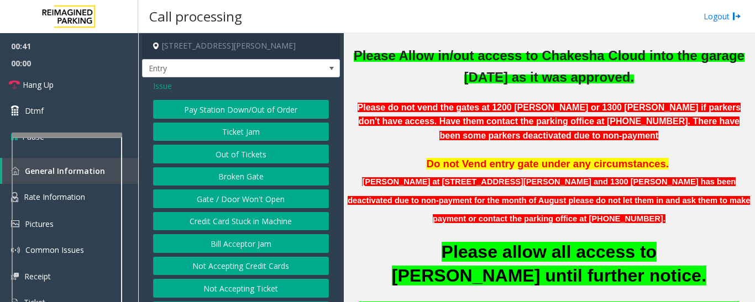
click at [244, 197] on button "Gate / Door Won't Open" at bounding box center [241, 199] width 176 height 19
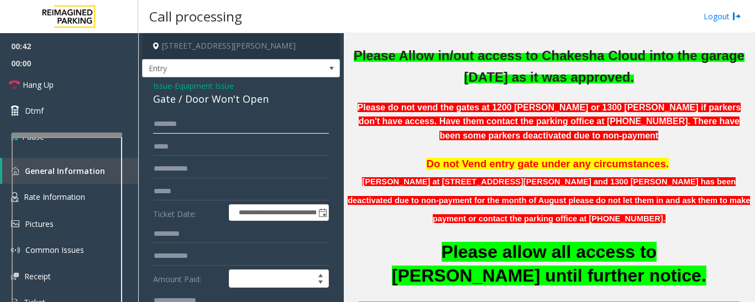
click at [195, 124] on input "text" at bounding box center [241, 124] width 176 height 19
click at [215, 101] on div "Gate / Door Won't Open" at bounding box center [241, 99] width 176 height 15
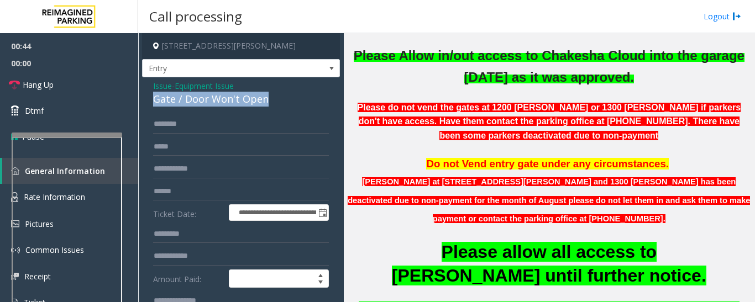
click at [215, 101] on div "Gate / Door Won't Open" at bounding box center [241, 99] width 176 height 15
copy div "Gate / Door Won't Open"
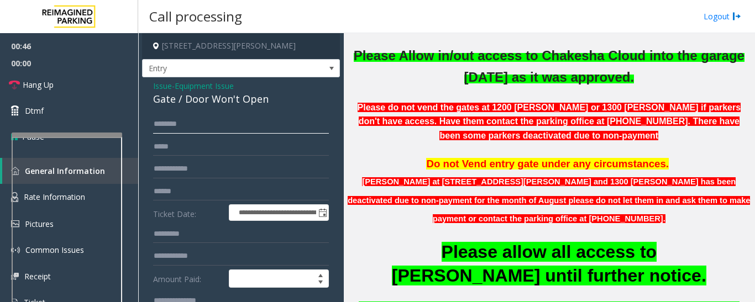
click at [210, 120] on input "text" at bounding box center [241, 124] width 176 height 19
click at [222, 196] on input "text" at bounding box center [241, 191] width 176 height 19
click at [229, 166] on input "text" at bounding box center [241, 169] width 176 height 19
type input "******"
click at [229, 118] on input "text" at bounding box center [241, 124] width 176 height 19
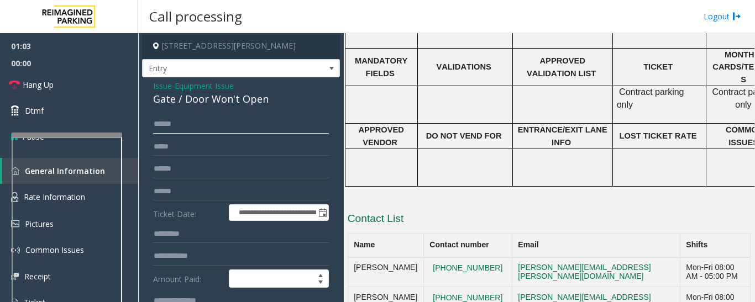
scroll to position [1592, 0]
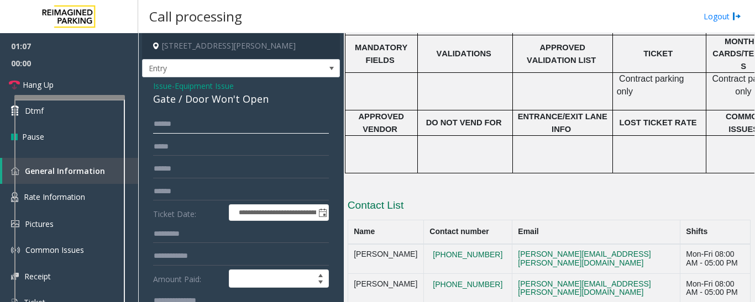
click at [99, 96] on div at bounding box center [69, 97] width 111 height 4
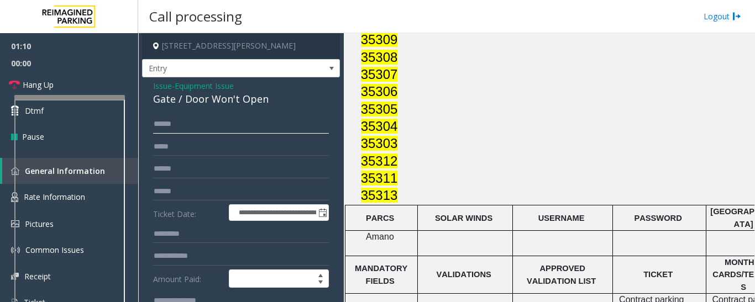
scroll to position [1370, 205]
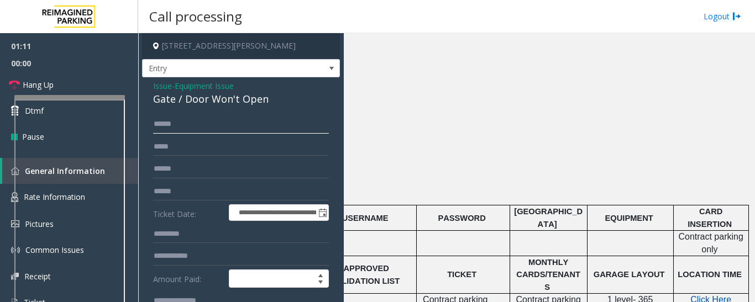
type input "*****"
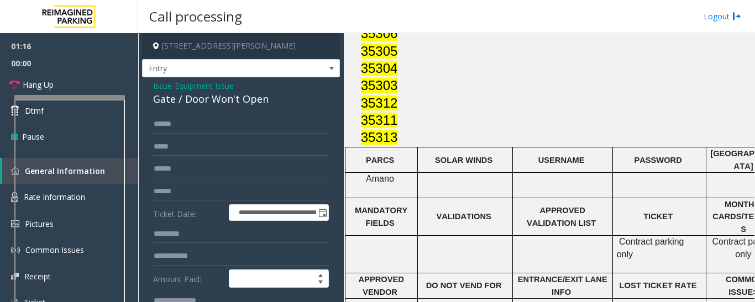
scroll to position [1592, 0]
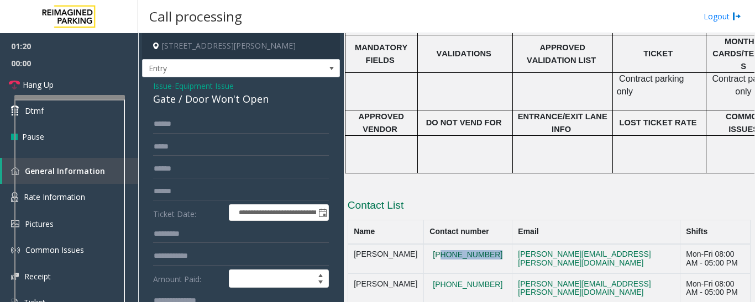
drag, startPoint x: 416, startPoint y: 134, endPoint x: 473, endPoint y: 141, distance: 56.9
click at [473, 244] on td "[PHONE_NUMBER]" at bounding box center [468, 259] width 88 height 30
copy button "[PHONE_NUMBER]"
drag, startPoint x: 419, startPoint y: 164, endPoint x: 472, endPoint y: 173, distance: 53.9
click at [472, 274] on td "[PHONE_NUMBER]" at bounding box center [468, 289] width 88 height 30
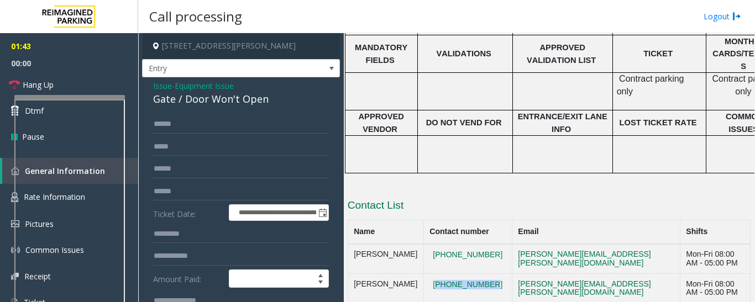
copy button "[PHONE_NUMBER]"
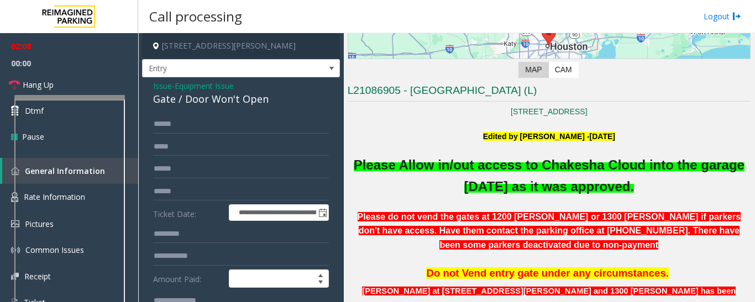
scroll to position [98, 0]
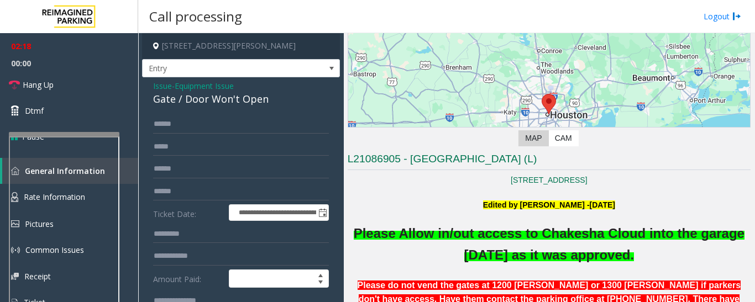
click at [109, 135] on div at bounding box center [64, 134] width 111 height 4
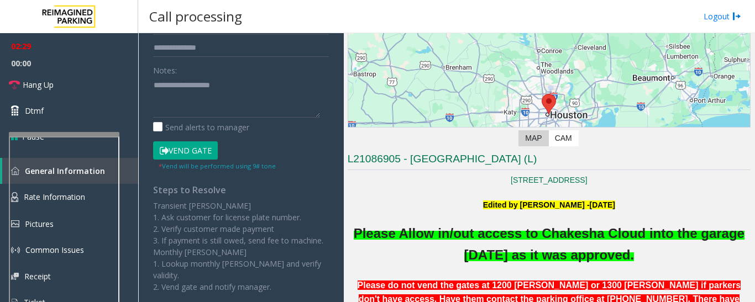
scroll to position [276, 0]
click at [197, 150] on button "Vend Gate" at bounding box center [185, 150] width 65 height 19
click at [202, 93] on textarea at bounding box center [236, 96] width 167 height 41
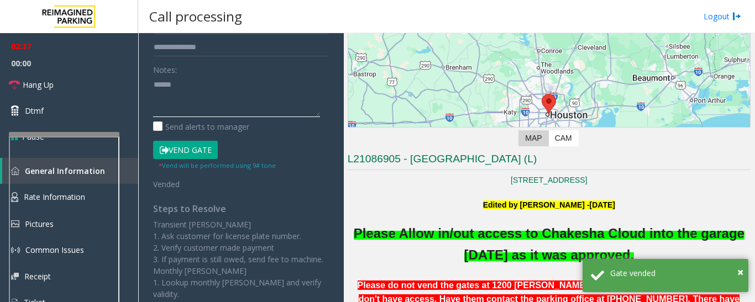
paste textarea "**********"
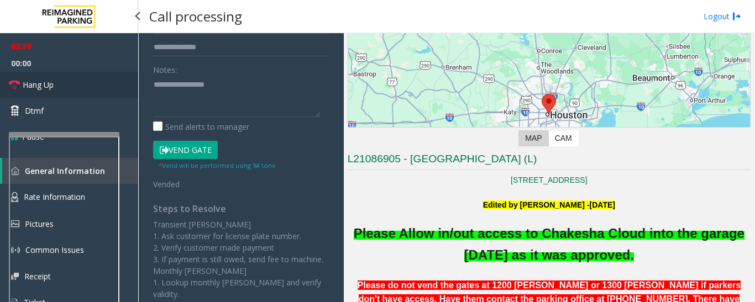
click at [112, 77] on link "Hang Up" at bounding box center [69, 85] width 138 height 26
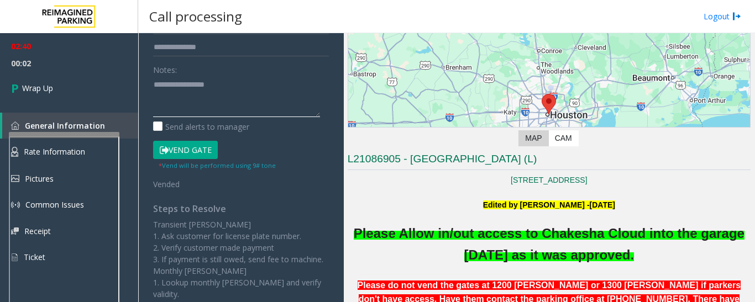
drag, startPoint x: 231, startPoint y: 89, endPoint x: 175, endPoint y: 93, distance: 56.0
click at [175, 93] on textarea at bounding box center [236, 96] width 167 height 41
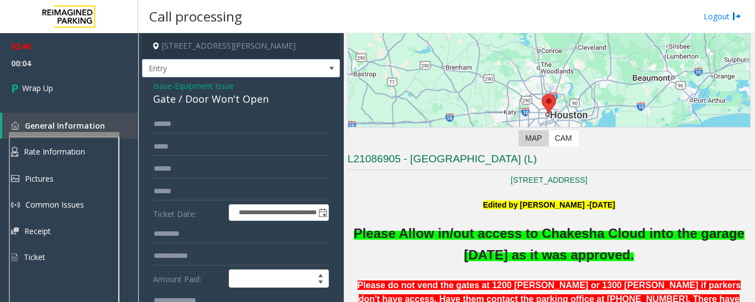
click at [201, 98] on div "Gate / Door Won't Open" at bounding box center [241, 99] width 176 height 15
copy div "Gate / Door Won't Open"
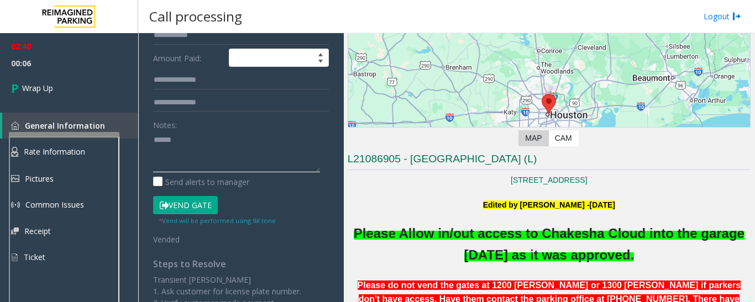
click at [203, 142] on textarea at bounding box center [236, 151] width 167 height 41
paste textarea "**********"
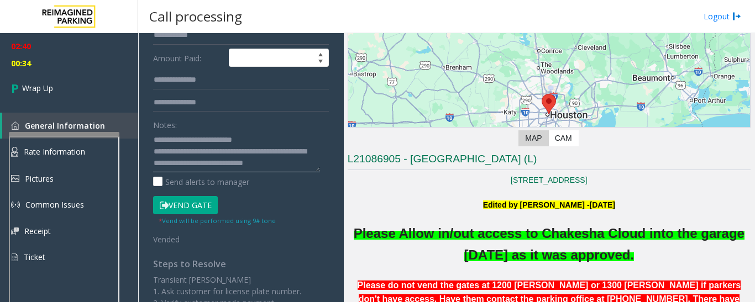
scroll to position [8, 0]
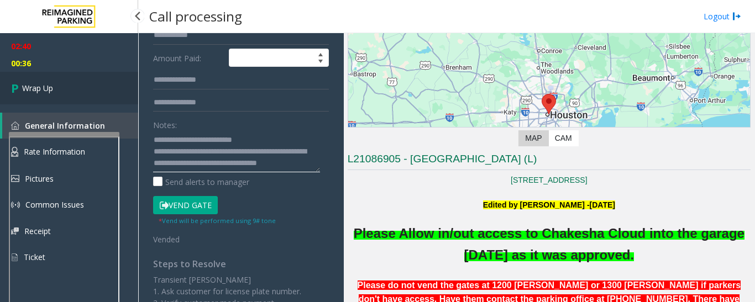
type textarea "**********"
click at [113, 97] on link "Wrap Up" at bounding box center [69, 88] width 138 height 33
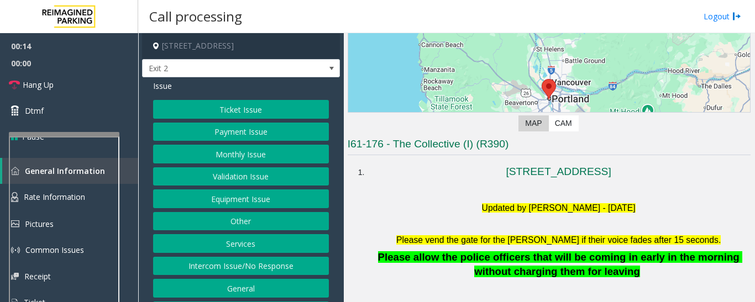
scroll to position [221, 0]
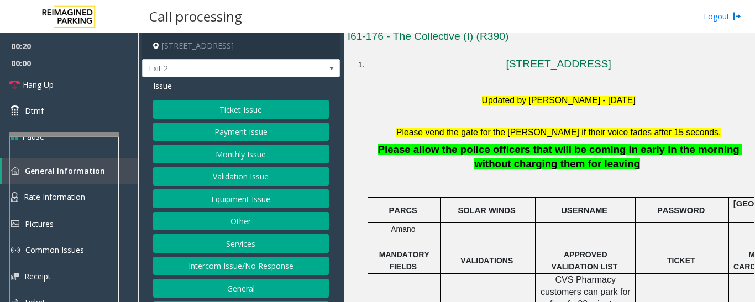
click at [259, 155] on button "Monthly Issue" at bounding box center [241, 154] width 176 height 19
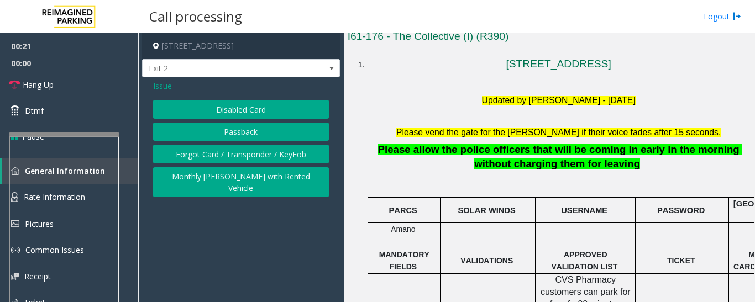
click at [249, 114] on button "Disabled Card" at bounding box center [241, 109] width 176 height 19
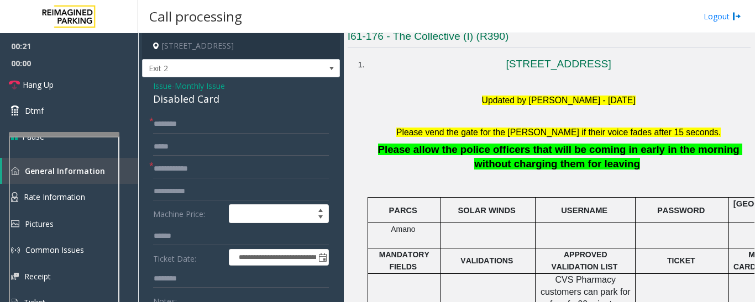
click at [199, 100] on div "Disabled Card" at bounding box center [241, 99] width 176 height 15
copy div "Disabled Card"
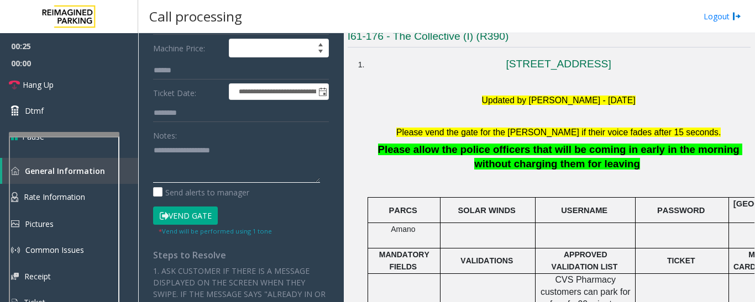
click at [204, 172] on textarea at bounding box center [236, 162] width 167 height 41
paste textarea "**********"
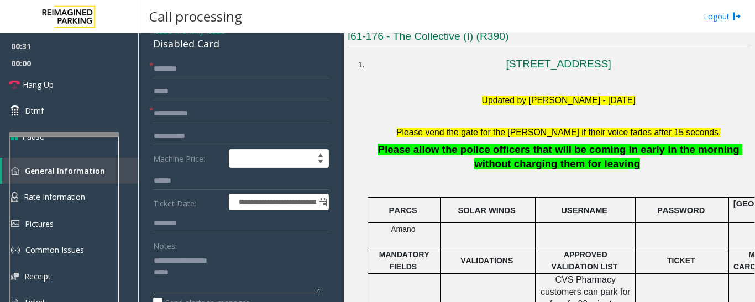
type textarea "**********"
click at [210, 112] on input "text" at bounding box center [241, 114] width 176 height 19
type input "*********"
click at [184, 276] on textarea at bounding box center [236, 272] width 167 height 41
type textarea "**********"
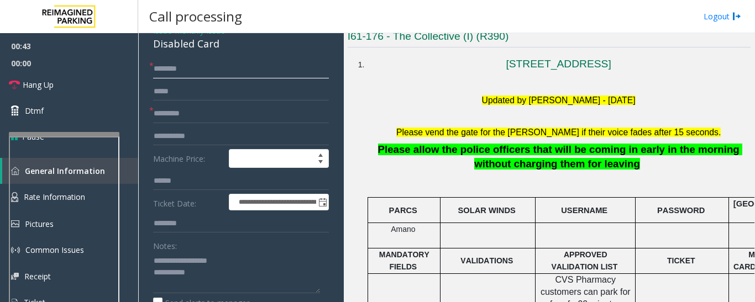
click at [208, 66] on input "text" at bounding box center [241, 69] width 176 height 19
type input "******"
drag, startPoint x: 171, startPoint y: 69, endPoint x: 322, endPoint y: 77, distance: 151.2
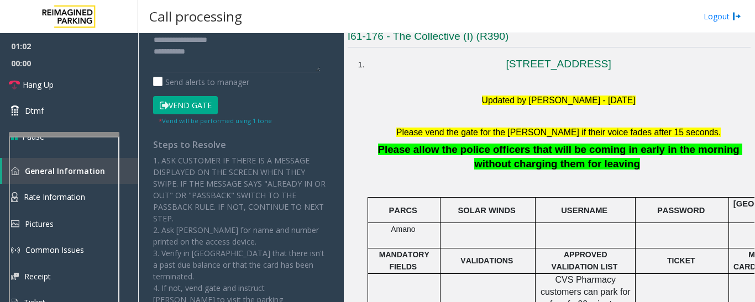
click at [199, 106] on button "Vend Gate" at bounding box center [185, 105] width 65 height 19
click at [238, 69] on textarea at bounding box center [236, 51] width 167 height 41
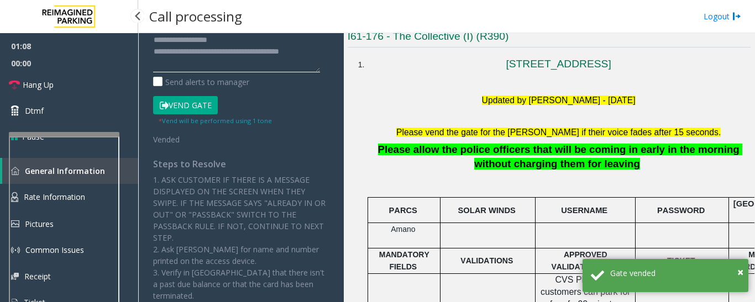
type textarea "**********"
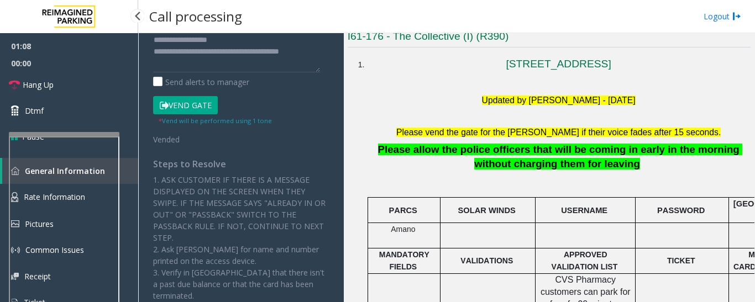
click at [30, 66] on span "00:00" at bounding box center [69, 63] width 138 height 17
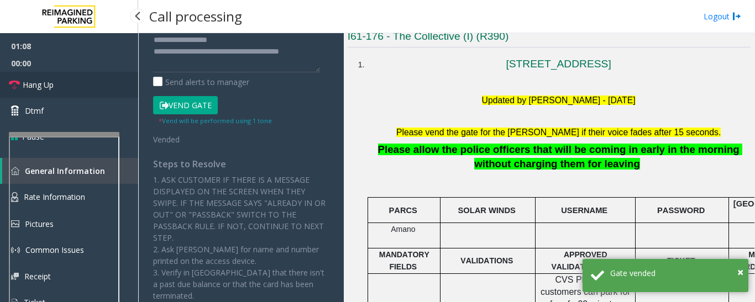
click at [33, 75] on link "Hang Up" at bounding box center [69, 85] width 138 height 26
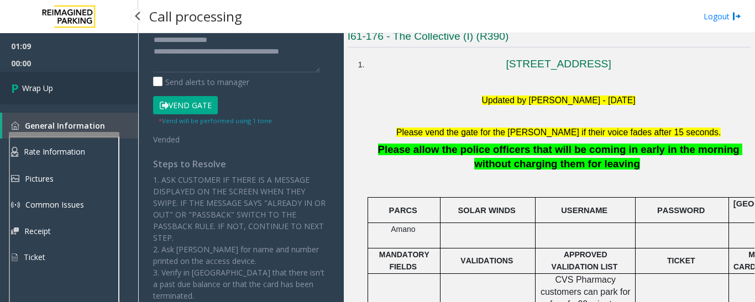
click at [90, 80] on link "Wrap Up" at bounding box center [69, 88] width 138 height 33
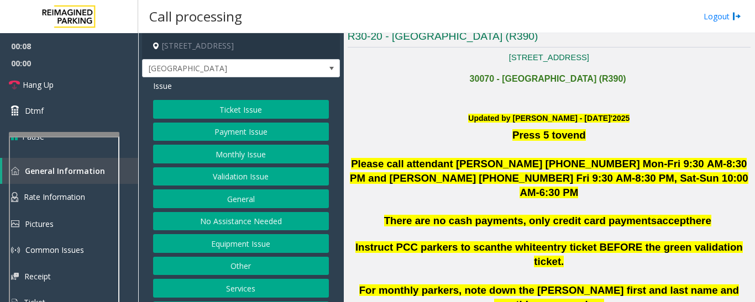
scroll to position [387, 0]
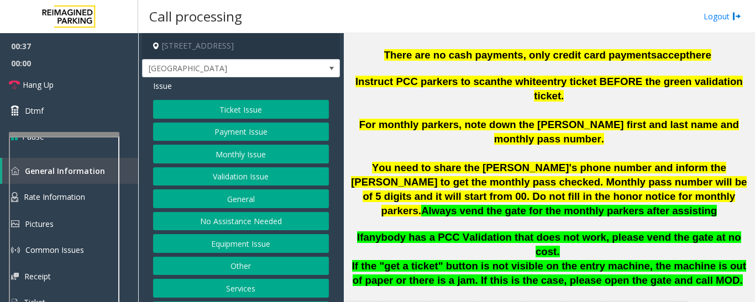
click at [194, 175] on button "Validation Issue" at bounding box center [241, 177] width 176 height 19
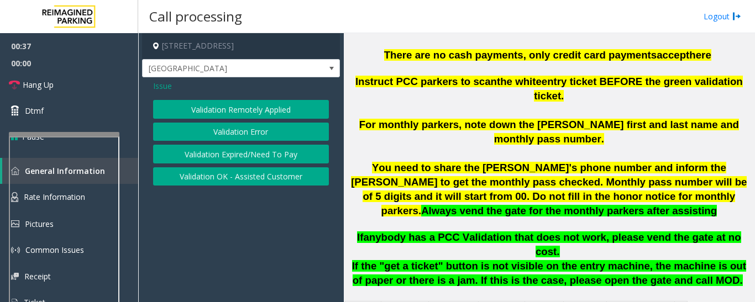
click at [268, 134] on button "Validation Error" at bounding box center [241, 132] width 176 height 19
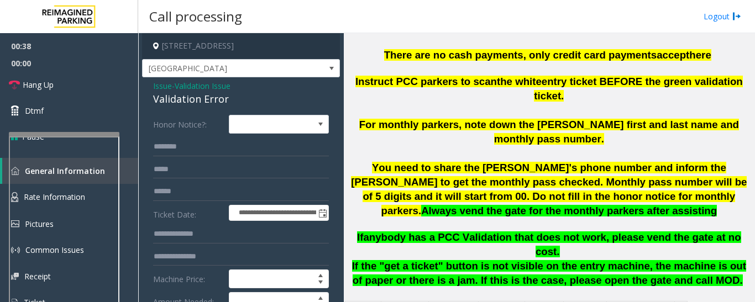
click at [169, 97] on div "Validation Error" at bounding box center [241, 99] width 176 height 15
copy div "Validation Error"
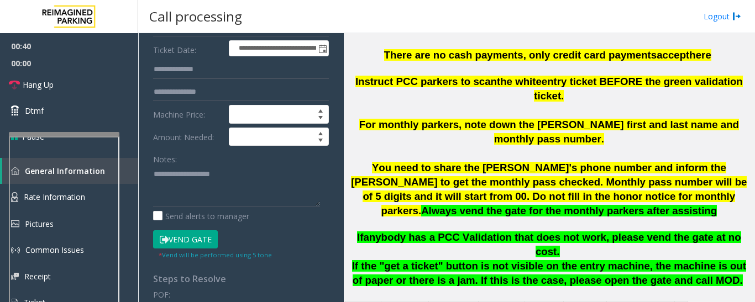
scroll to position [166, 0]
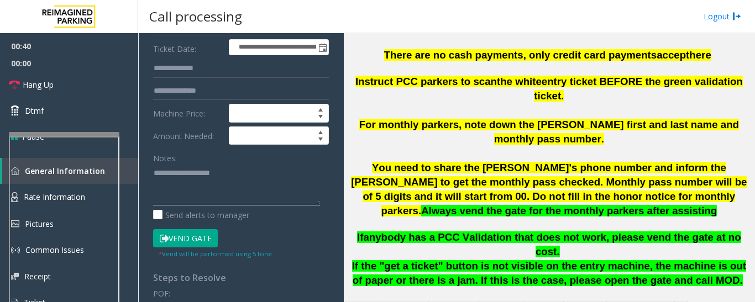
click at [177, 195] on textarea at bounding box center [236, 184] width 167 height 41
paste textarea "**********"
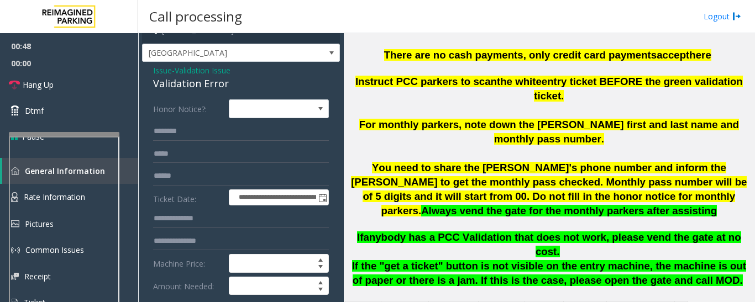
scroll to position [0, 0]
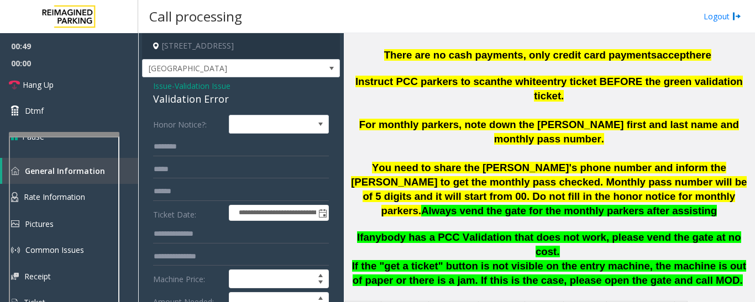
type textarea "**********"
click at [200, 150] on input "text" at bounding box center [241, 147] width 176 height 19
click at [185, 144] on input "text" at bounding box center [241, 147] width 176 height 19
type input "****"
click at [182, 192] on input "text" at bounding box center [241, 191] width 176 height 19
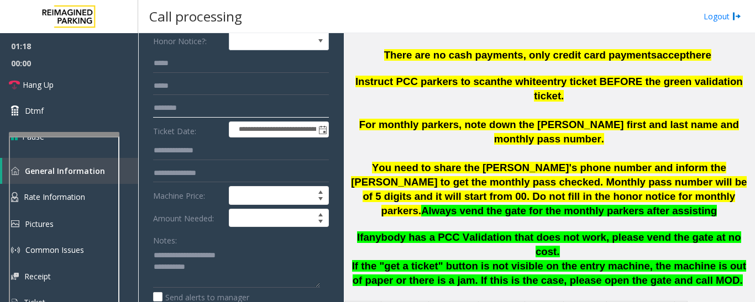
scroll to position [221, 0]
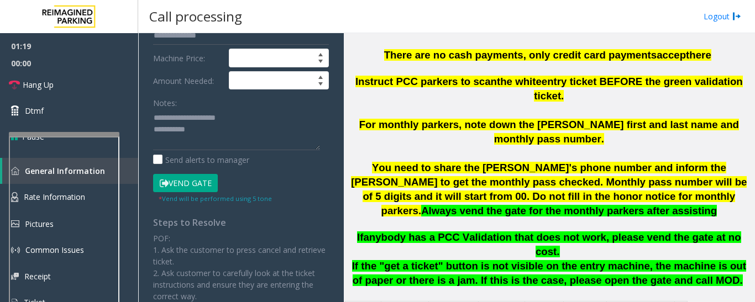
type input "********"
click at [195, 178] on button "Vend Gate" at bounding box center [185, 183] width 65 height 19
click at [254, 138] on textarea at bounding box center [236, 129] width 167 height 41
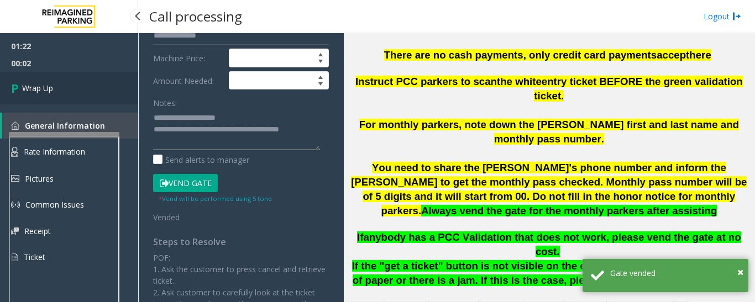
type textarea "**********"
click at [16, 80] on icon at bounding box center [16, 88] width 11 height 18
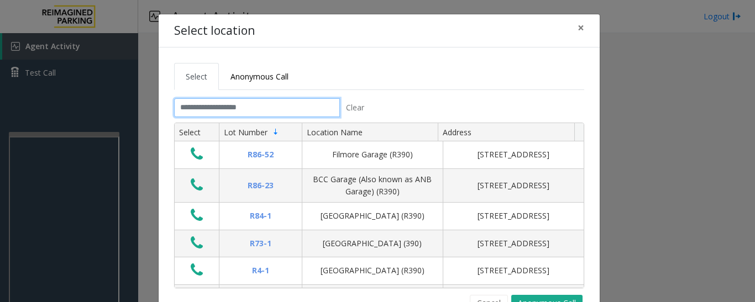
click at [180, 111] on input "text" at bounding box center [257, 107] width 166 height 19
click at [488, 299] on button "Cancel" at bounding box center [489, 303] width 38 height 17
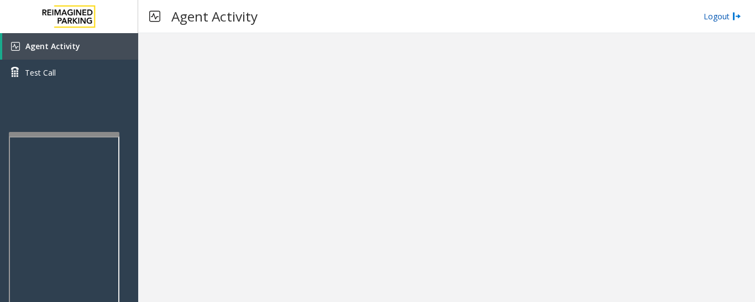
click at [718, 14] on link "Logout" at bounding box center [723, 17] width 38 height 12
